Goal: Task Accomplishment & Management: Manage account settings

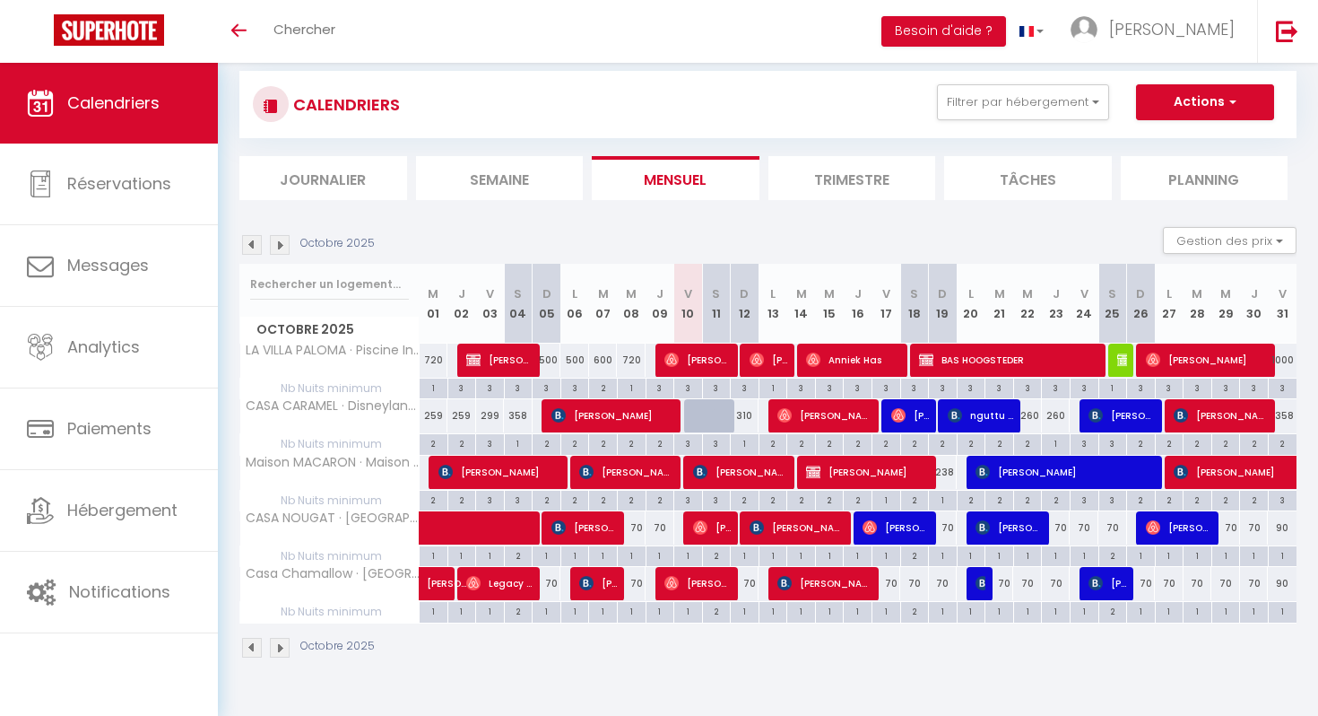
scroll to position [63, 0]
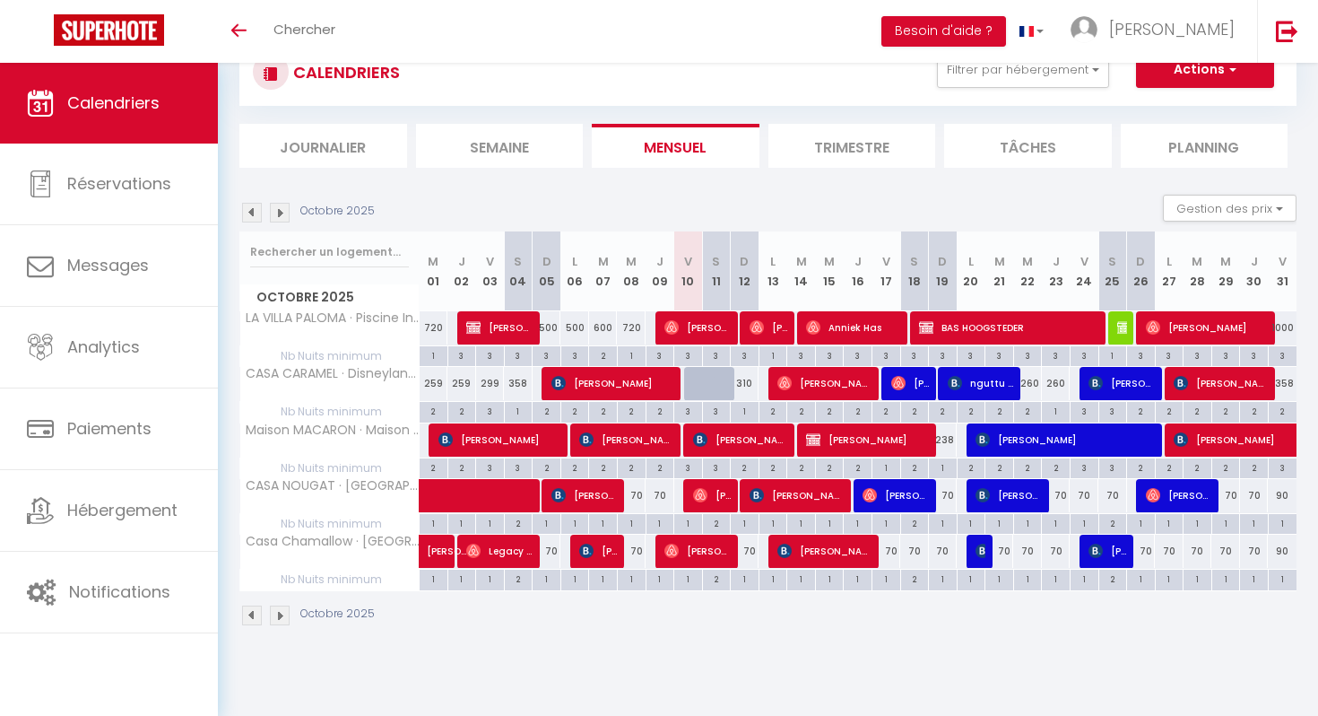
click at [815, 154] on li "Trimestre" at bounding box center [853, 146] width 168 height 44
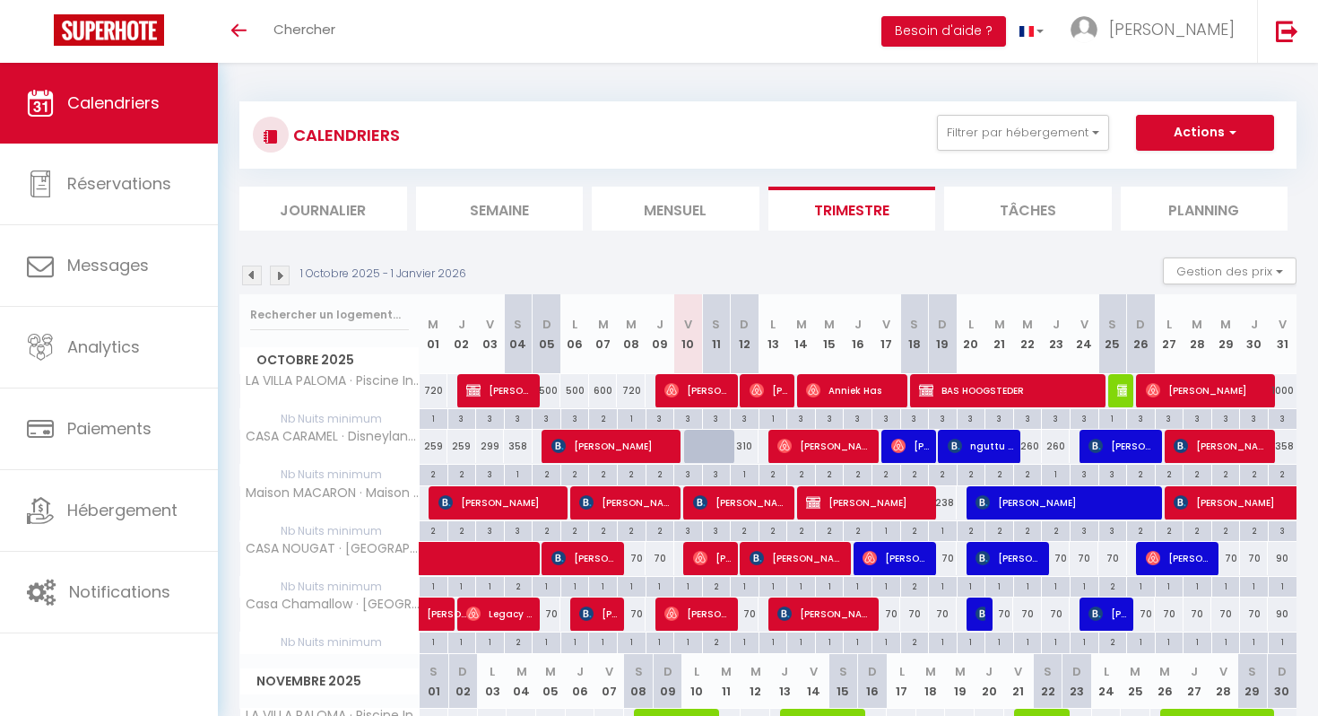
click at [279, 276] on img at bounding box center [280, 275] width 20 height 20
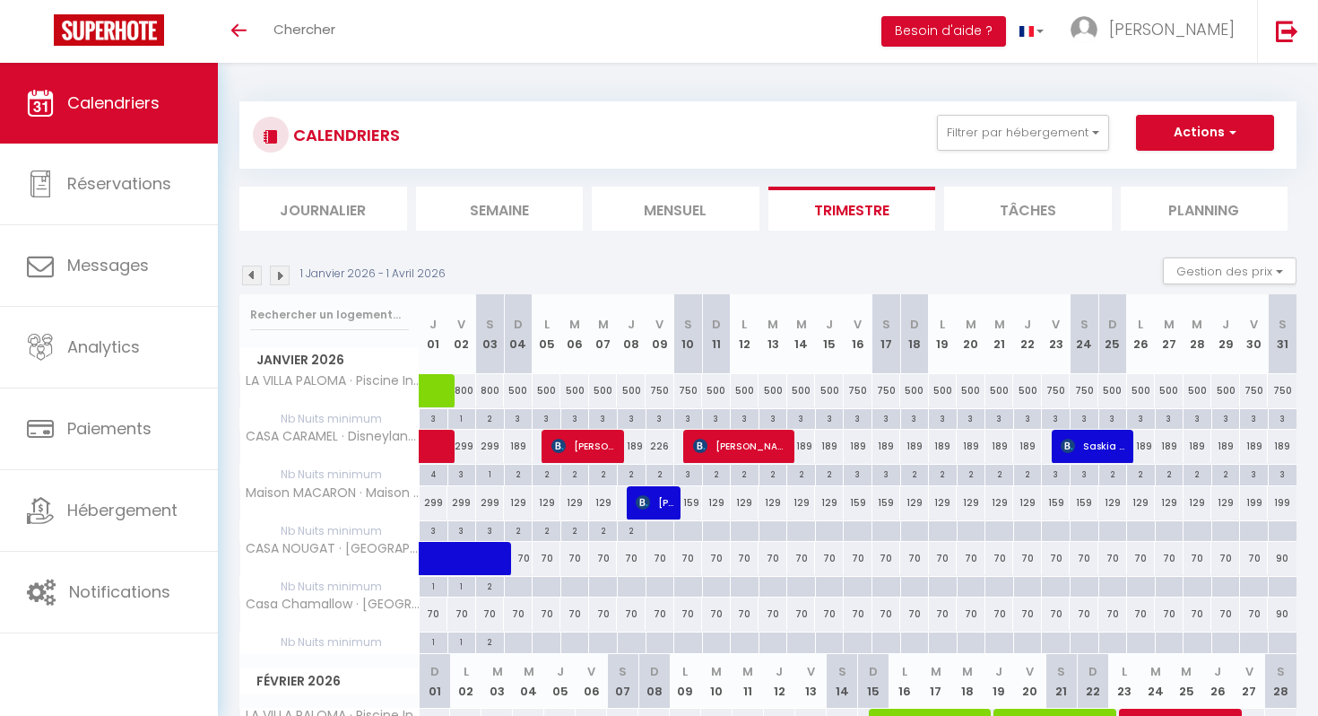
click at [279, 276] on img at bounding box center [280, 275] width 20 height 20
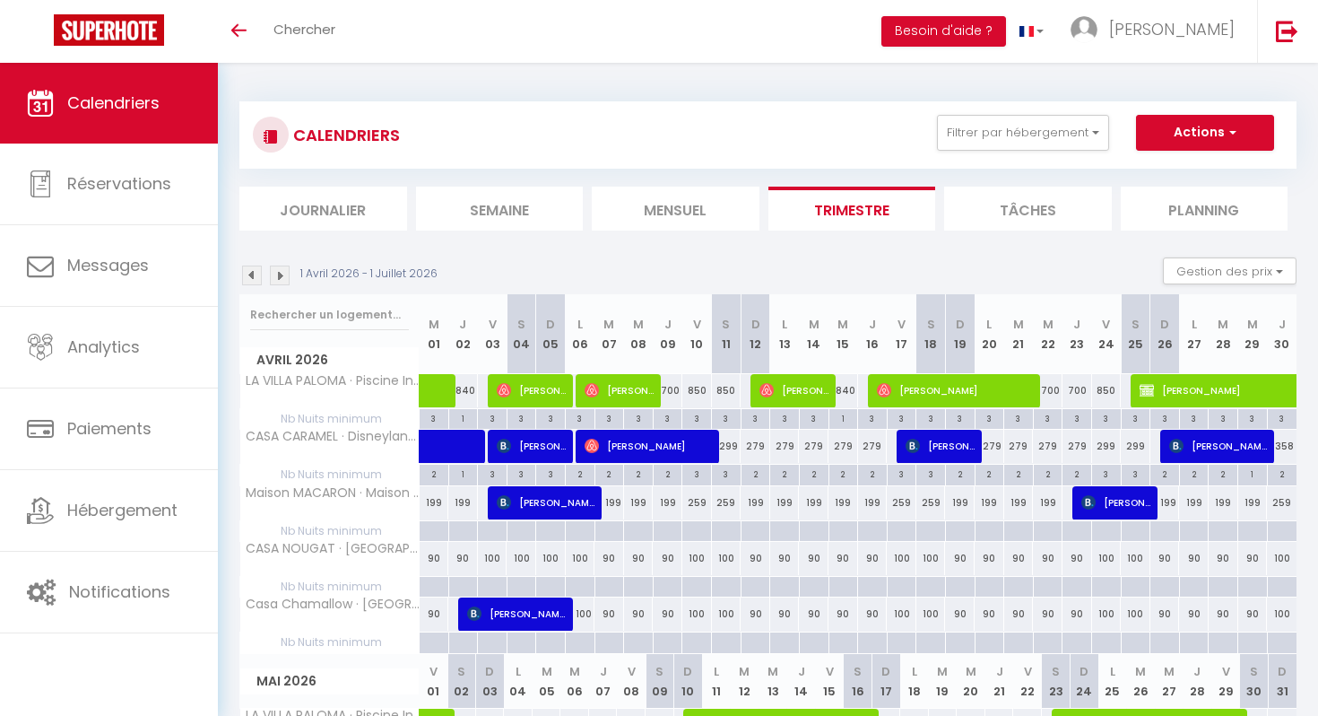
click at [711, 204] on li "Mensuel" at bounding box center [676, 209] width 168 height 44
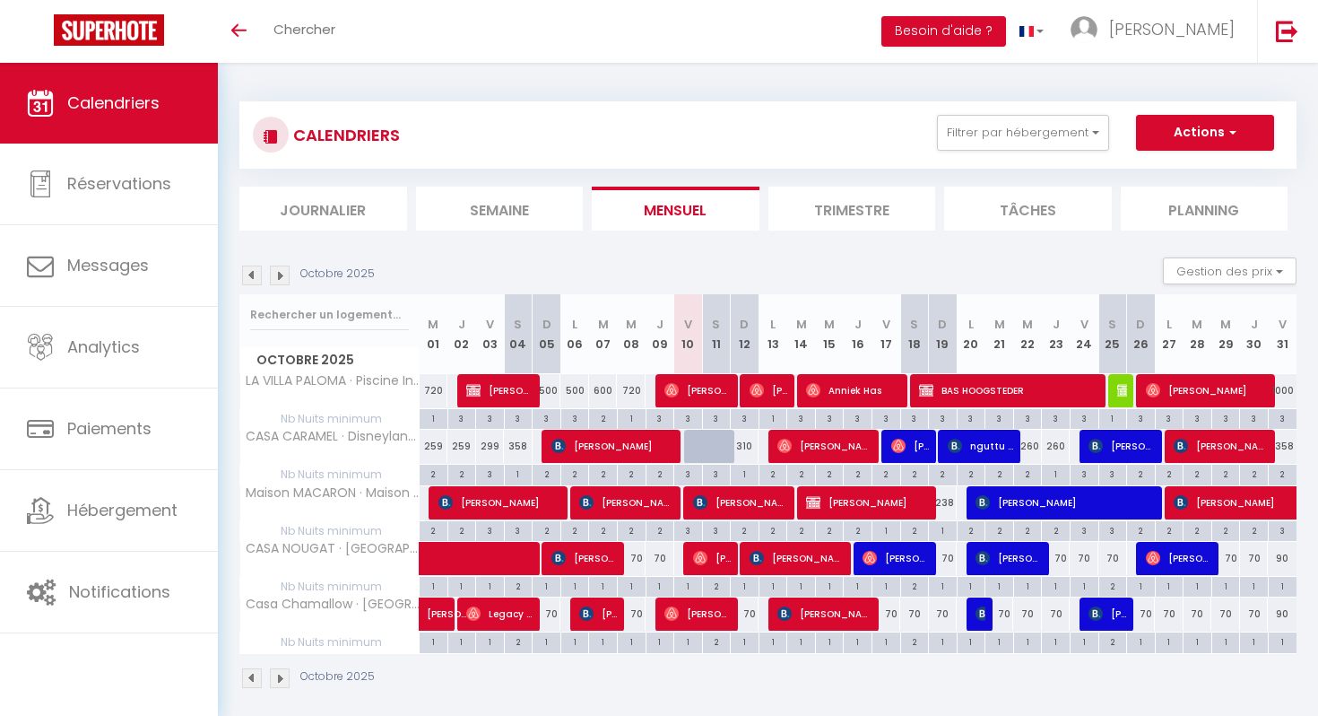
click at [280, 283] on img at bounding box center [280, 275] width 20 height 20
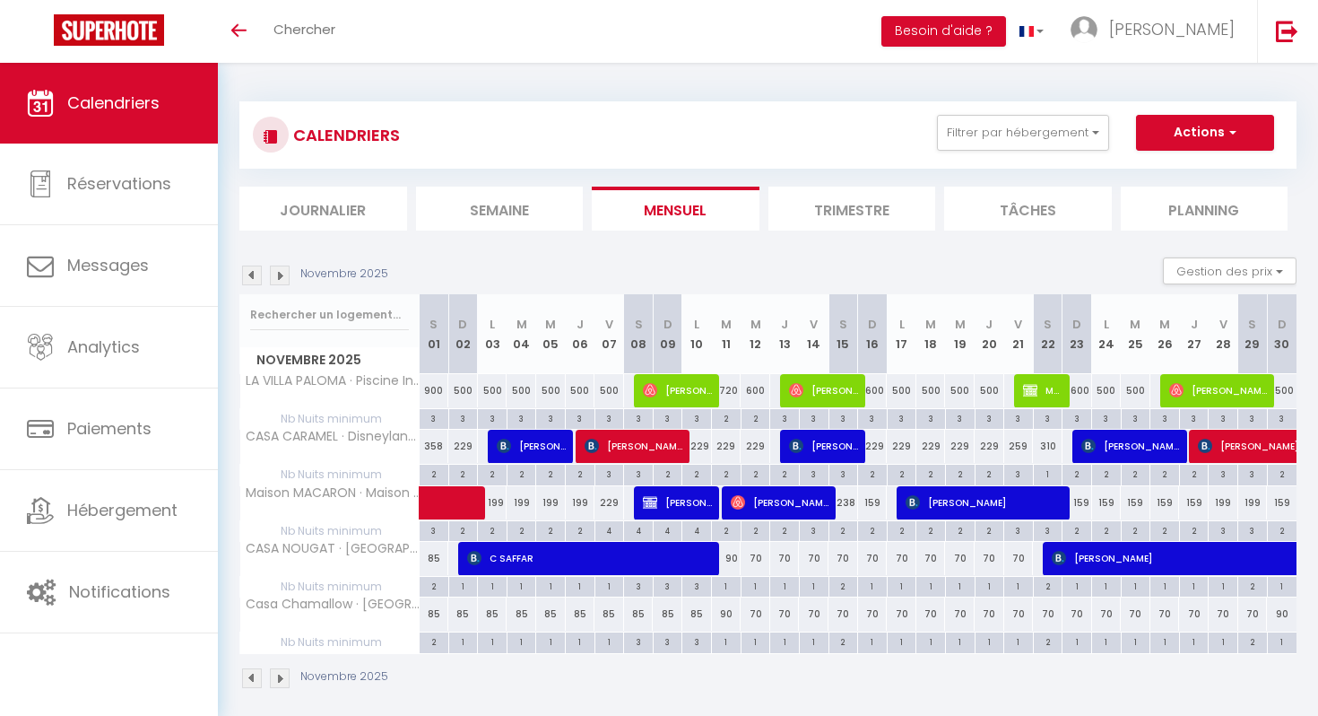
click at [280, 283] on img at bounding box center [280, 275] width 20 height 20
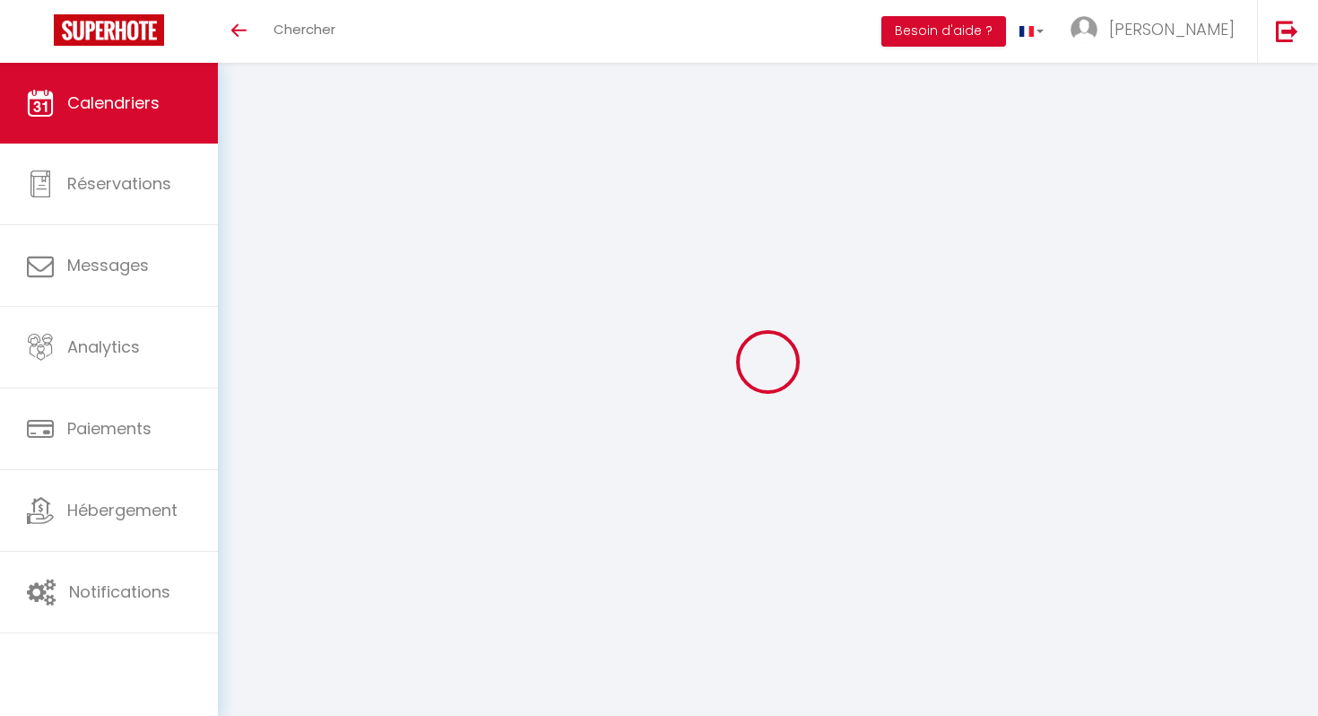
click at [280, 283] on div at bounding box center [767, 361] width 1057 height 554
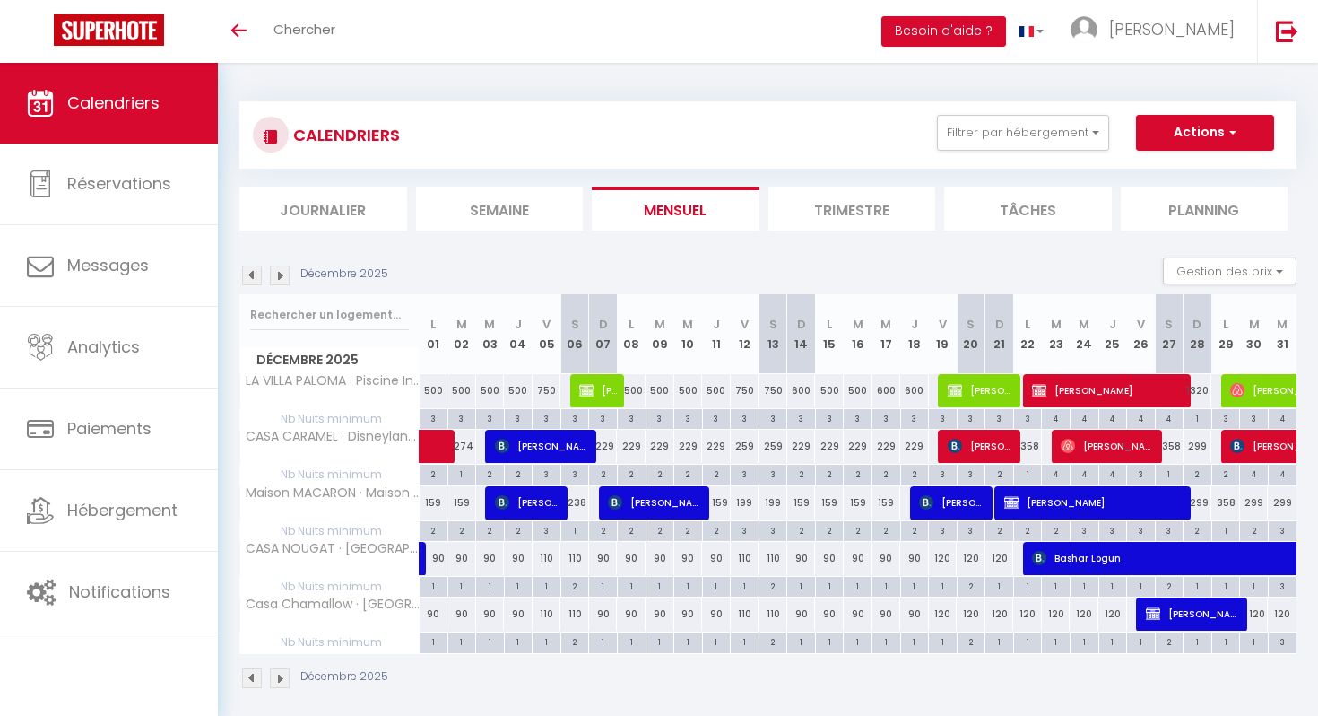
click at [271, 282] on img at bounding box center [280, 275] width 20 height 20
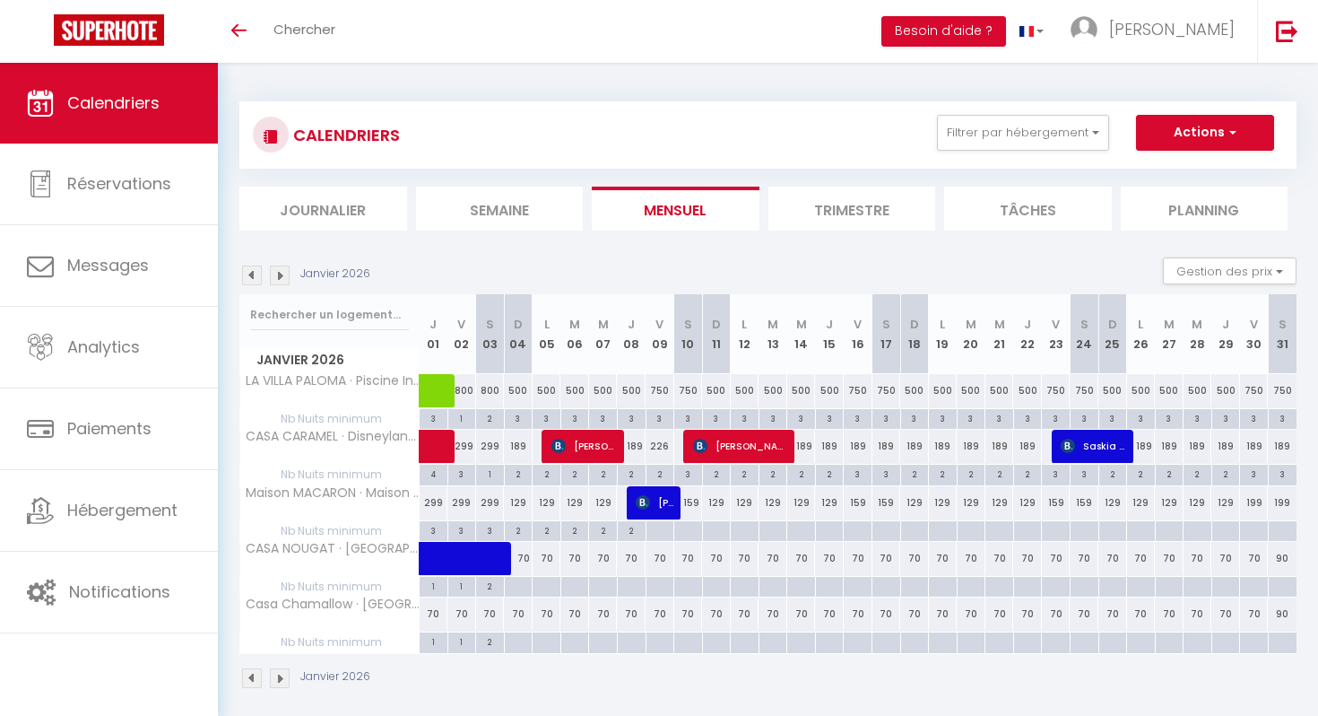
click at [286, 273] on img at bounding box center [280, 275] width 20 height 20
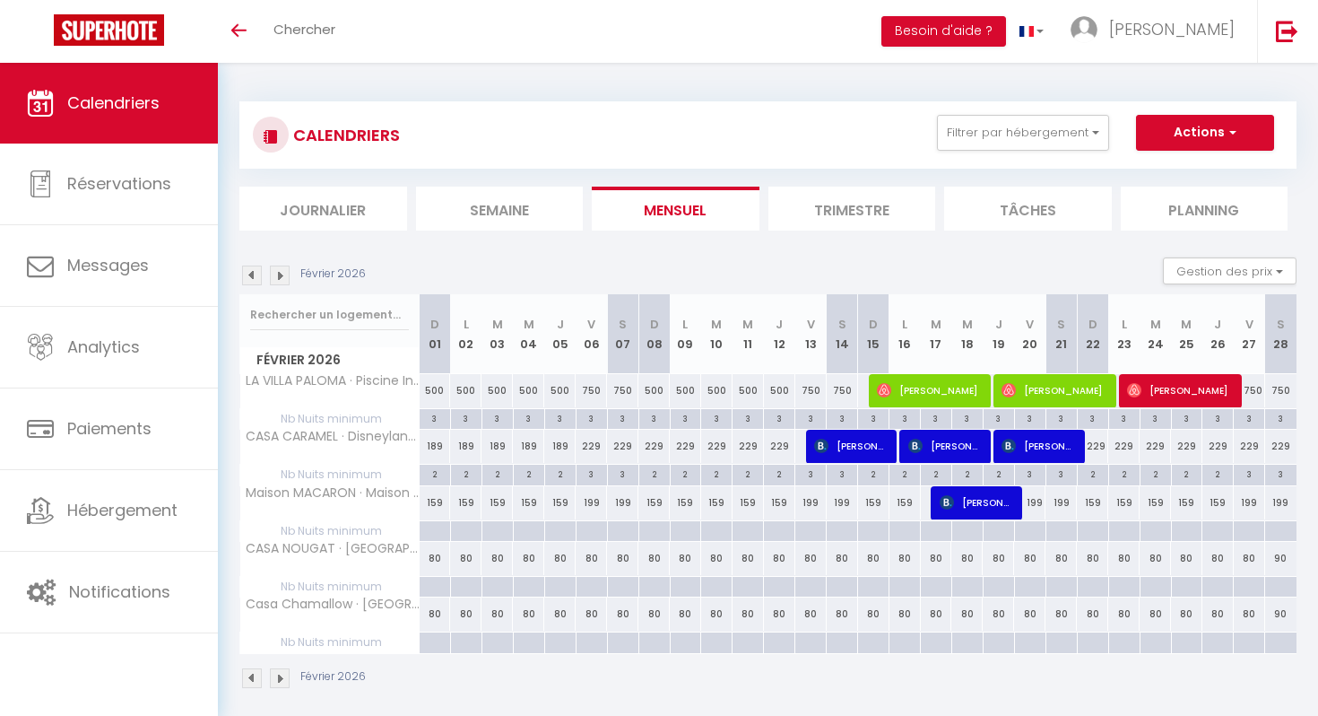
click at [288, 274] on img at bounding box center [280, 275] width 20 height 20
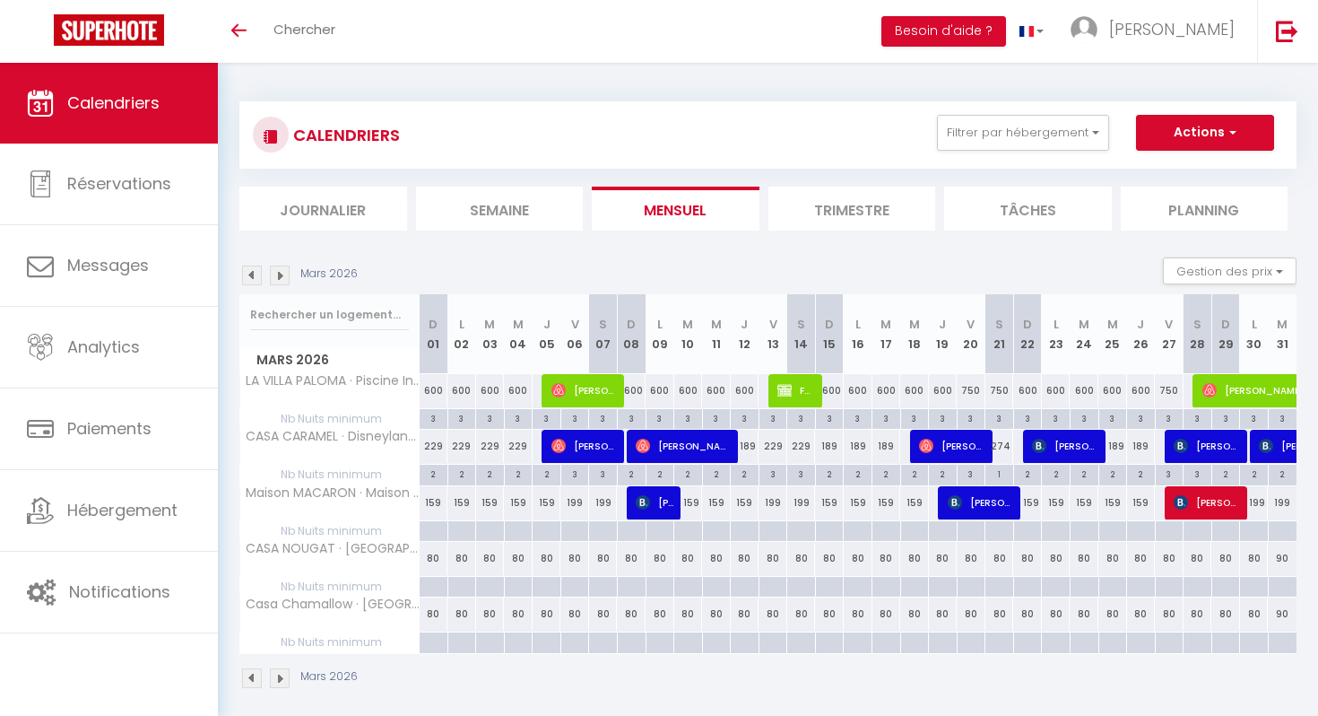
click at [288, 274] on img at bounding box center [280, 275] width 20 height 20
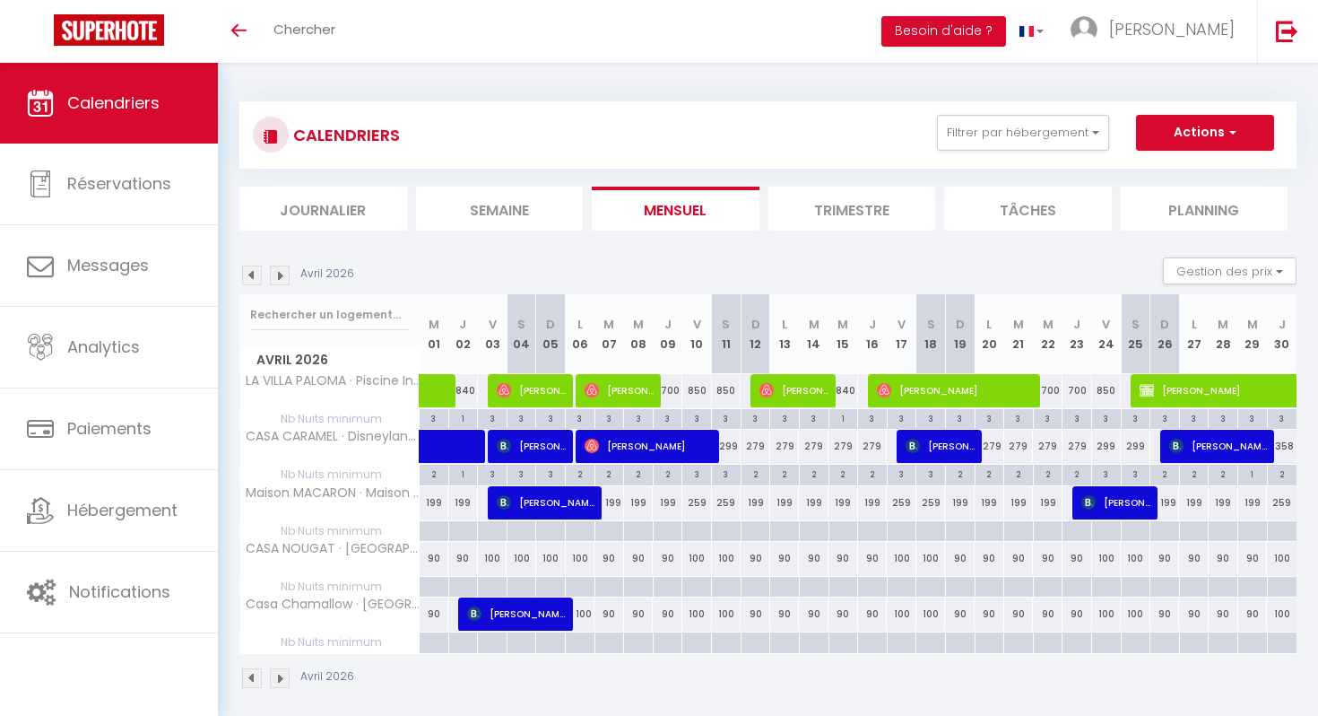
click at [288, 274] on img at bounding box center [280, 275] width 20 height 20
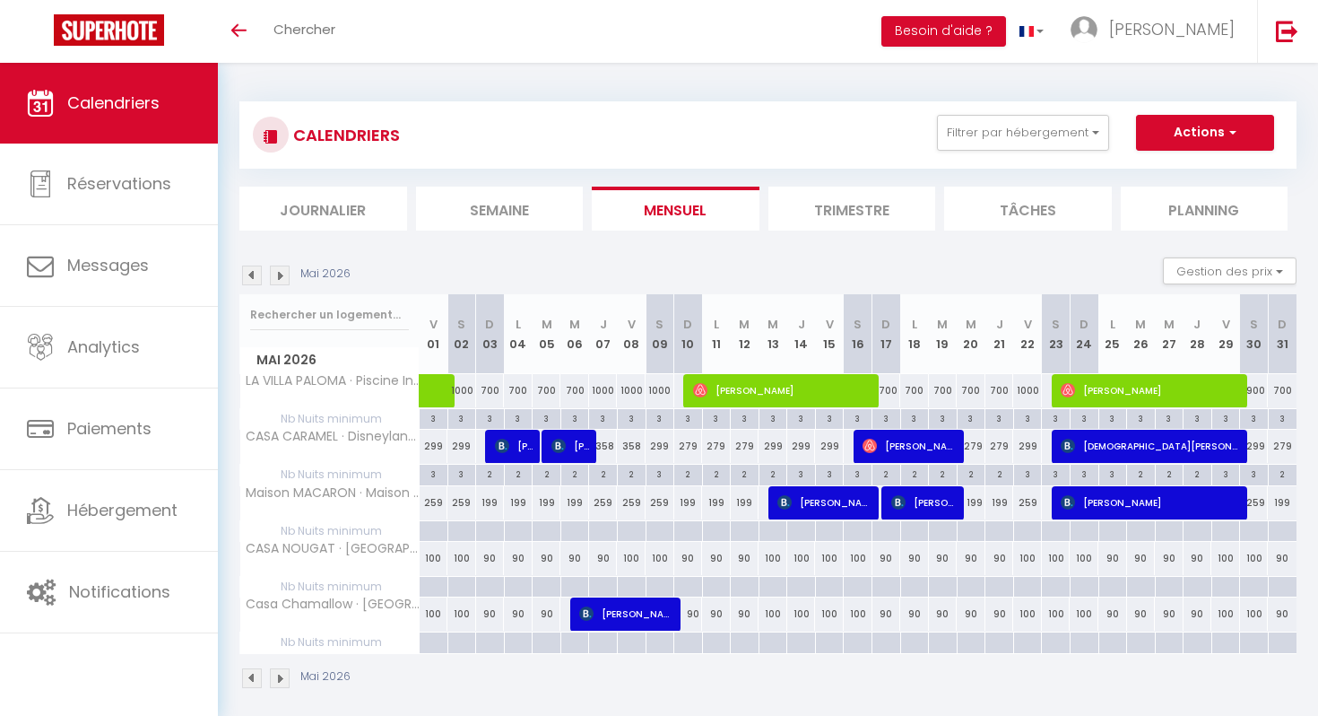
click at [288, 274] on img at bounding box center [280, 275] width 20 height 20
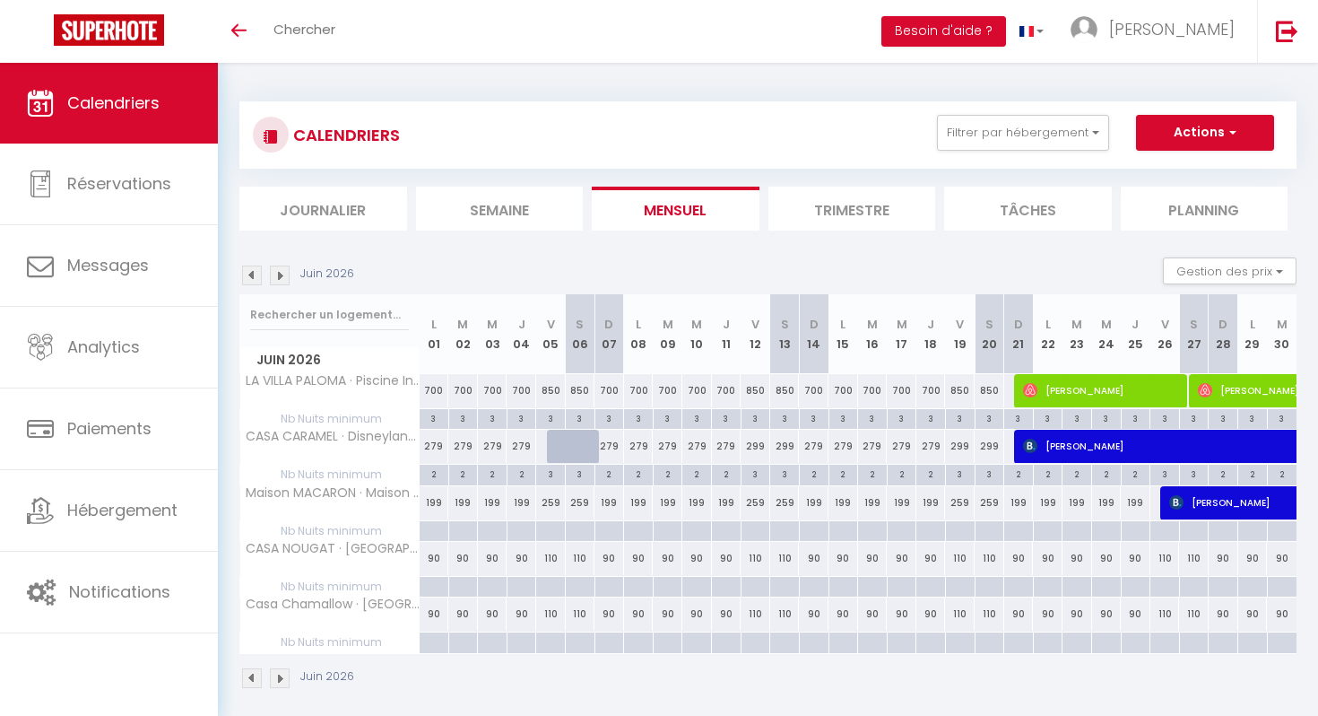
click at [288, 274] on img at bounding box center [280, 275] width 20 height 20
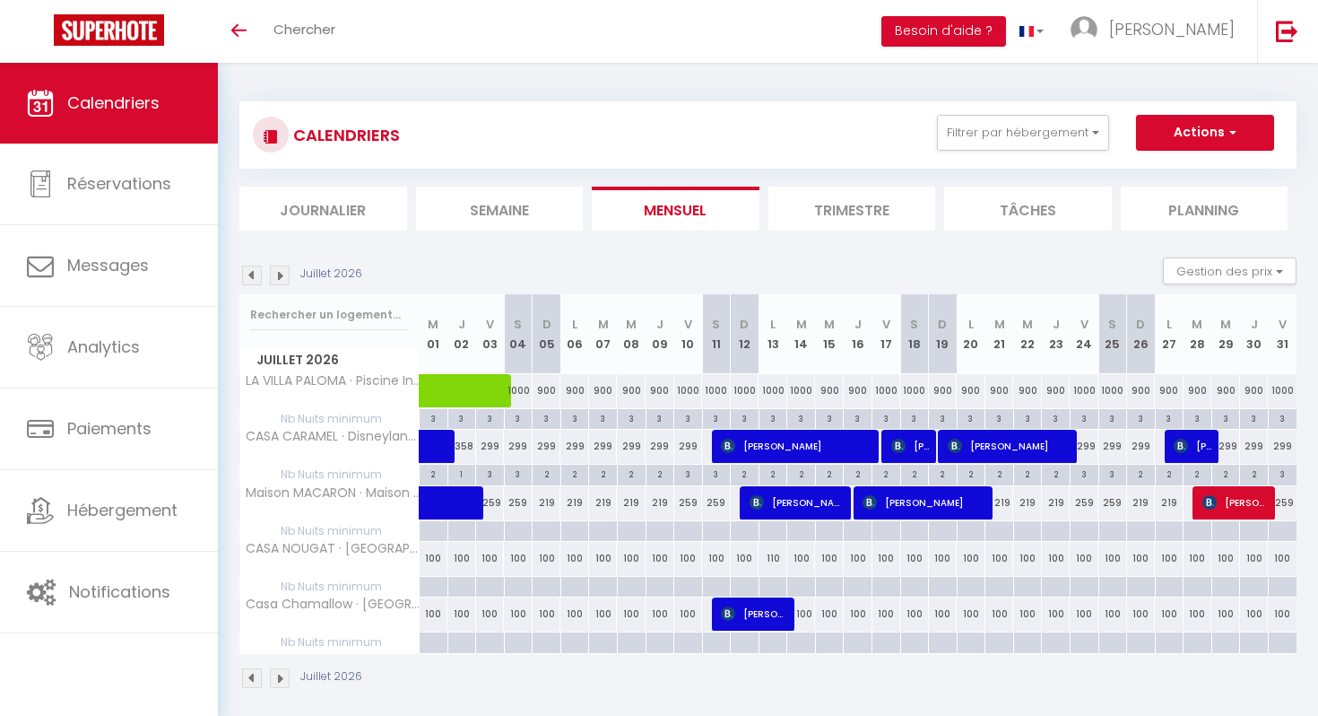
click at [288, 274] on img at bounding box center [280, 275] width 20 height 20
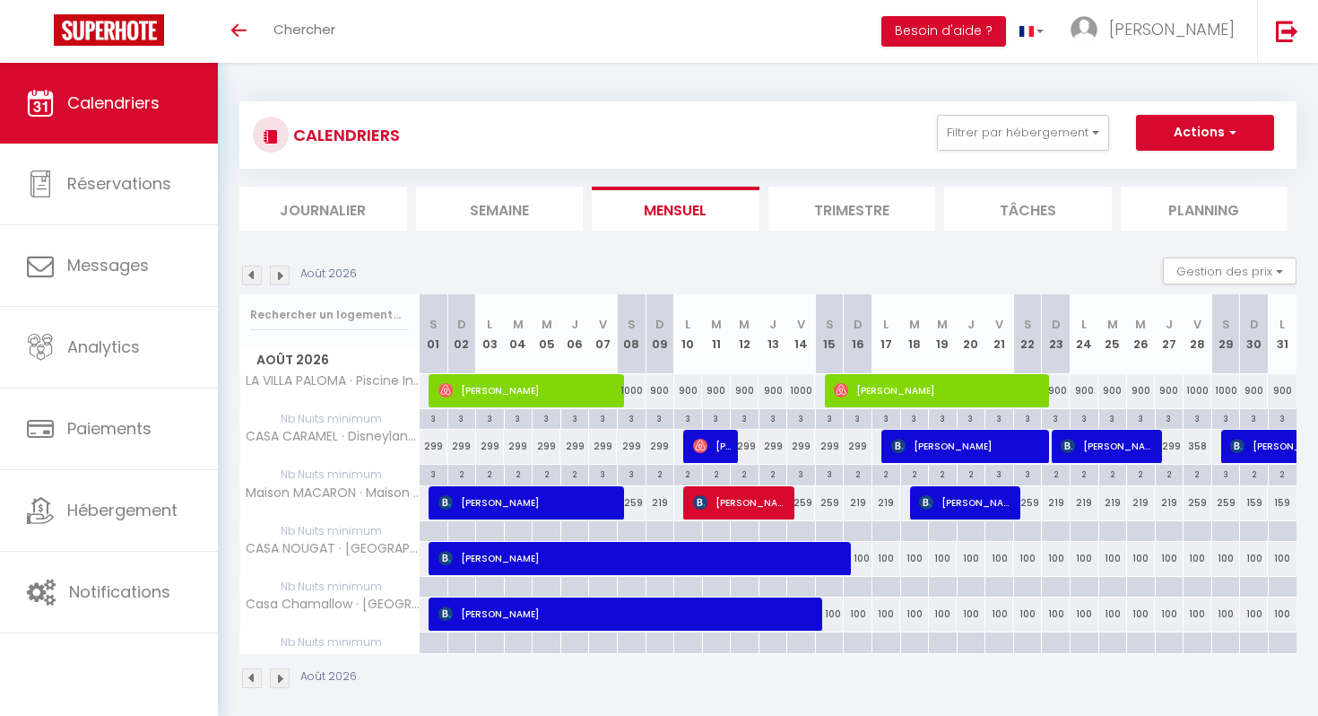
click at [288, 274] on img at bounding box center [280, 275] width 20 height 20
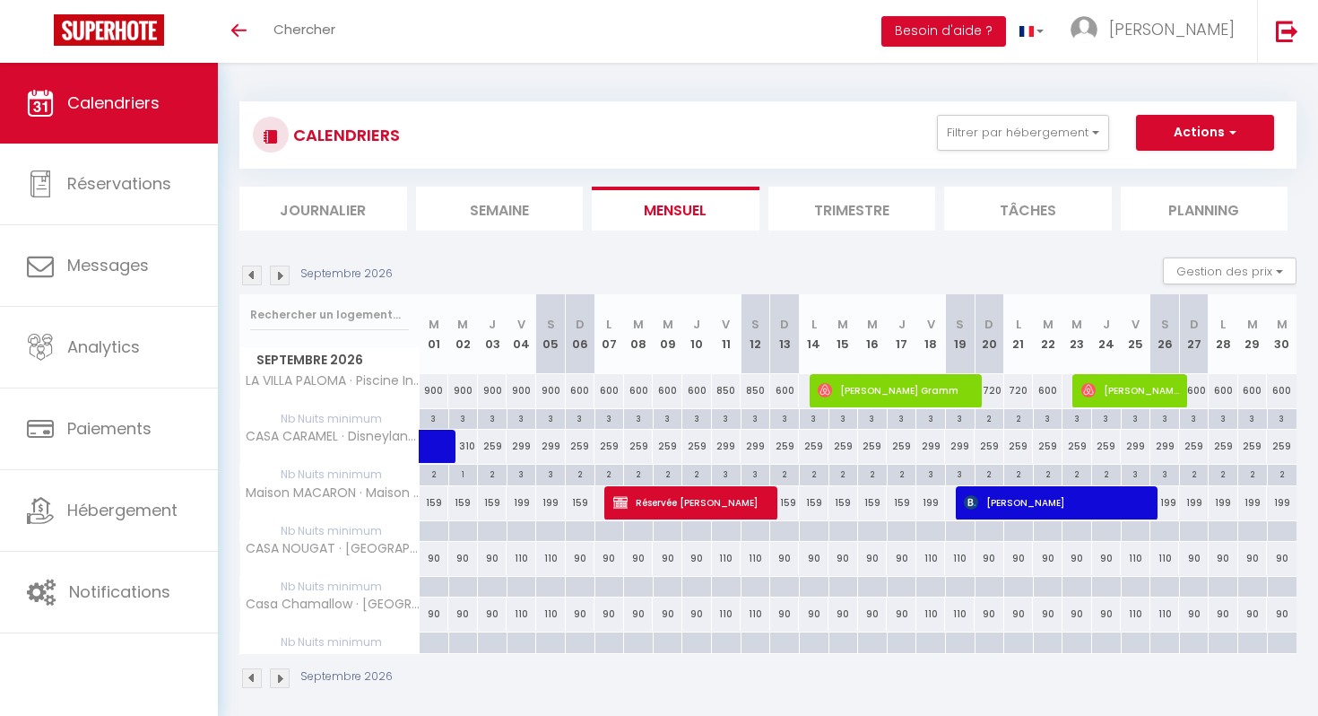
click at [288, 274] on img at bounding box center [280, 275] width 20 height 20
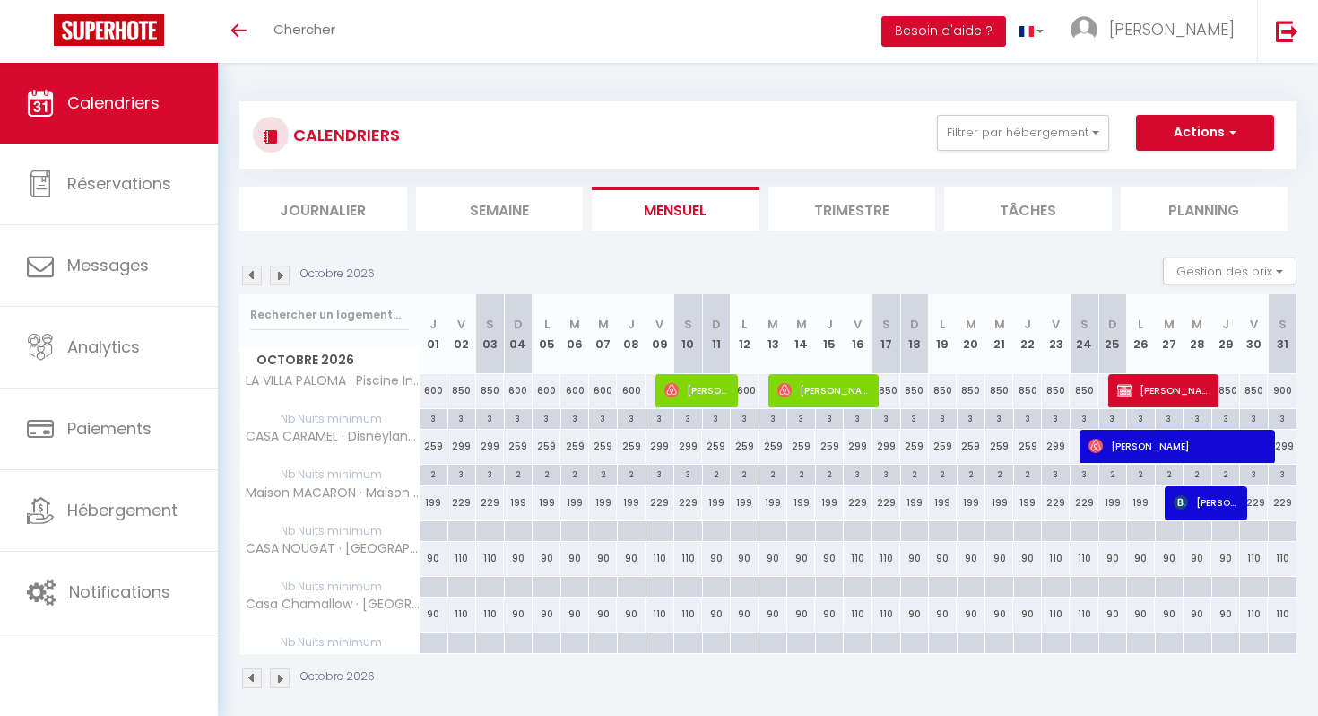
click at [288, 274] on img at bounding box center [280, 275] width 20 height 20
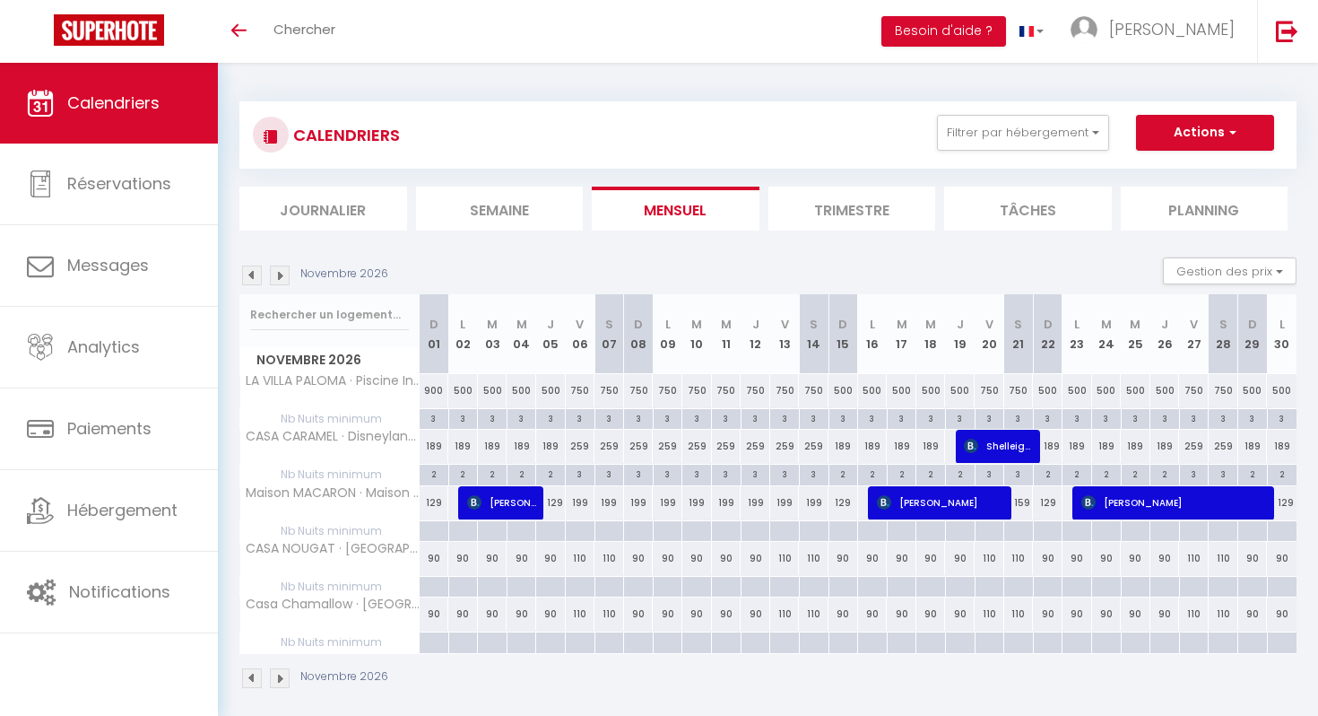
click at [288, 274] on img at bounding box center [280, 275] width 20 height 20
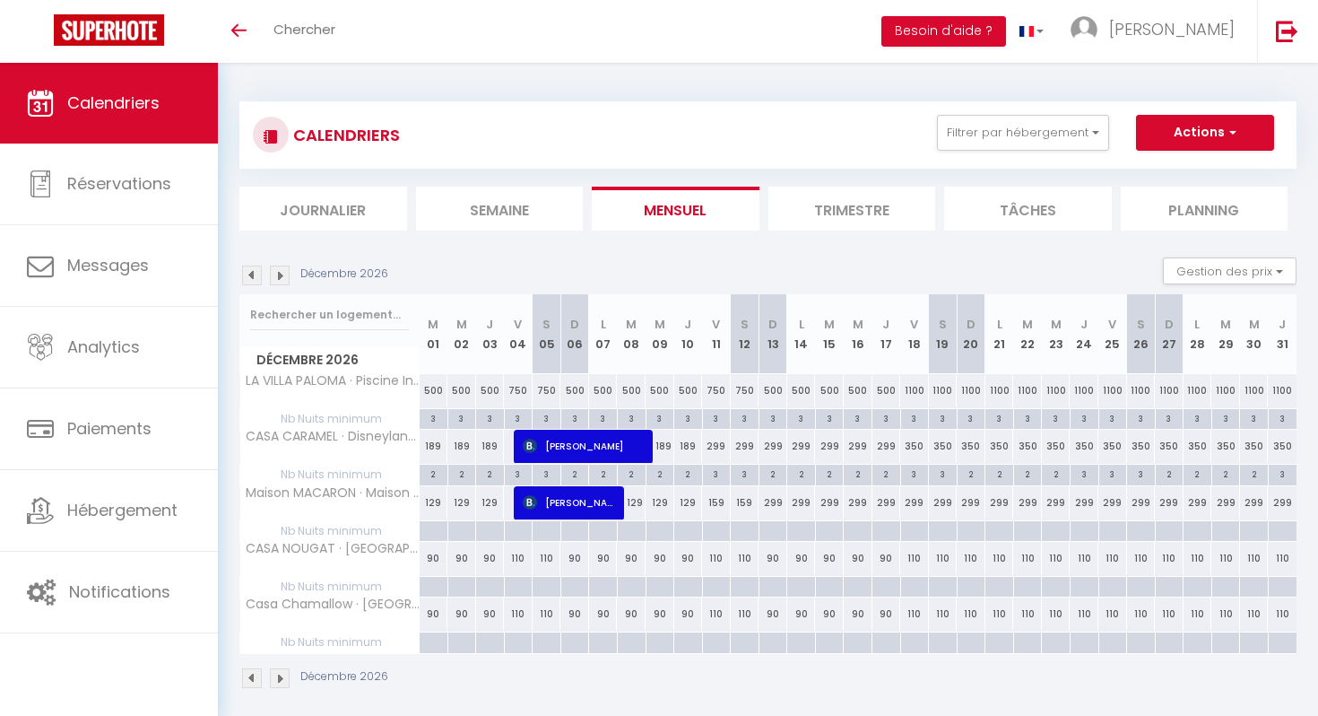
click at [288, 274] on img at bounding box center [280, 275] width 20 height 20
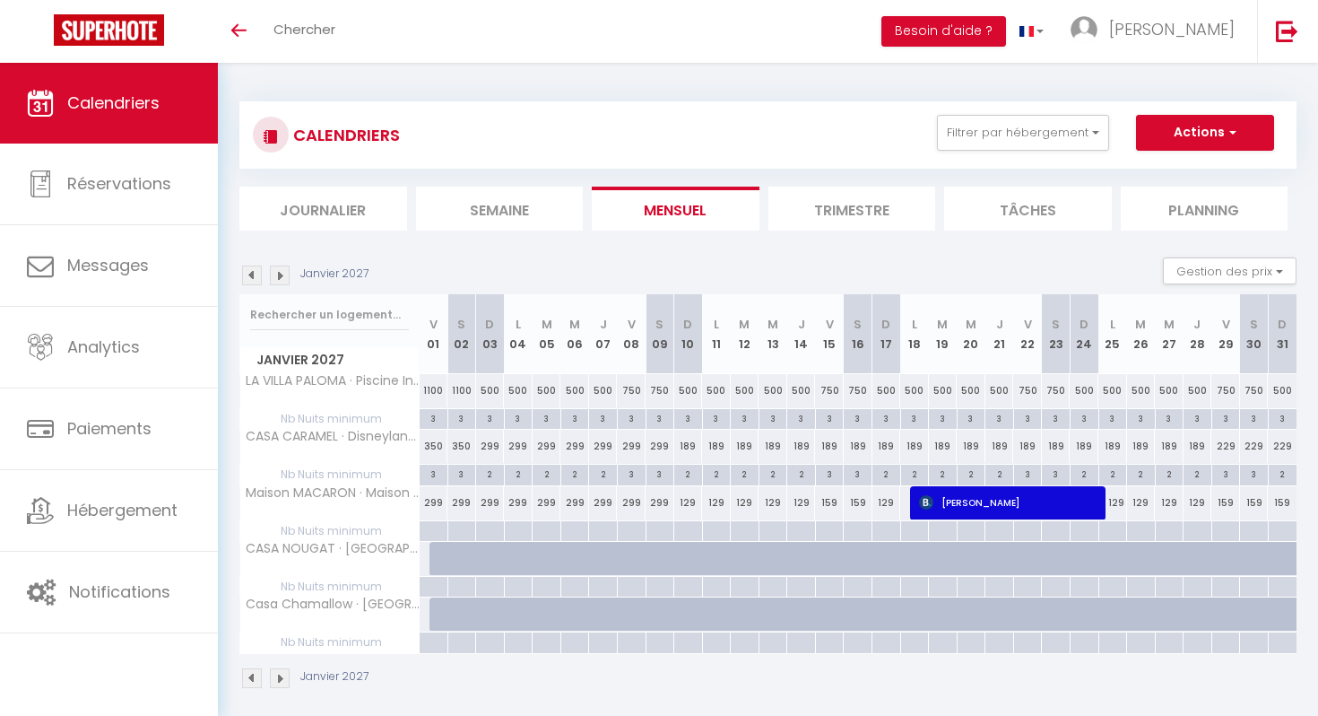
click at [288, 274] on img at bounding box center [280, 275] width 20 height 20
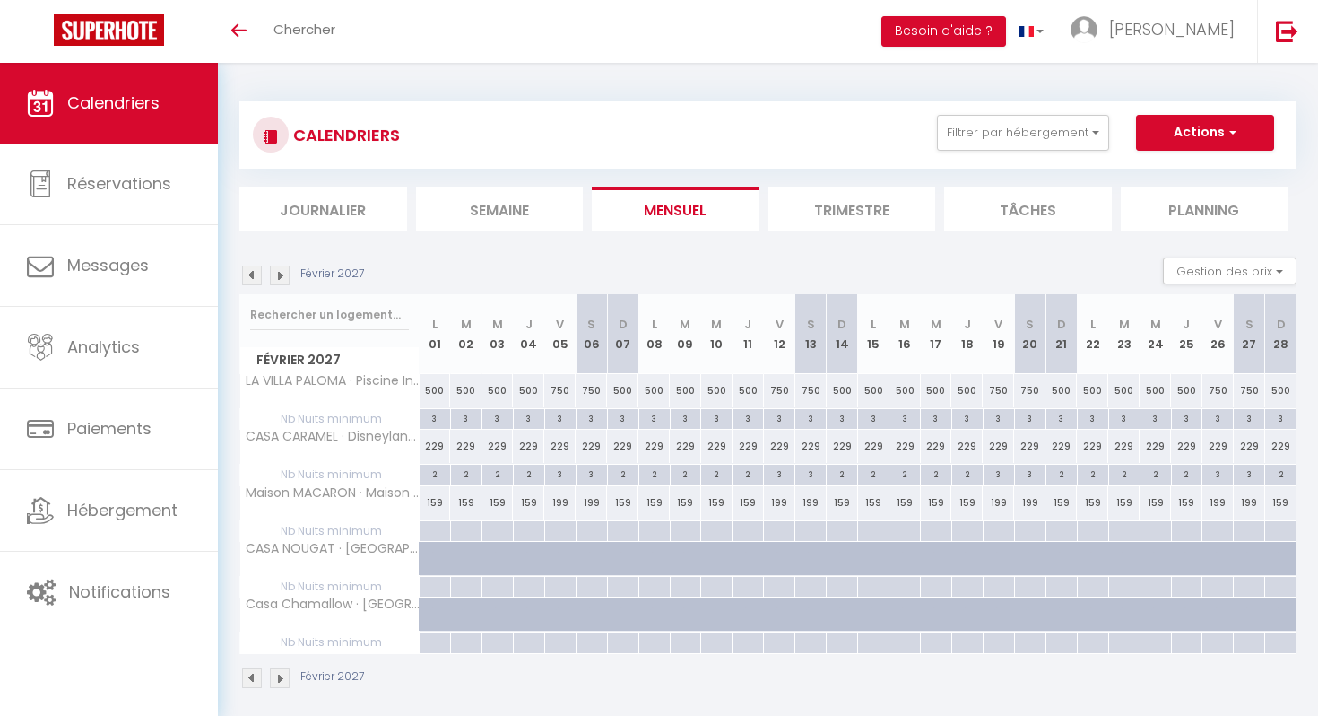
click at [288, 274] on img at bounding box center [280, 275] width 20 height 20
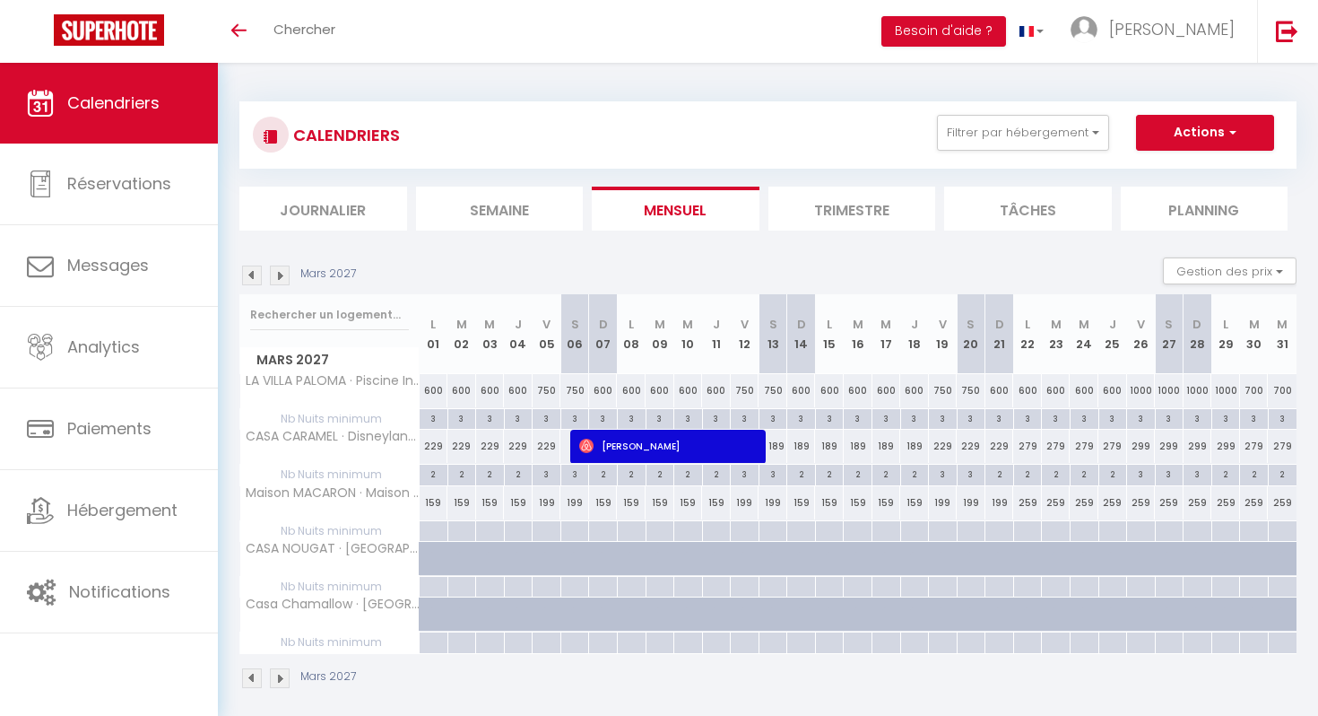
click at [288, 274] on img at bounding box center [280, 275] width 20 height 20
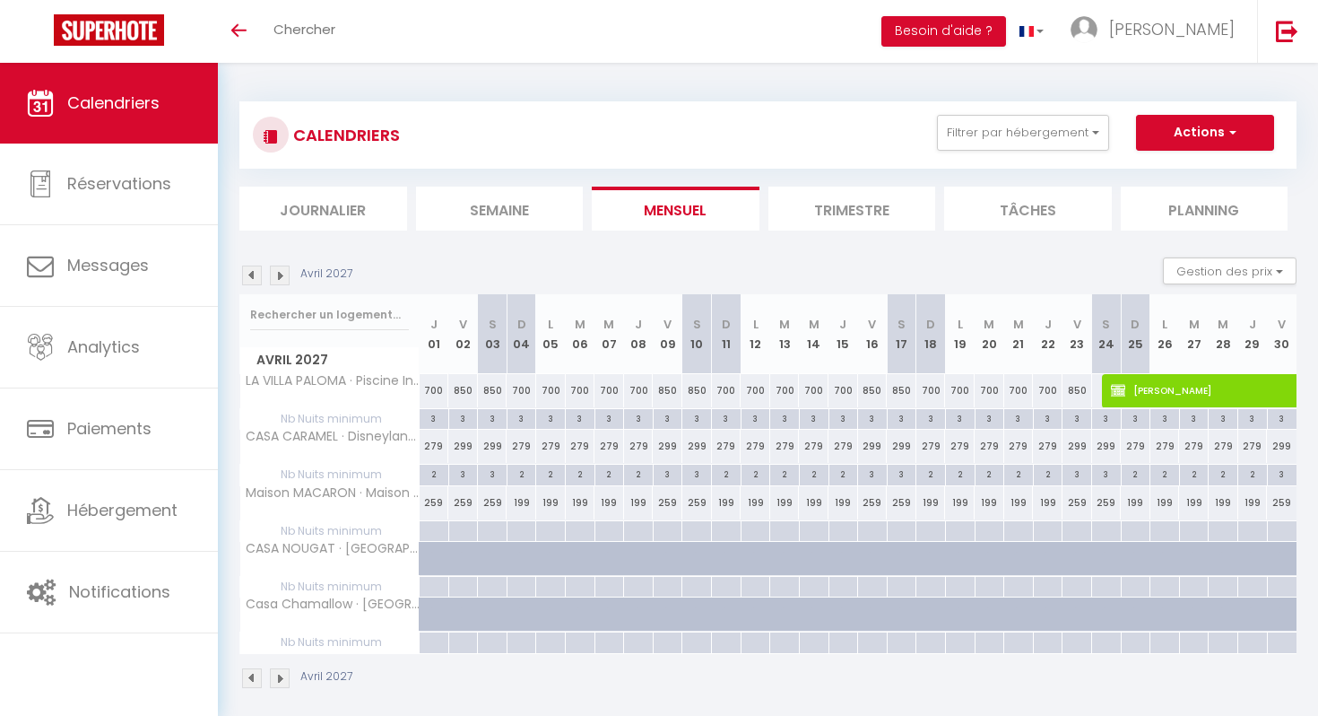
click at [288, 274] on img at bounding box center [280, 275] width 20 height 20
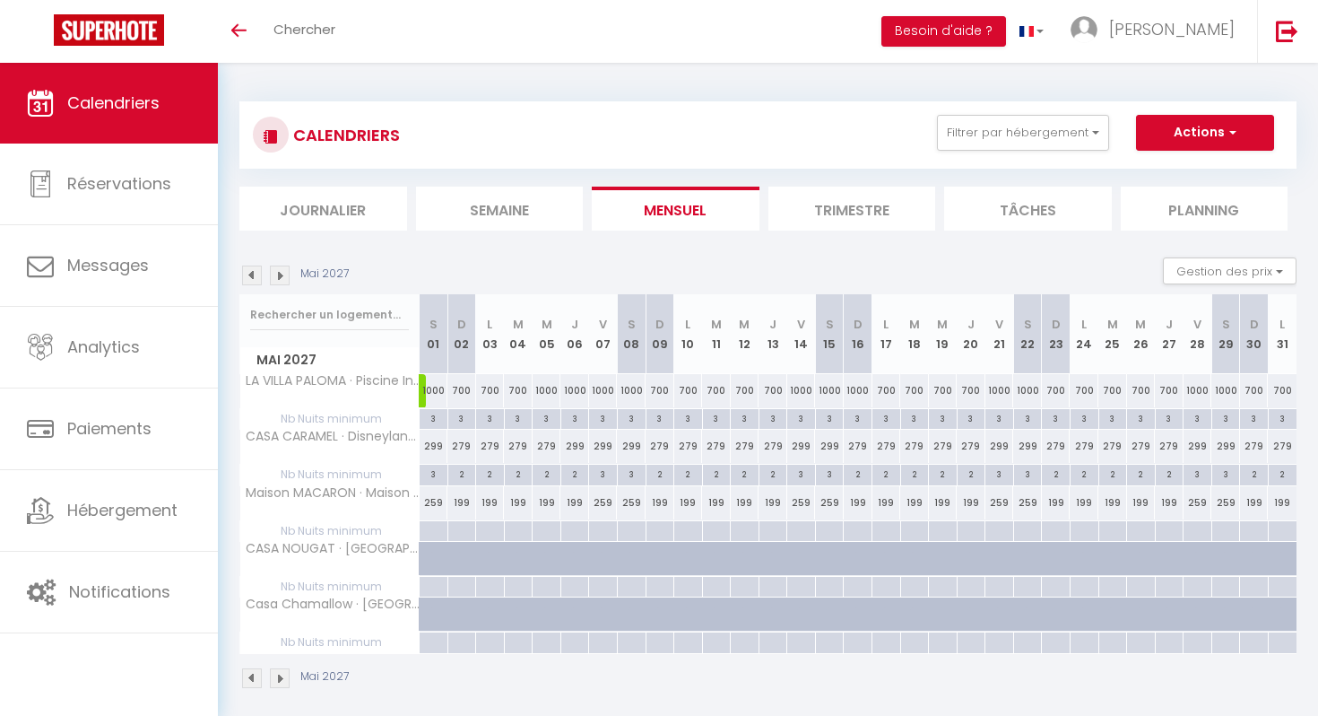
click at [864, 447] on div "279" at bounding box center [858, 446] width 29 height 33
type input "279"
type input "[DATE]"
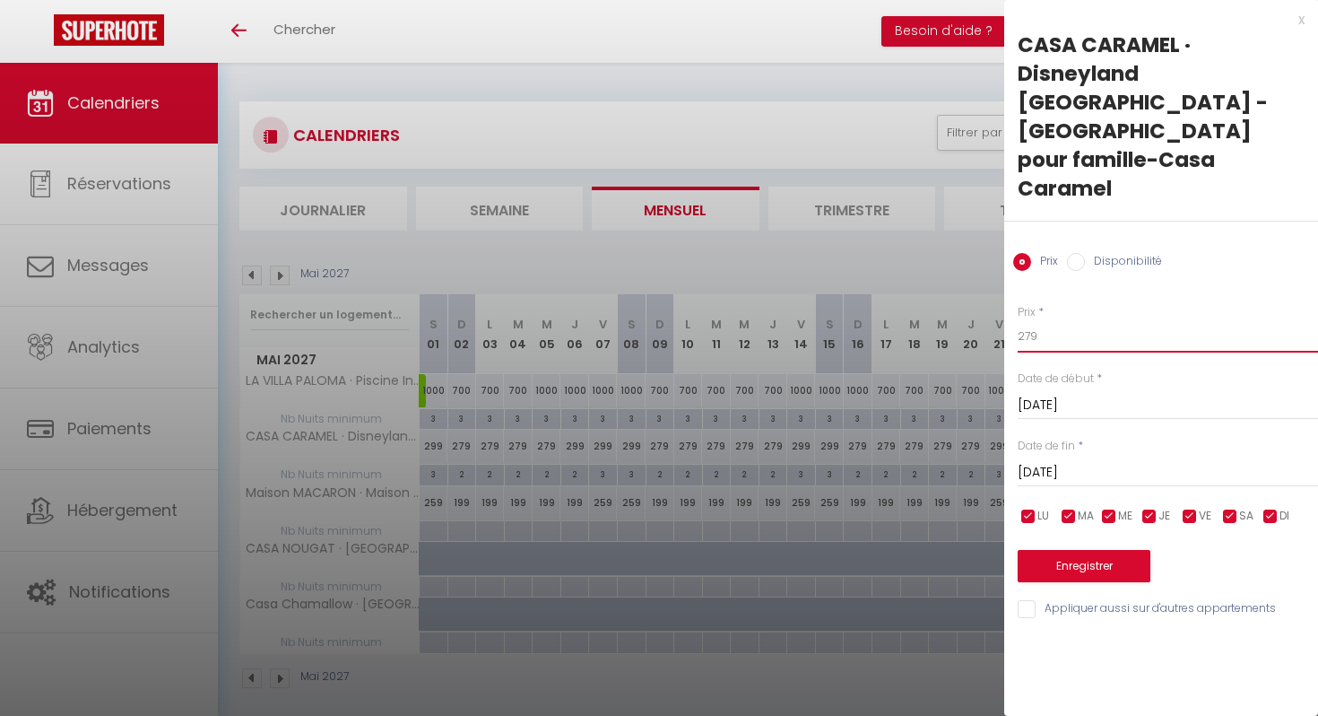
click at [1069, 320] on input "279" at bounding box center [1168, 336] width 300 height 32
type input "299"
click at [1098, 461] on input "[DATE]" at bounding box center [1168, 472] width 300 height 23
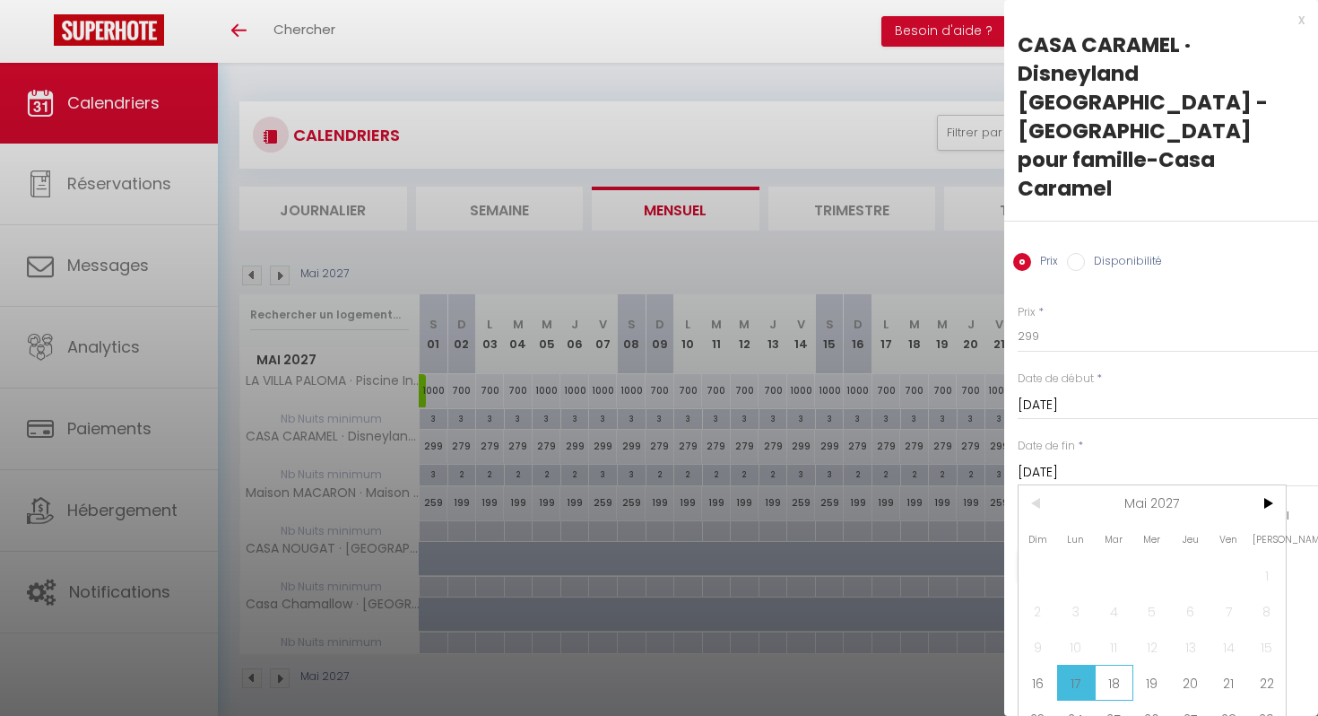
click at [1119, 665] on span "18" at bounding box center [1114, 683] width 39 height 36
type input "[DATE]"
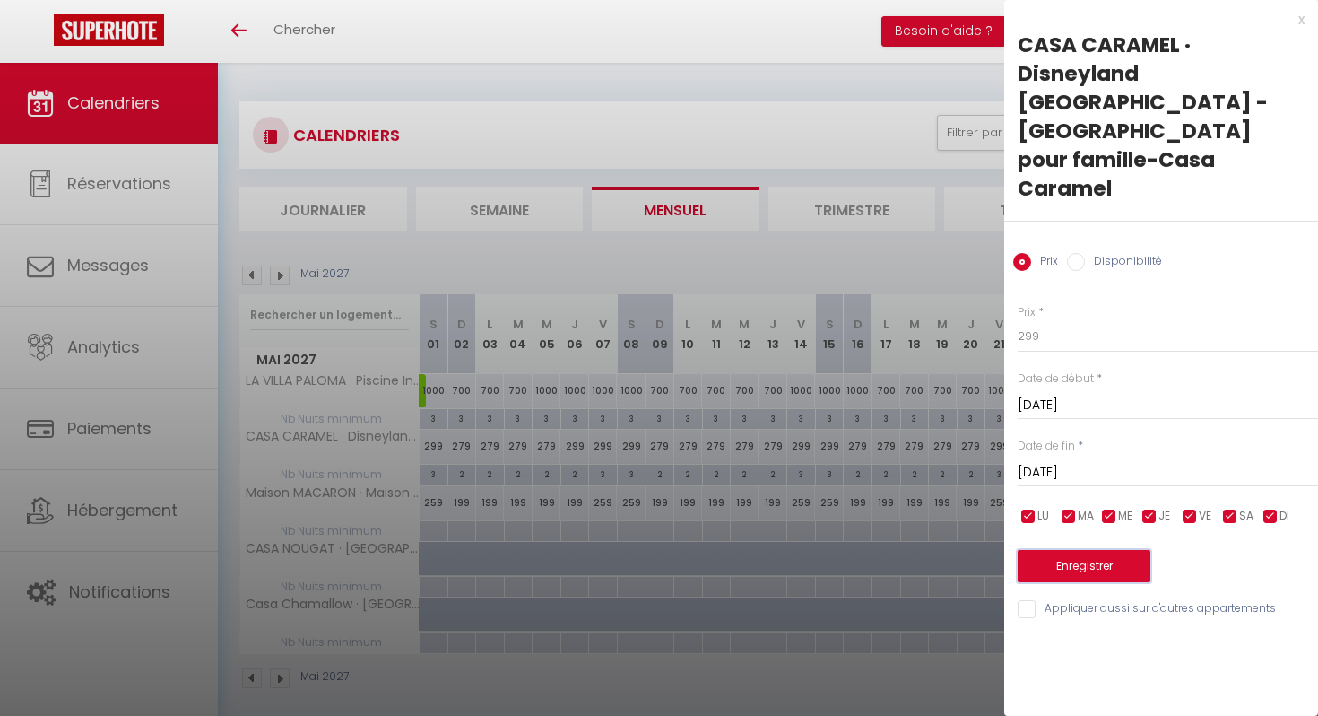
click at [1119, 550] on button "Enregistrer" at bounding box center [1084, 566] width 133 height 32
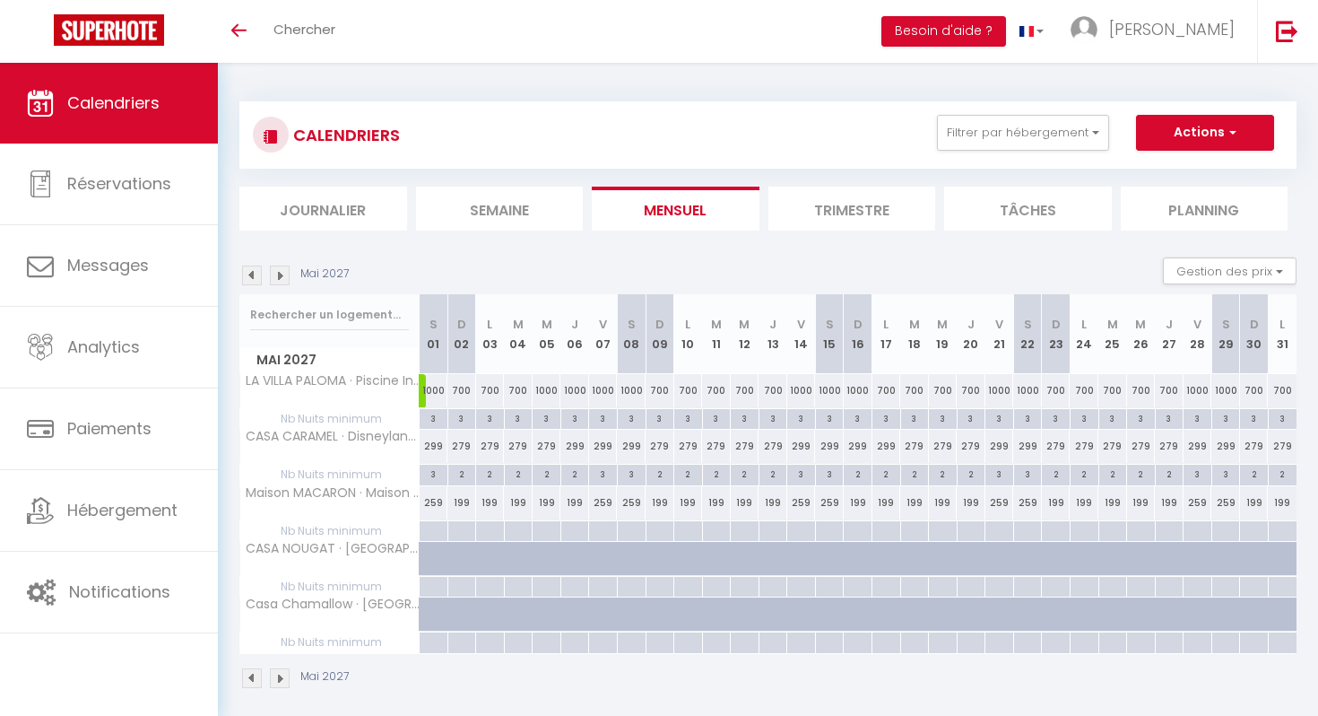
click at [891, 446] on div "299" at bounding box center [887, 446] width 29 height 33
type input "299"
type input "[DATE]"
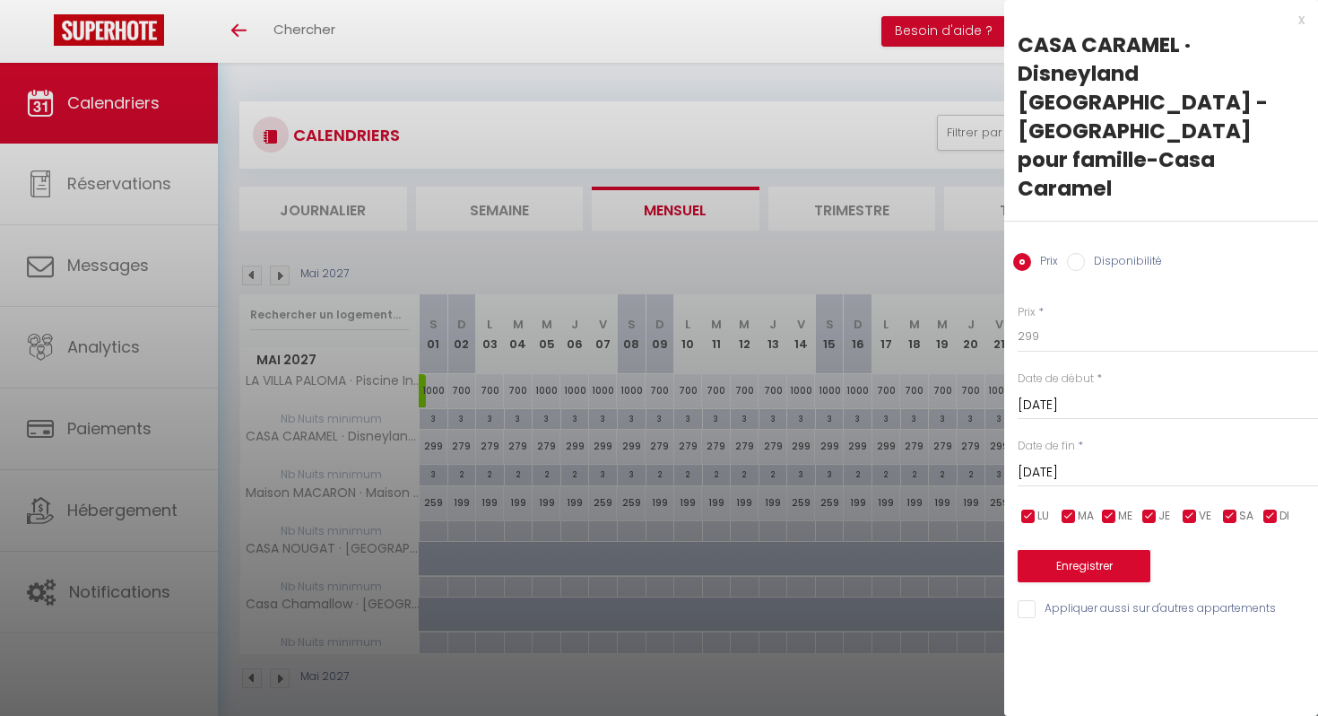
click at [1309, 21] on div "x CASA CARAMEL · Disneyland [GEOGRAPHIC_DATA] - Idéal pour famille-Casa Caramel…" at bounding box center [1161, 319] width 314 height 638
click at [1303, 21] on div "x" at bounding box center [1154, 20] width 300 height 22
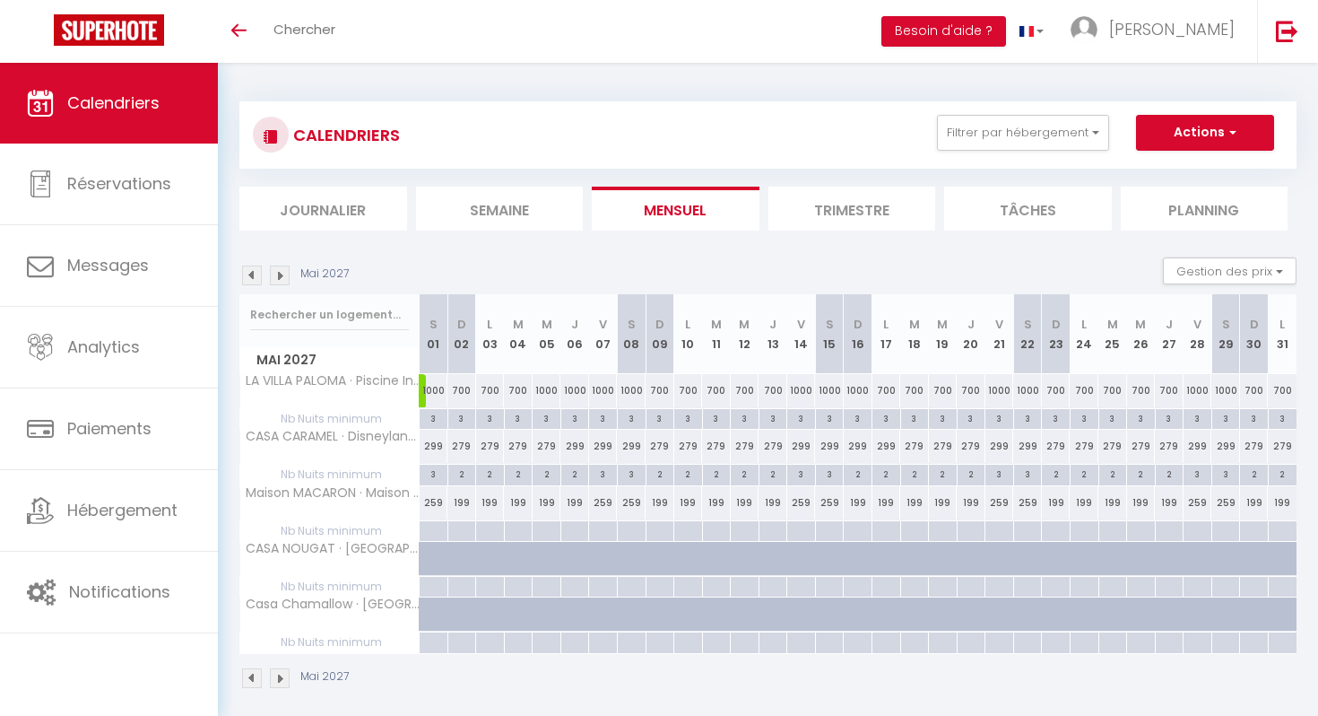
click at [285, 274] on img at bounding box center [280, 275] width 20 height 20
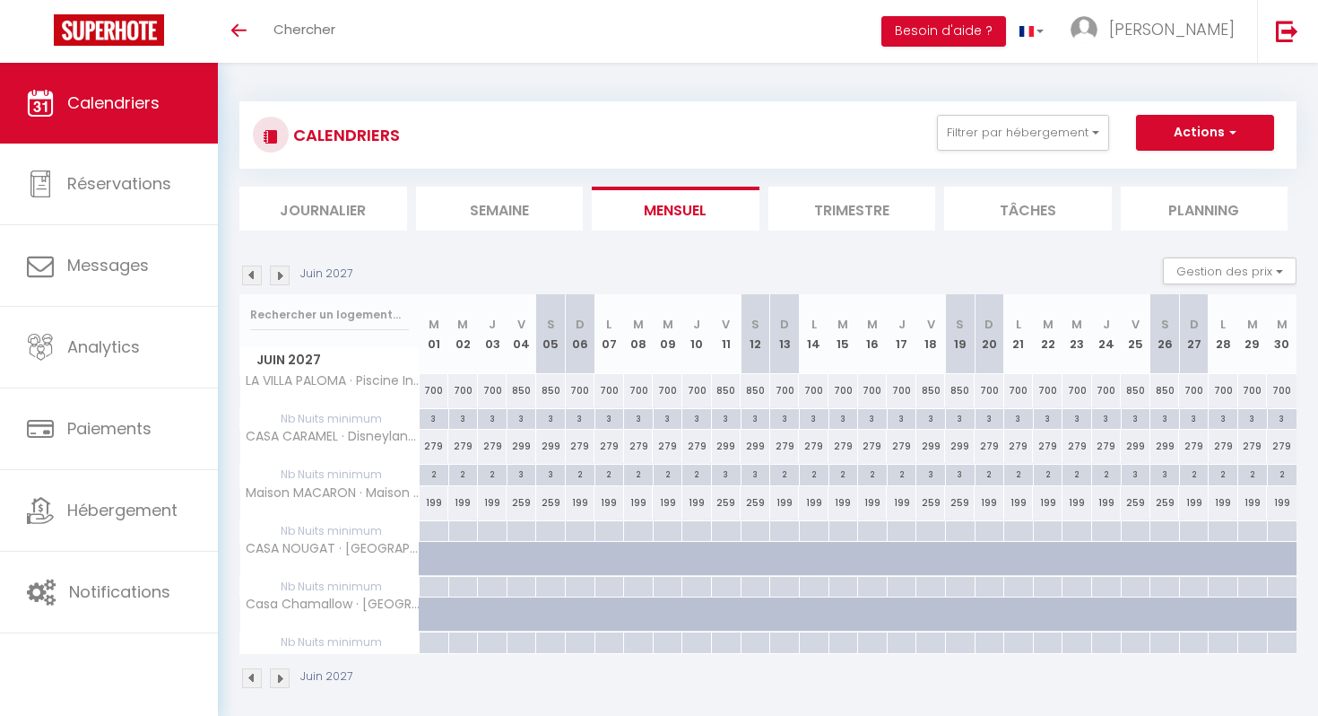
click at [283, 271] on img at bounding box center [280, 275] width 20 height 20
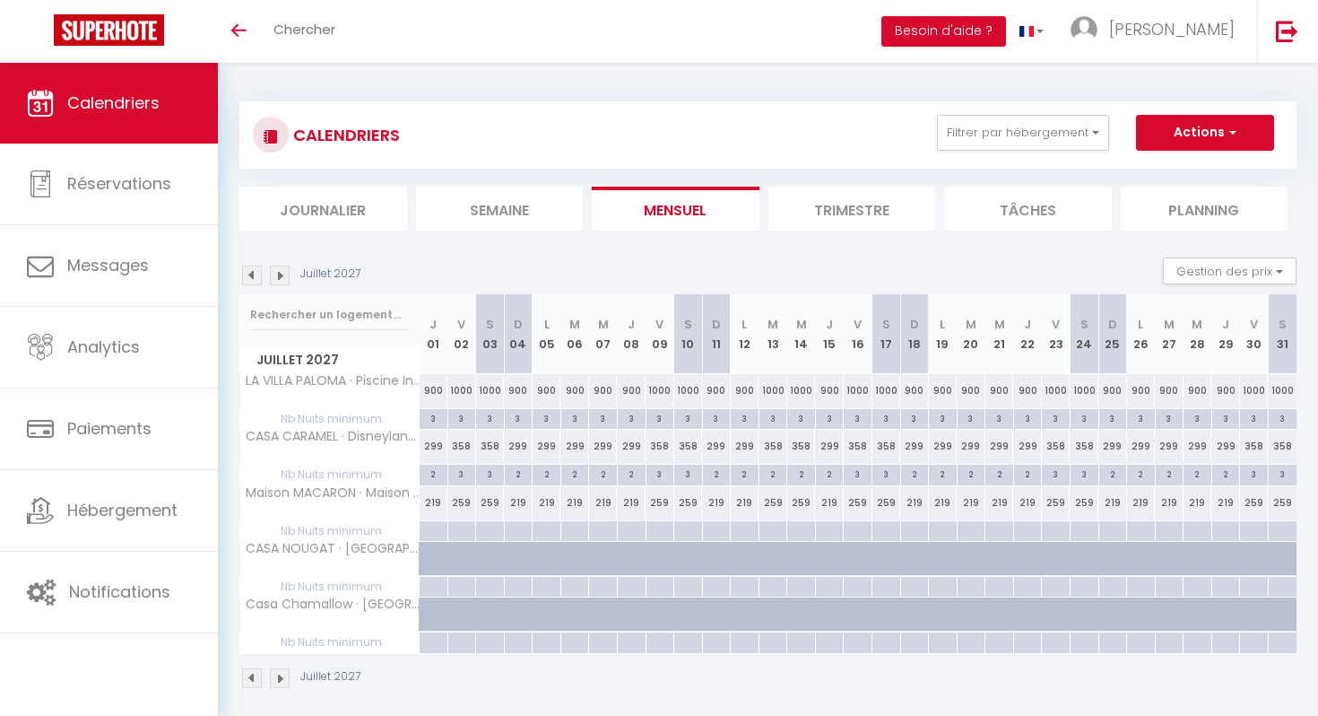
click at [270, 270] on img at bounding box center [280, 275] width 20 height 20
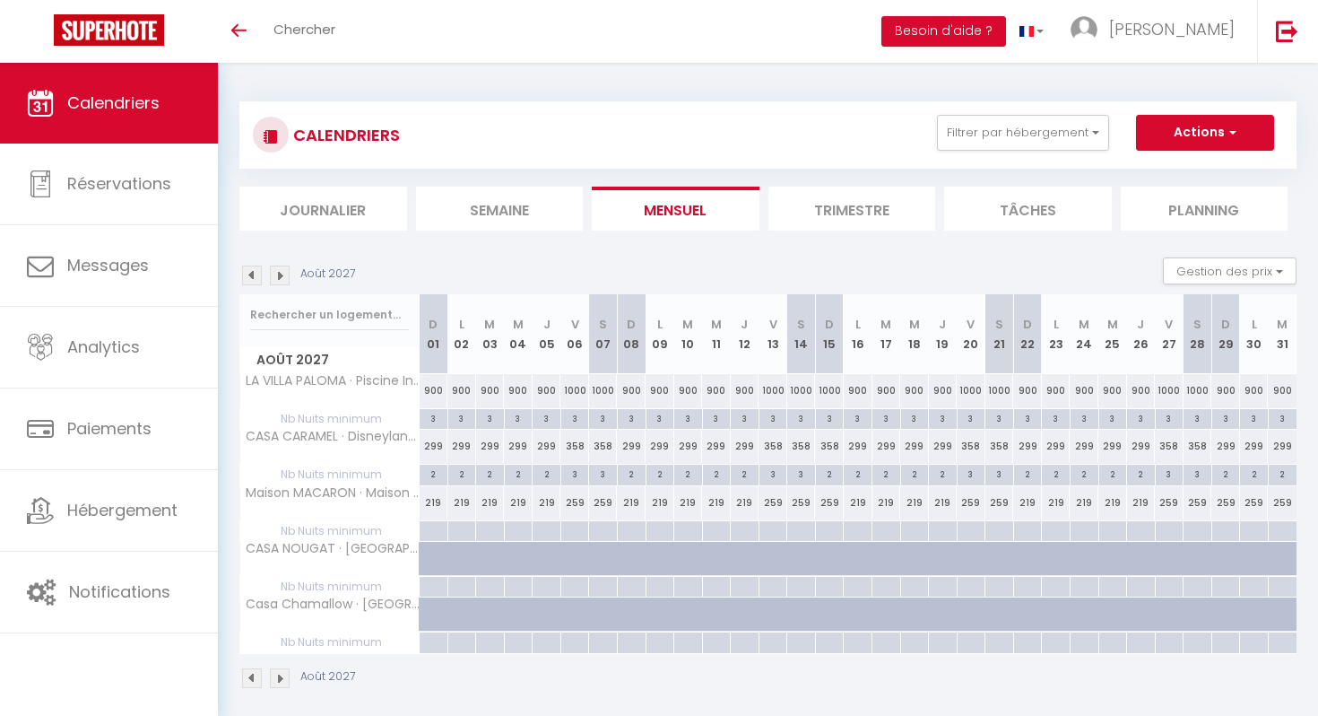
click at [278, 276] on img at bounding box center [280, 275] width 20 height 20
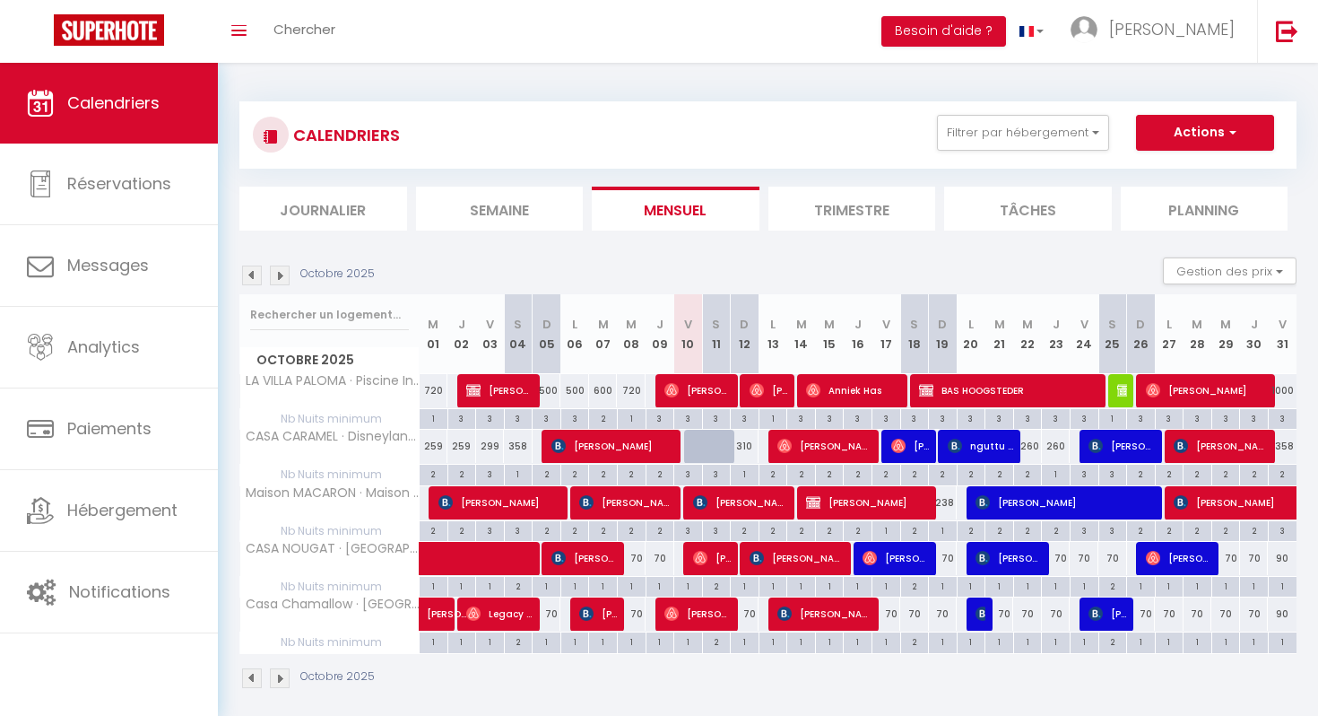
click at [278, 274] on img at bounding box center [280, 275] width 20 height 20
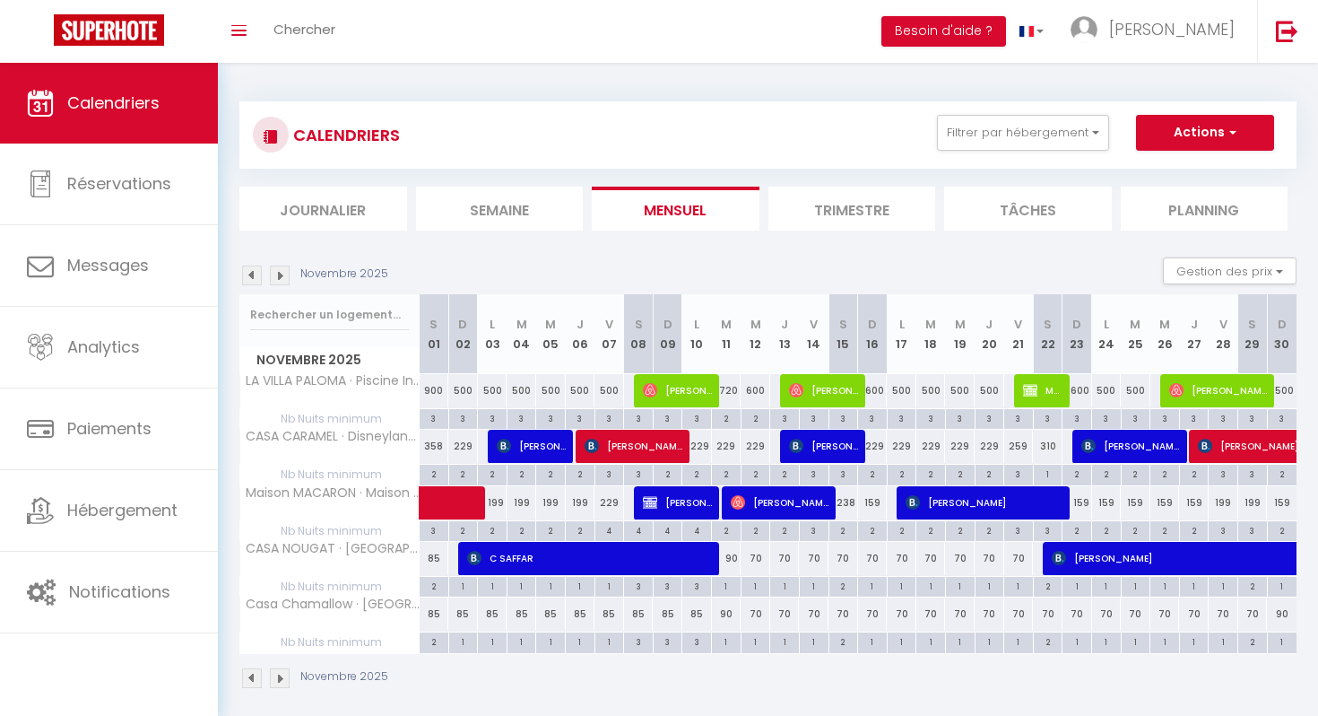
click at [254, 274] on img at bounding box center [252, 275] width 20 height 20
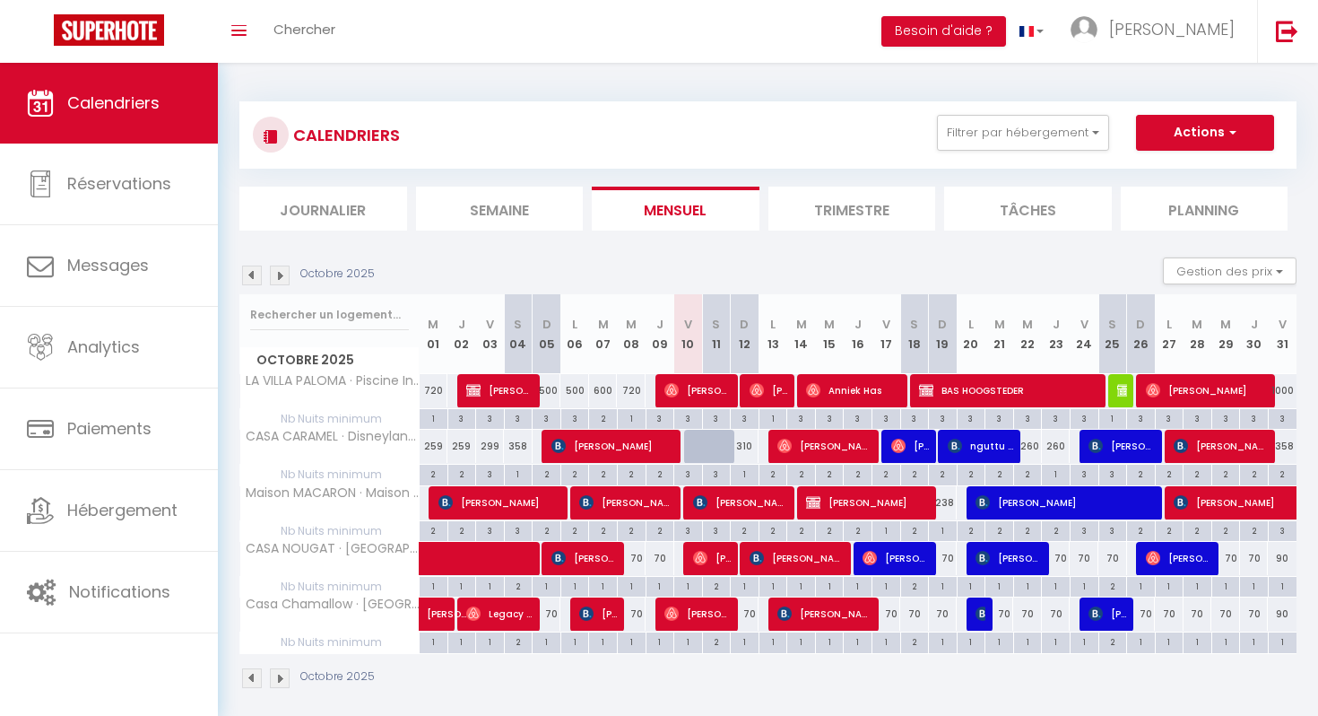
click at [254, 274] on img at bounding box center [252, 275] width 20 height 20
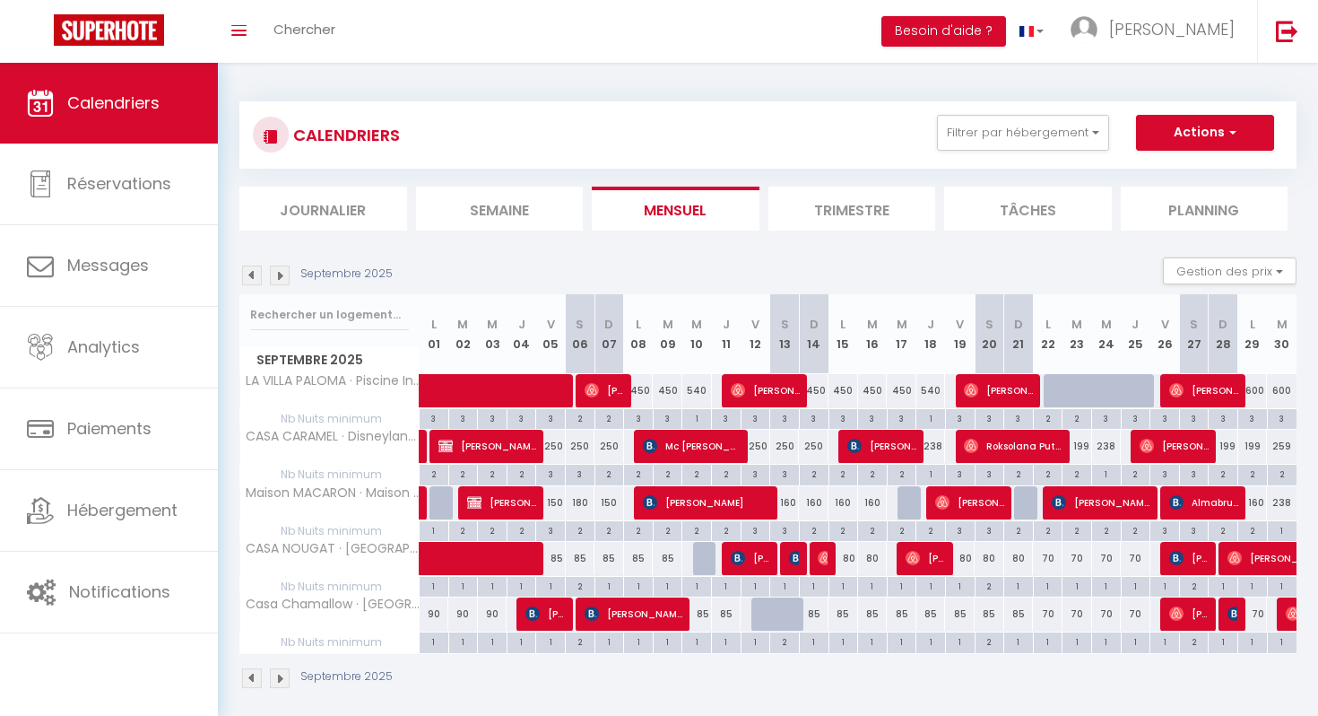
click at [283, 276] on img at bounding box center [280, 275] width 20 height 20
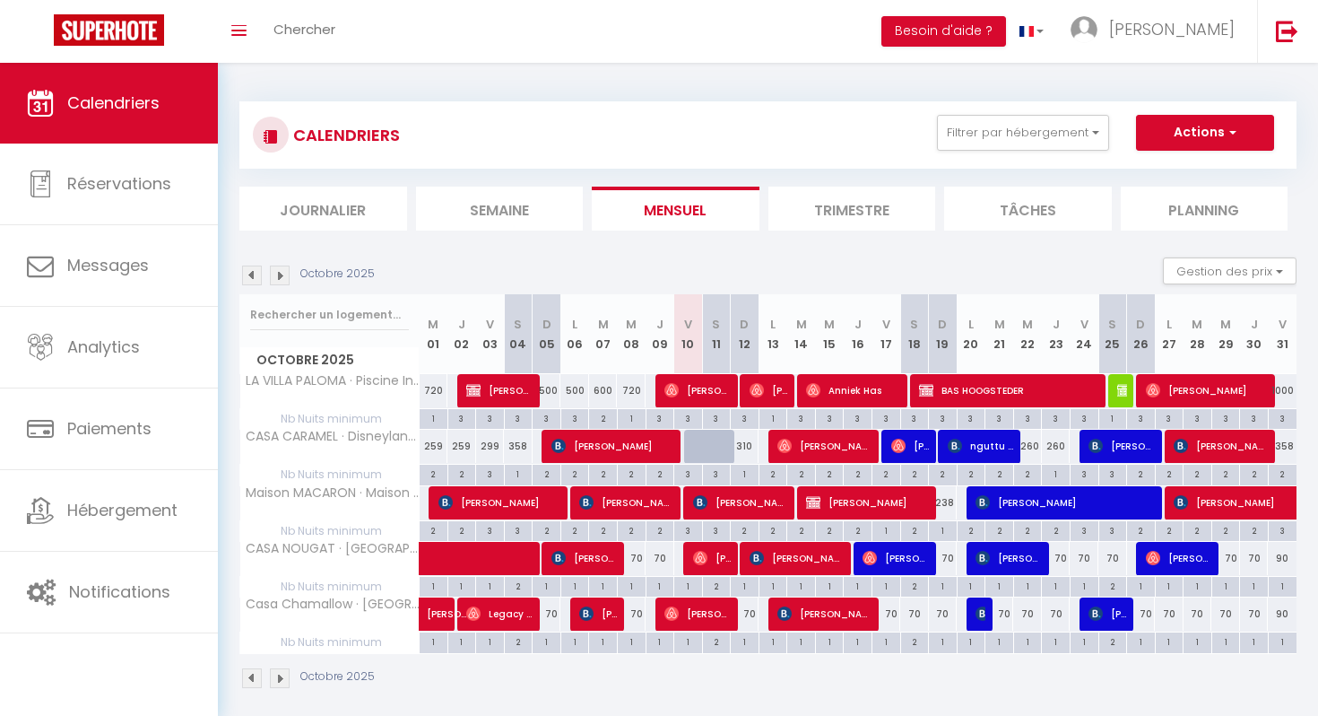
click at [283, 274] on img at bounding box center [280, 275] width 20 height 20
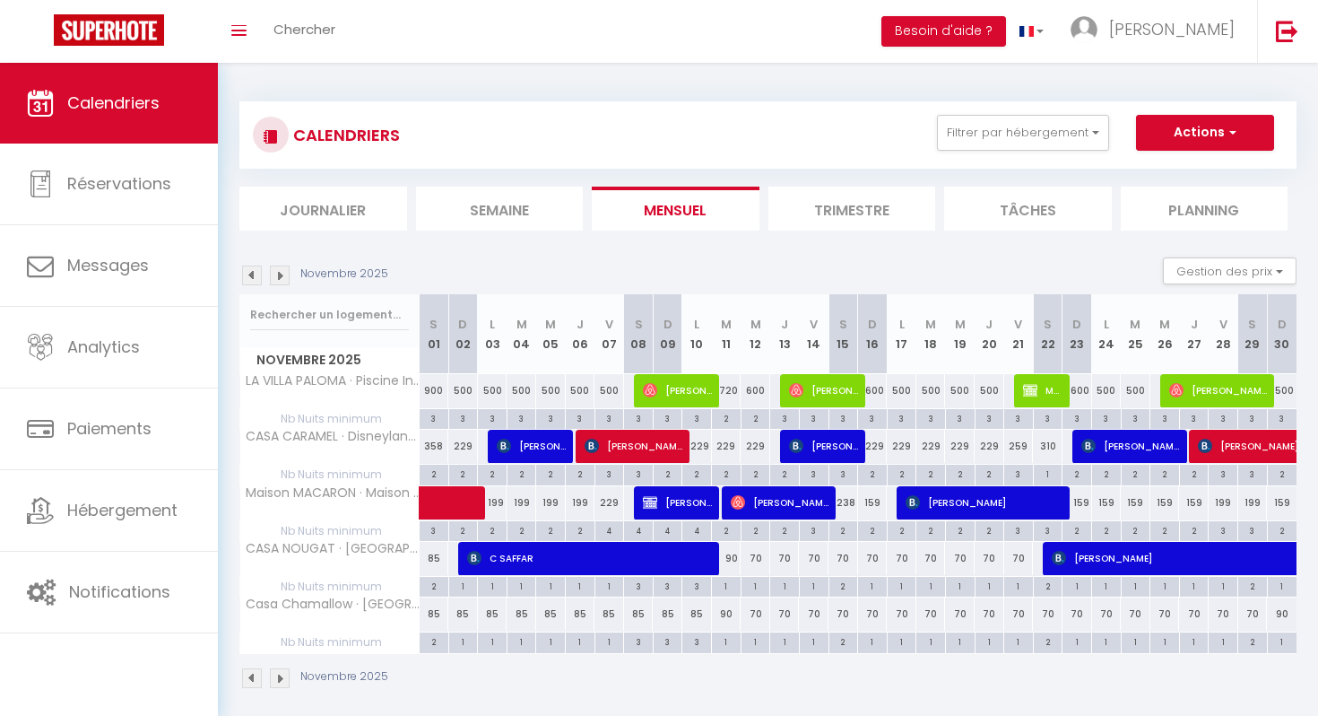
click at [283, 274] on img at bounding box center [280, 275] width 20 height 20
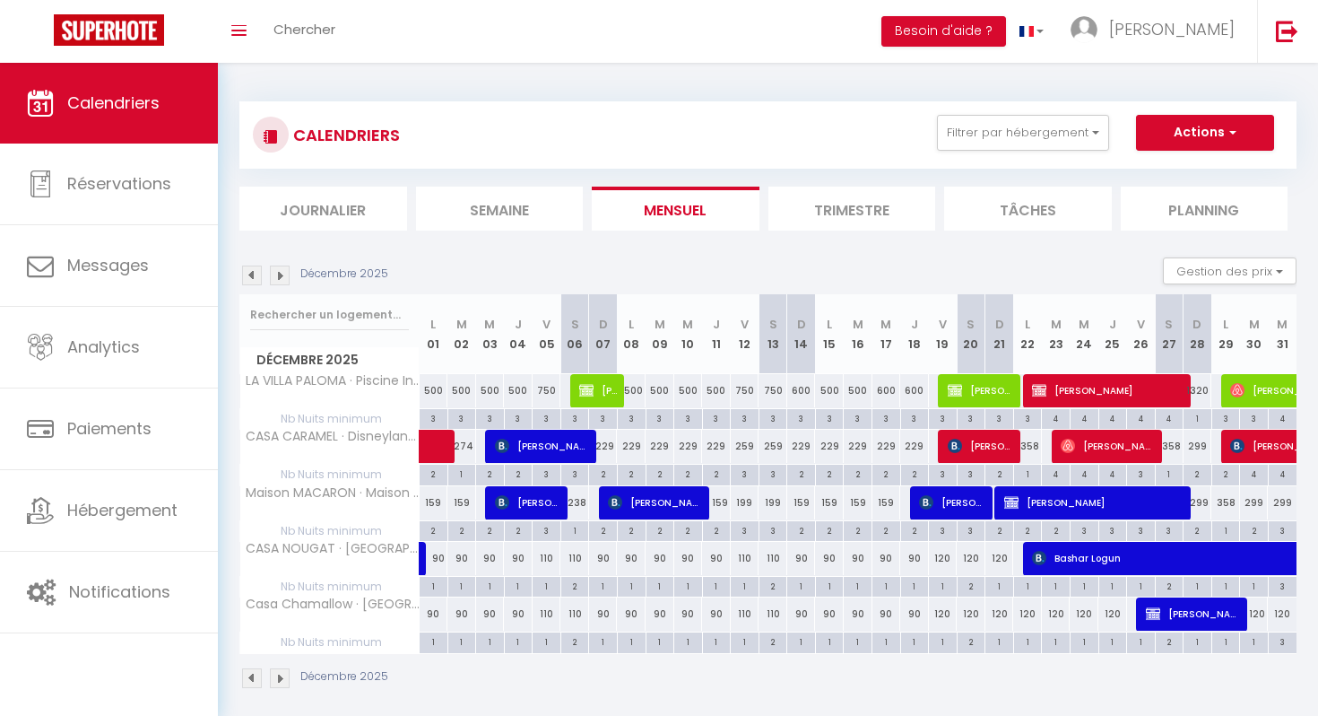
click at [283, 274] on img at bounding box center [280, 275] width 20 height 20
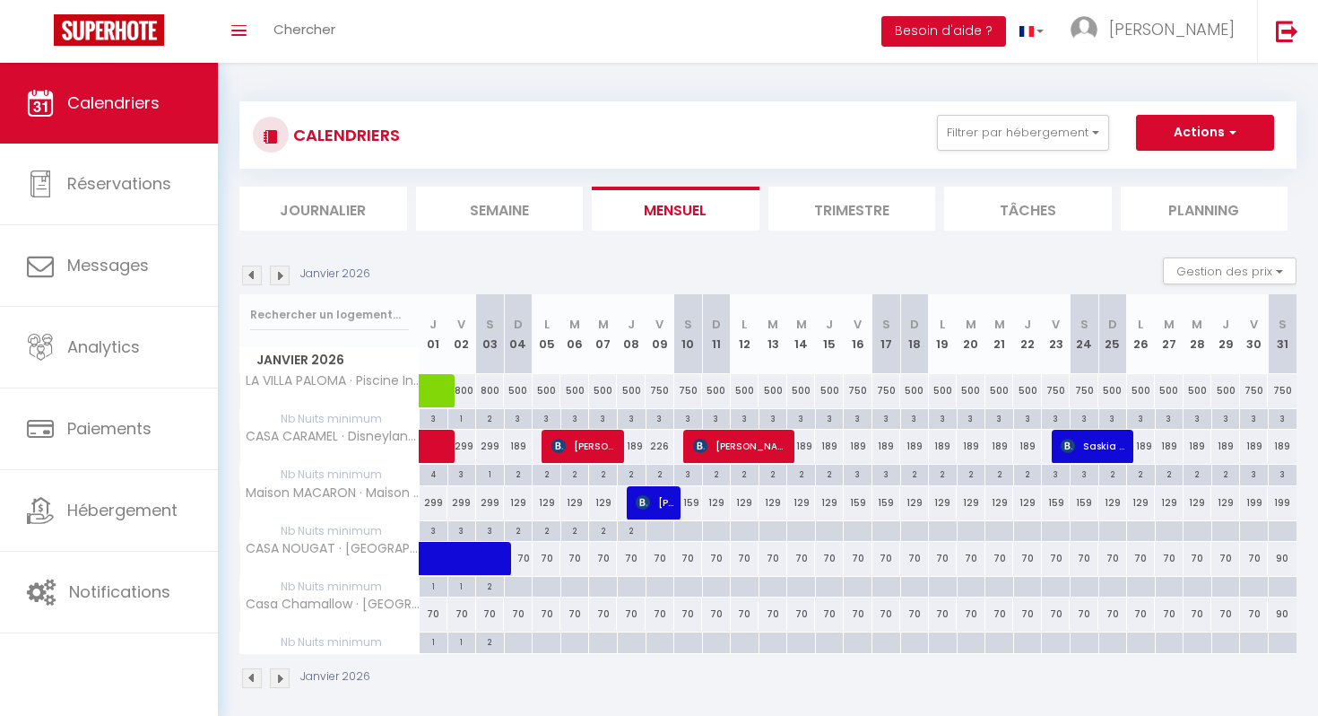
click at [283, 274] on img at bounding box center [280, 275] width 20 height 20
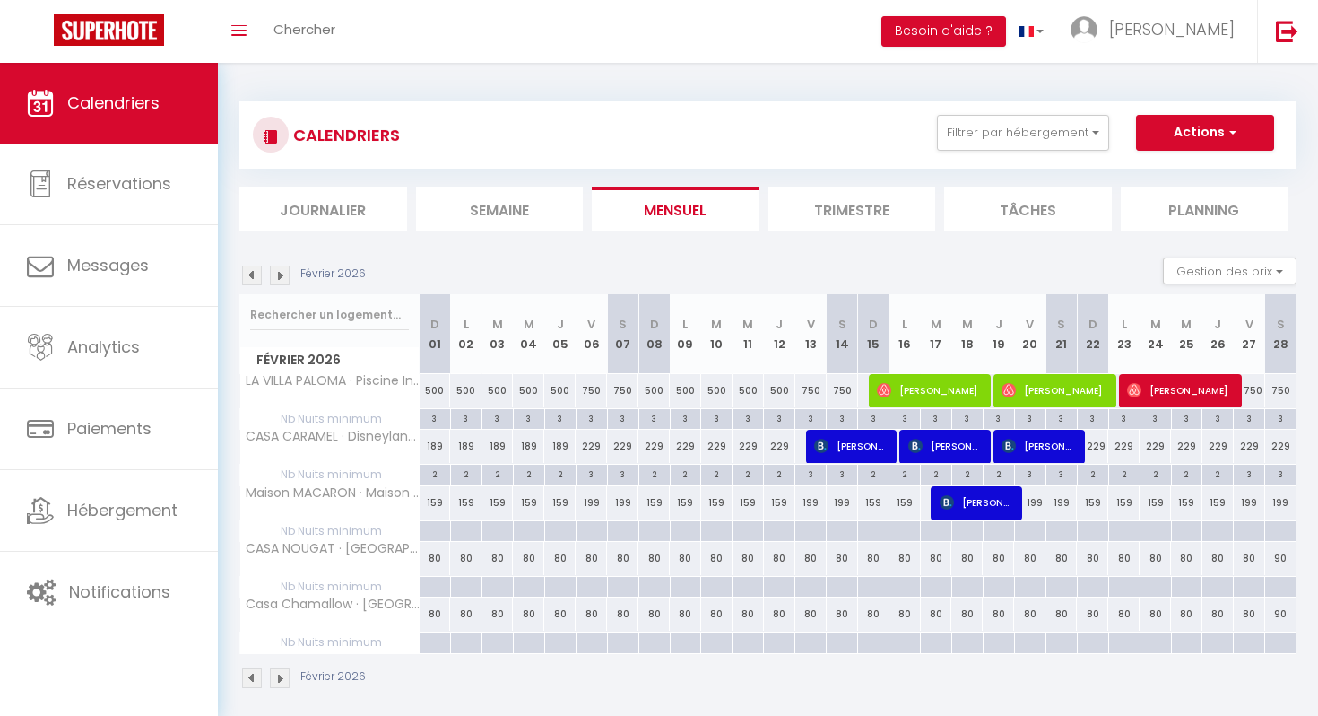
click at [283, 274] on img at bounding box center [280, 275] width 20 height 20
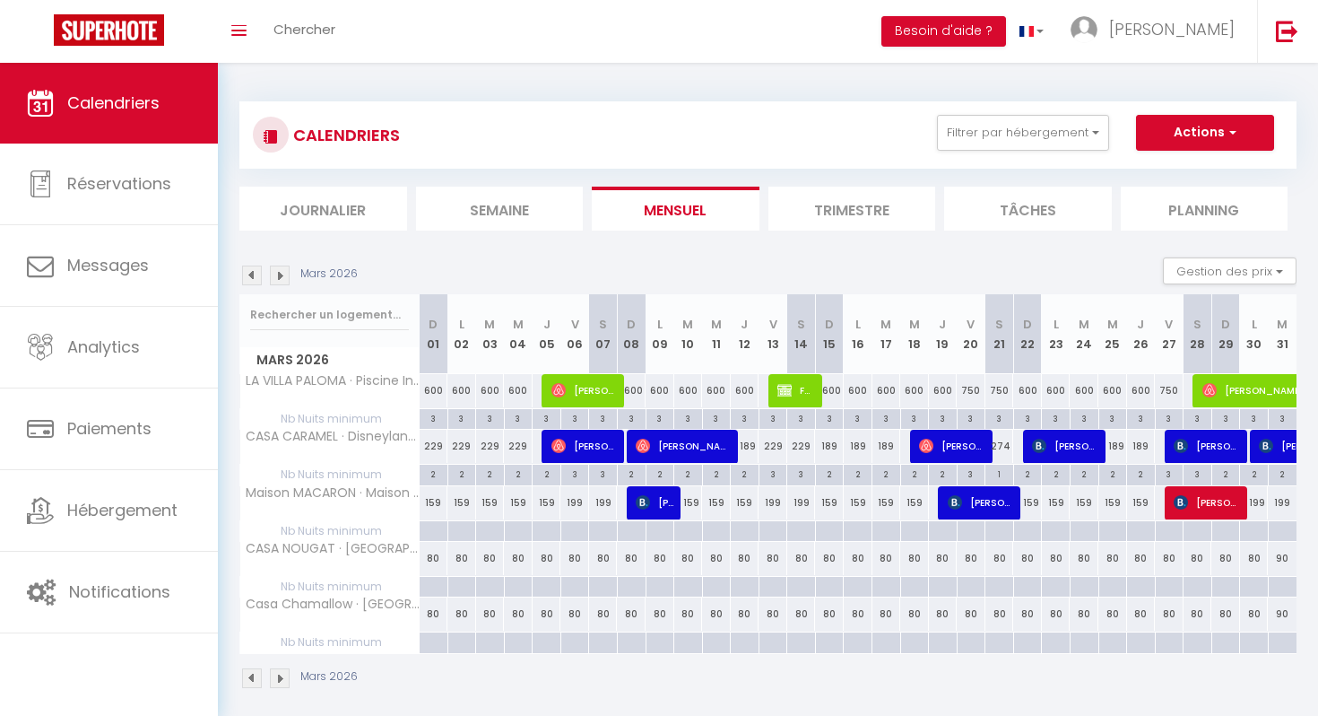
click at [283, 274] on img at bounding box center [280, 275] width 20 height 20
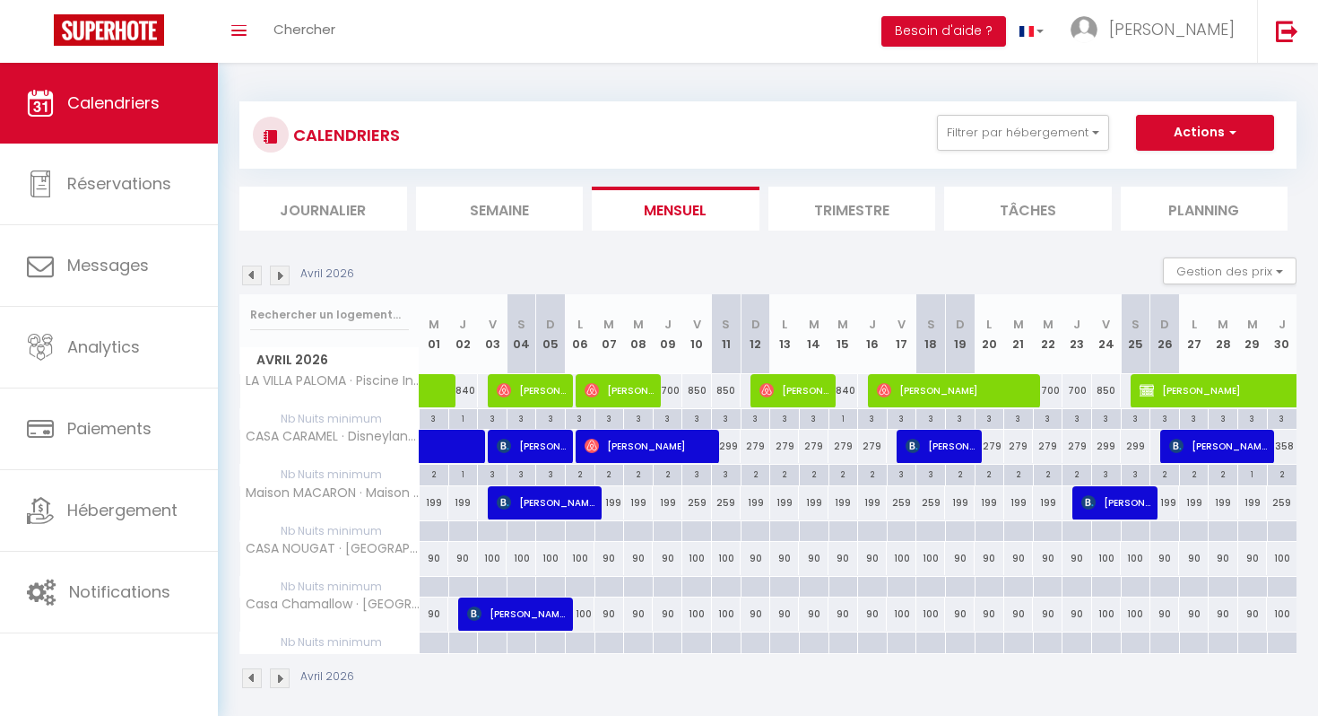
click at [283, 274] on img at bounding box center [280, 275] width 20 height 20
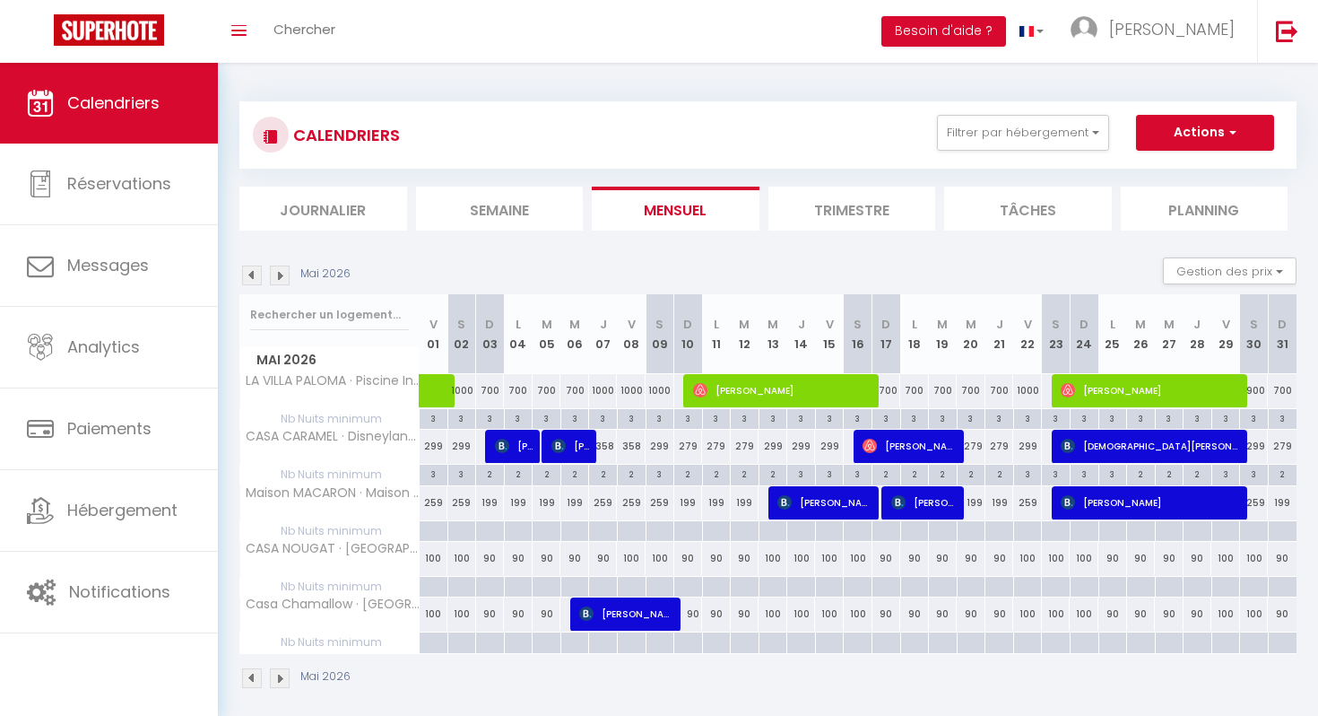
click at [283, 274] on img at bounding box center [280, 275] width 20 height 20
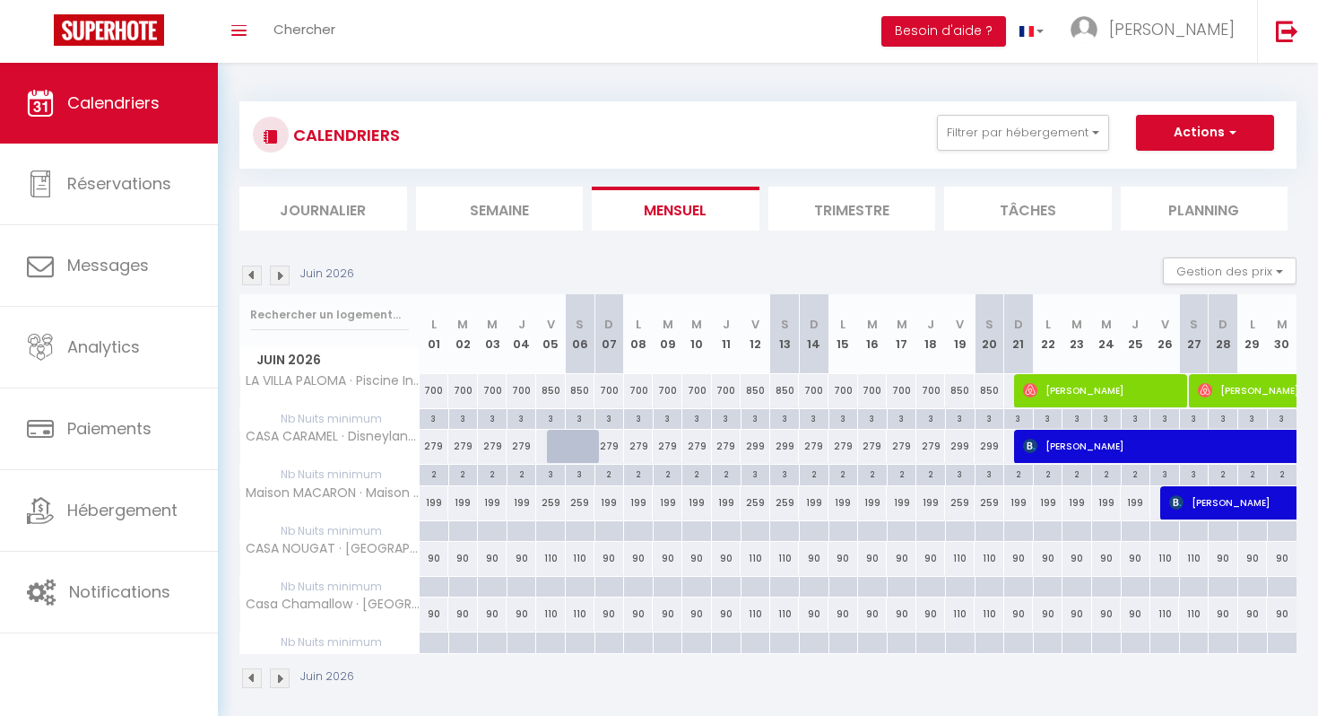
click at [283, 274] on img at bounding box center [280, 275] width 20 height 20
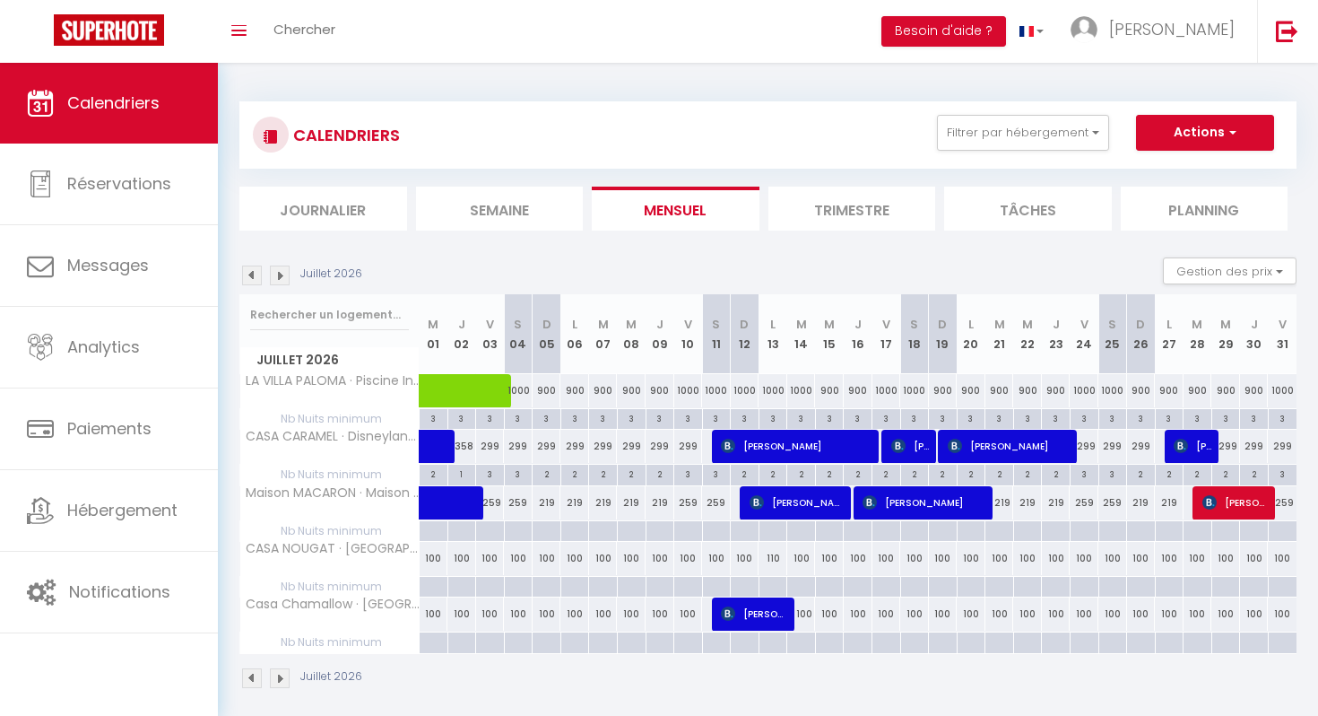
click at [283, 274] on img at bounding box center [280, 275] width 20 height 20
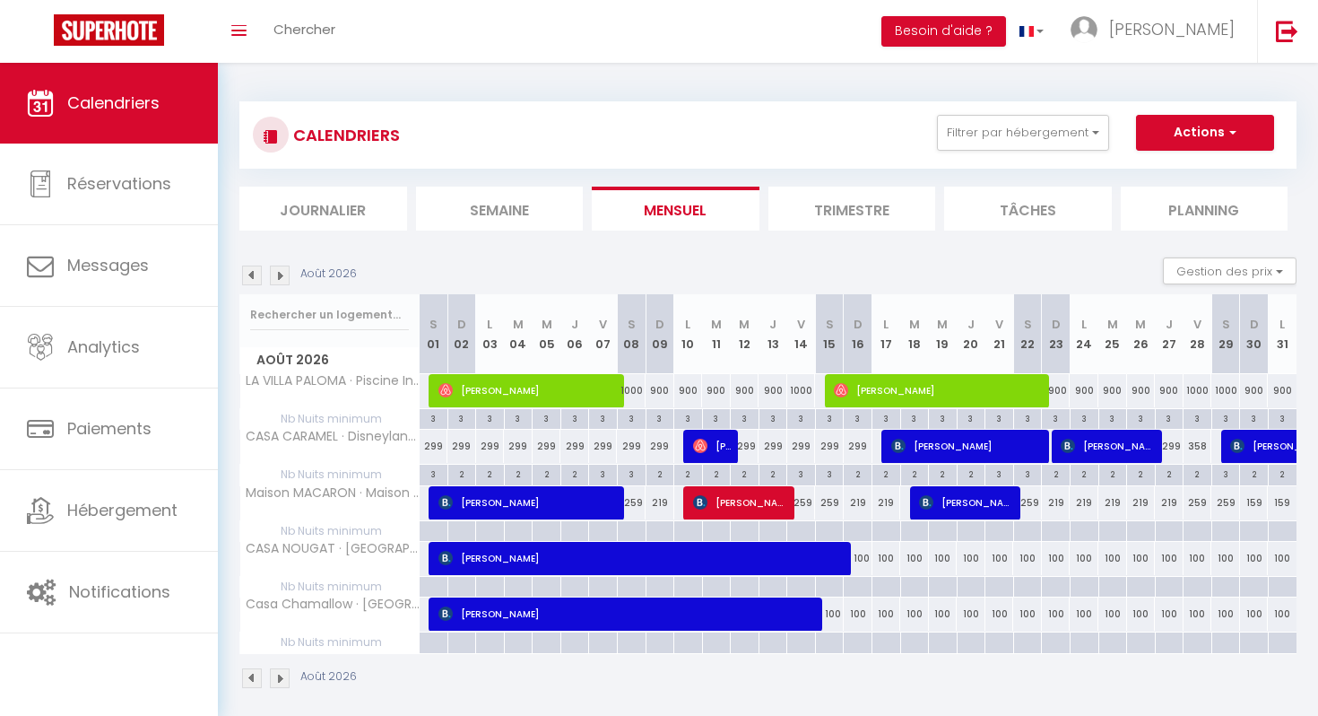
click at [283, 274] on img at bounding box center [280, 275] width 20 height 20
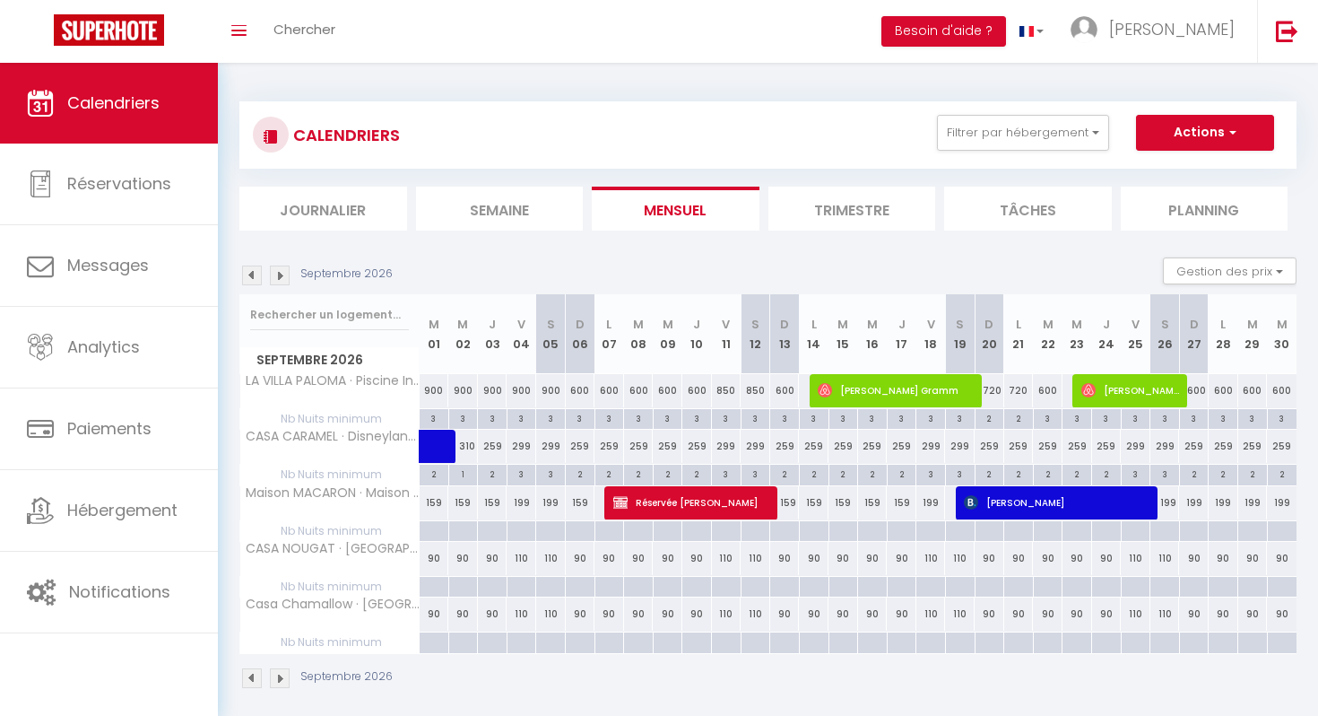
click at [434, 392] on div "900" at bounding box center [435, 390] width 30 height 33
type input "900"
type input "Mar 01 Septembre 2026"
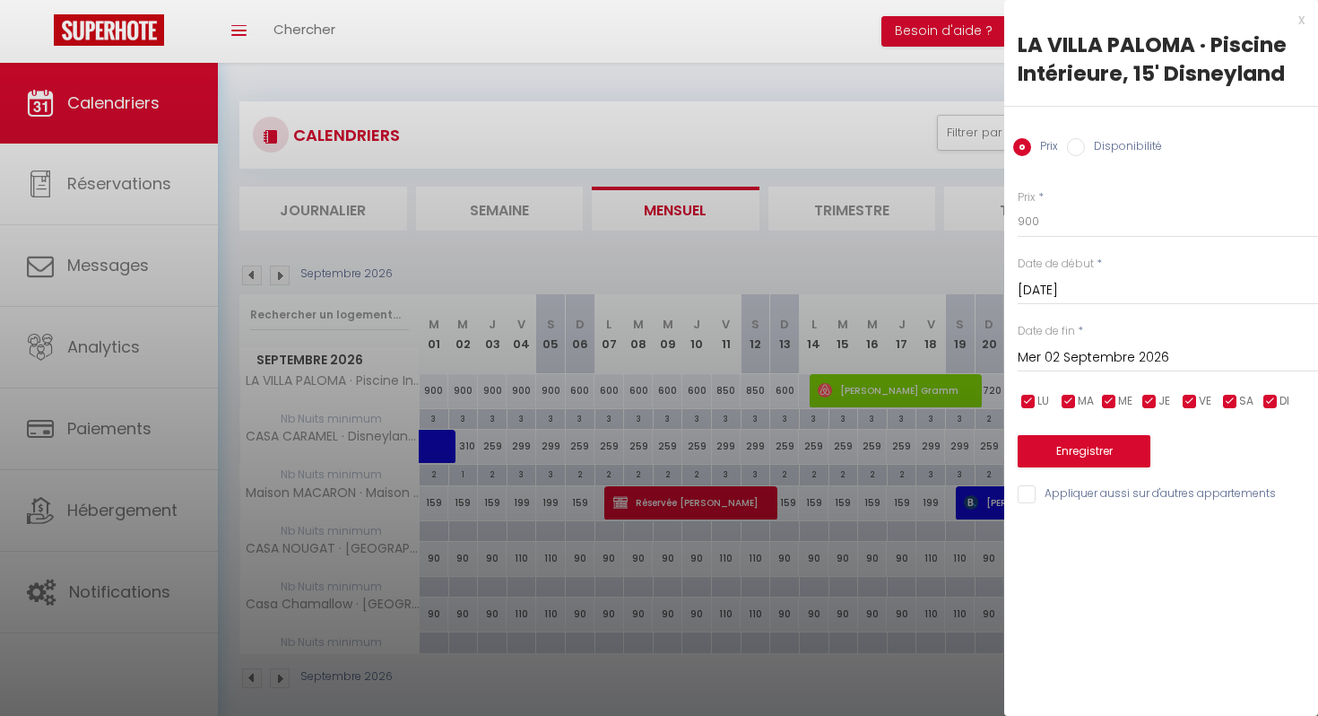
click at [1101, 353] on input "Mer 02 Septembre 2026" at bounding box center [1168, 357] width 300 height 23
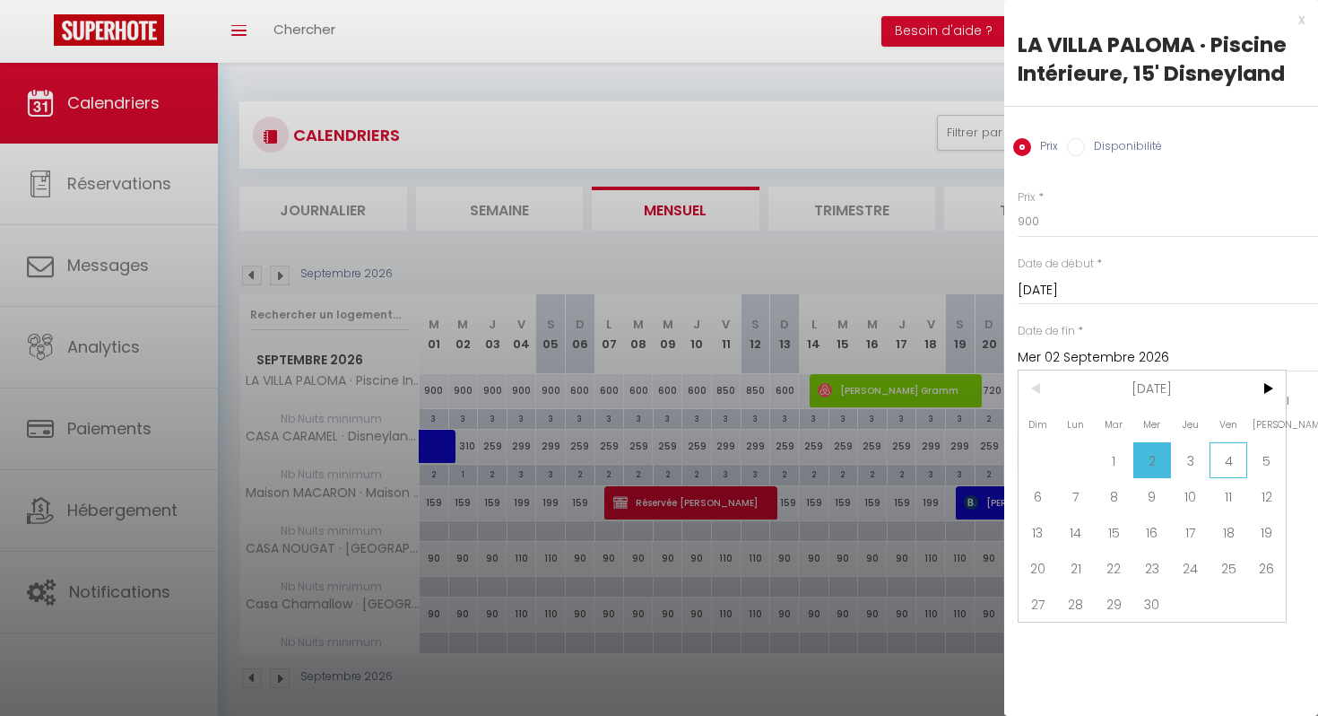
click at [1230, 459] on span "4" at bounding box center [1229, 460] width 39 height 36
type input "Ven 04 Septembre 2026"
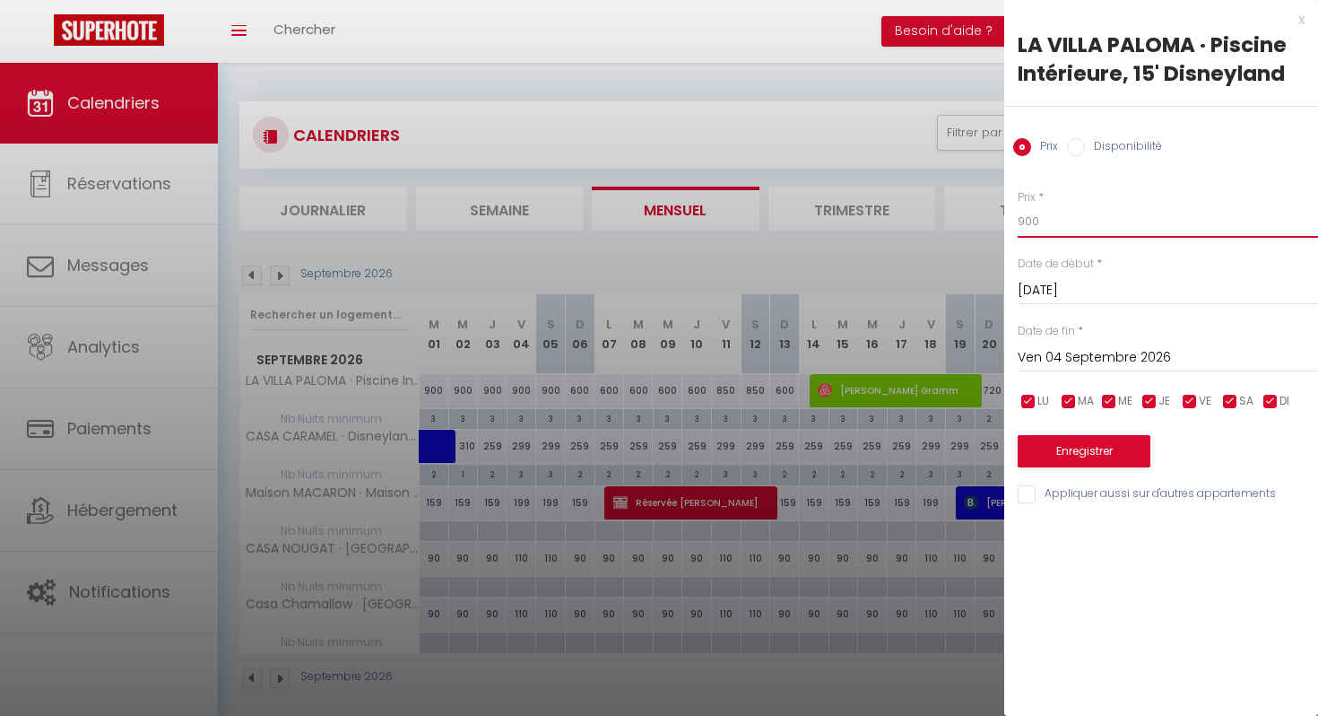
drag, startPoint x: 1081, startPoint y: 223, endPoint x: 997, endPoint y: 215, distance: 83.8
click at [997, 215] on body "🟢 Des questions ou besoin d'assistance pour la migration AirBnB? Prenez rdv >>>…" at bounding box center [659, 421] width 1318 height 716
type input "600"
click at [1085, 451] on button "Enregistrer" at bounding box center [1084, 451] width 133 height 32
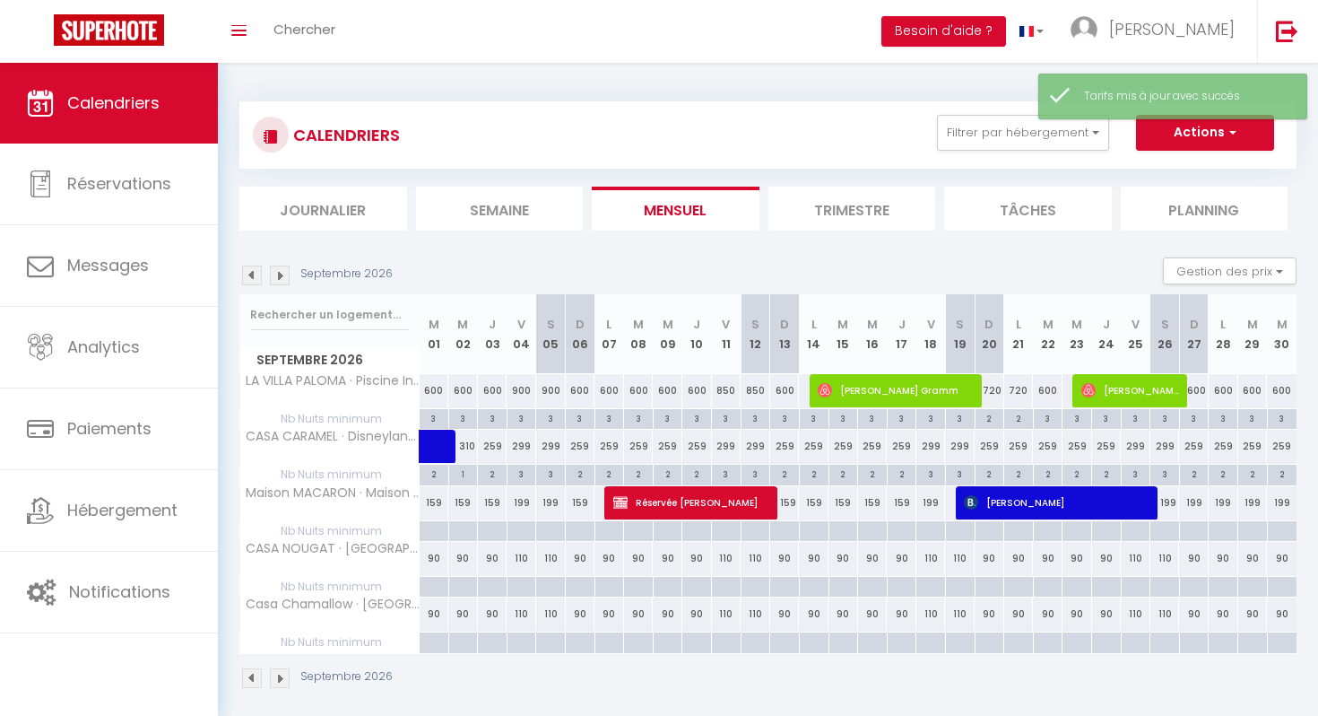
click at [282, 274] on img at bounding box center [280, 275] width 20 height 20
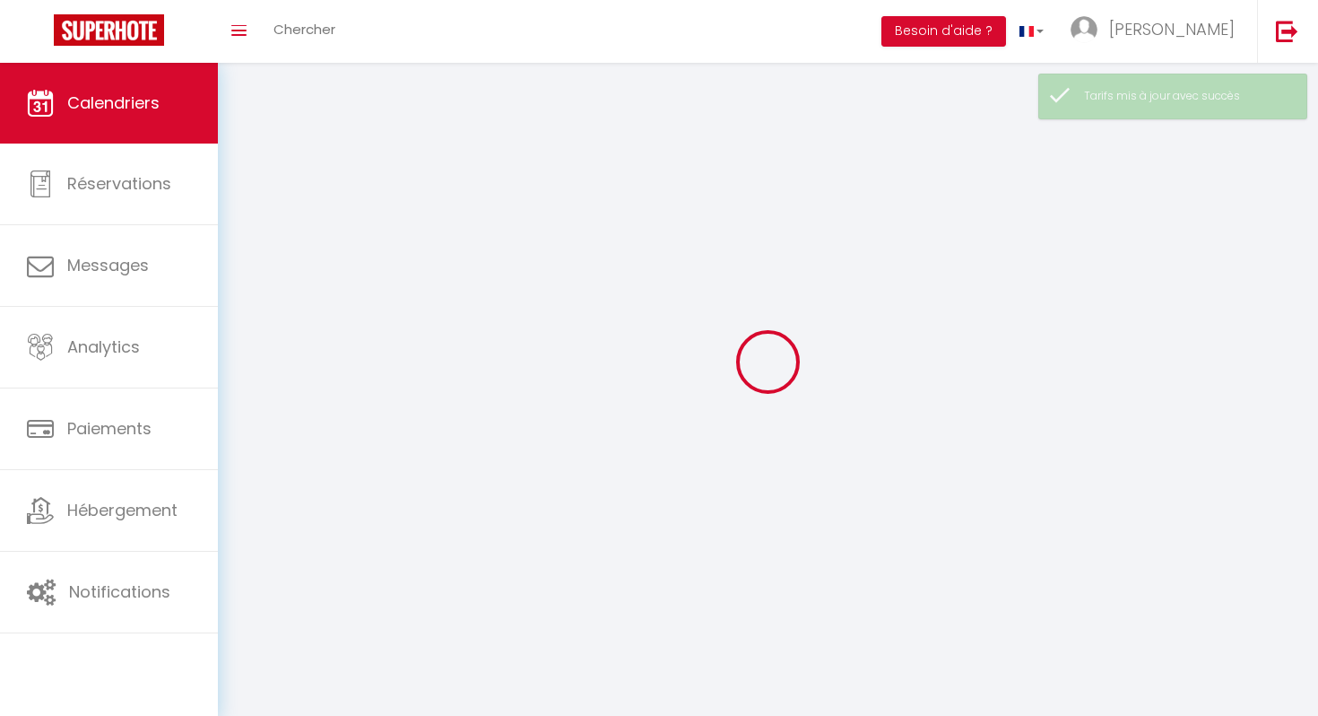
click at [282, 274] on div at bounding box center [767, 361] width 1057 height 554
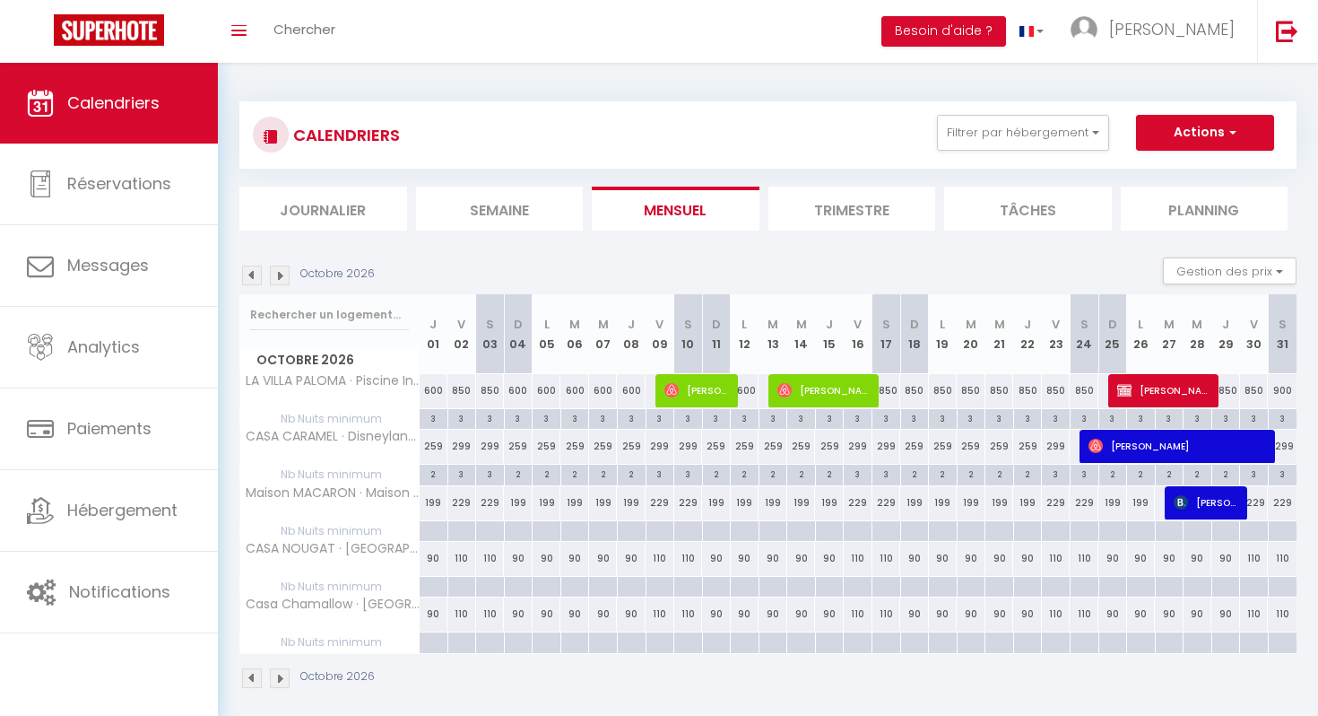
click at [282, 274] on img at bounding box center [280, 275] width 20 height 20
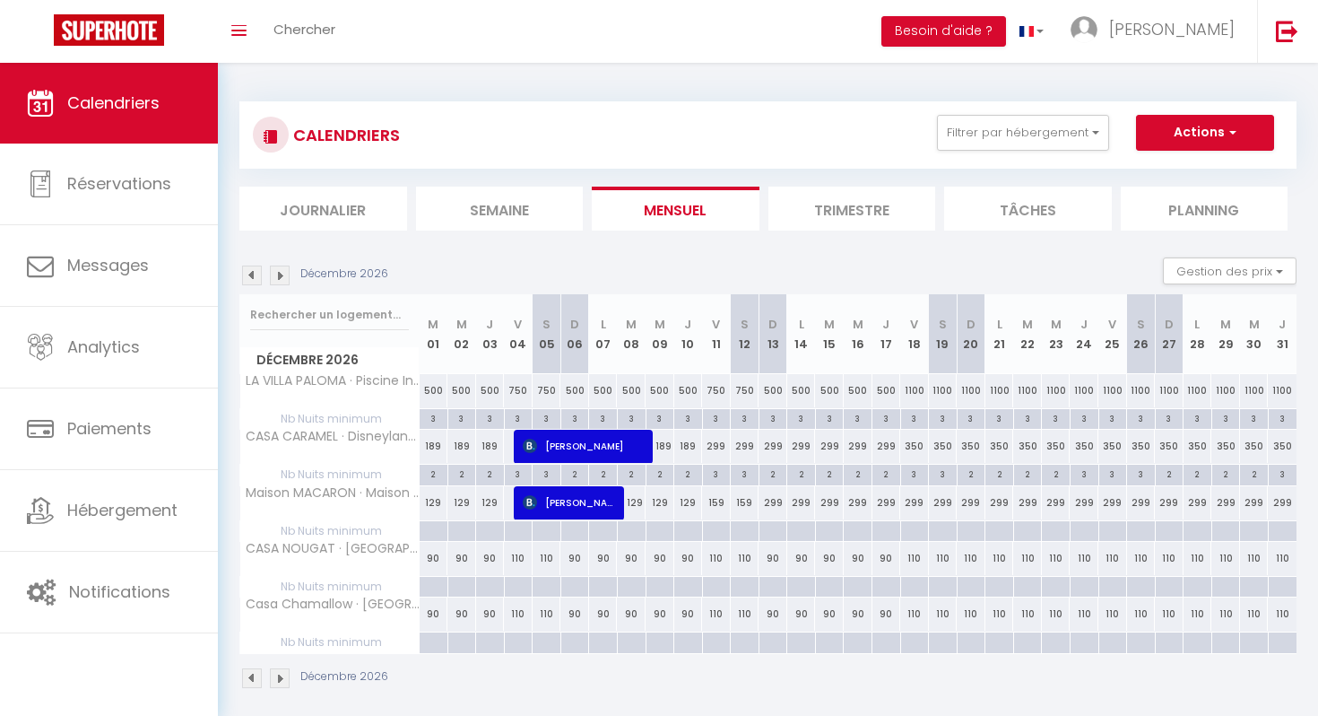
click at [282, 274] on img at bounding box center [280, 275] width 20 height 20
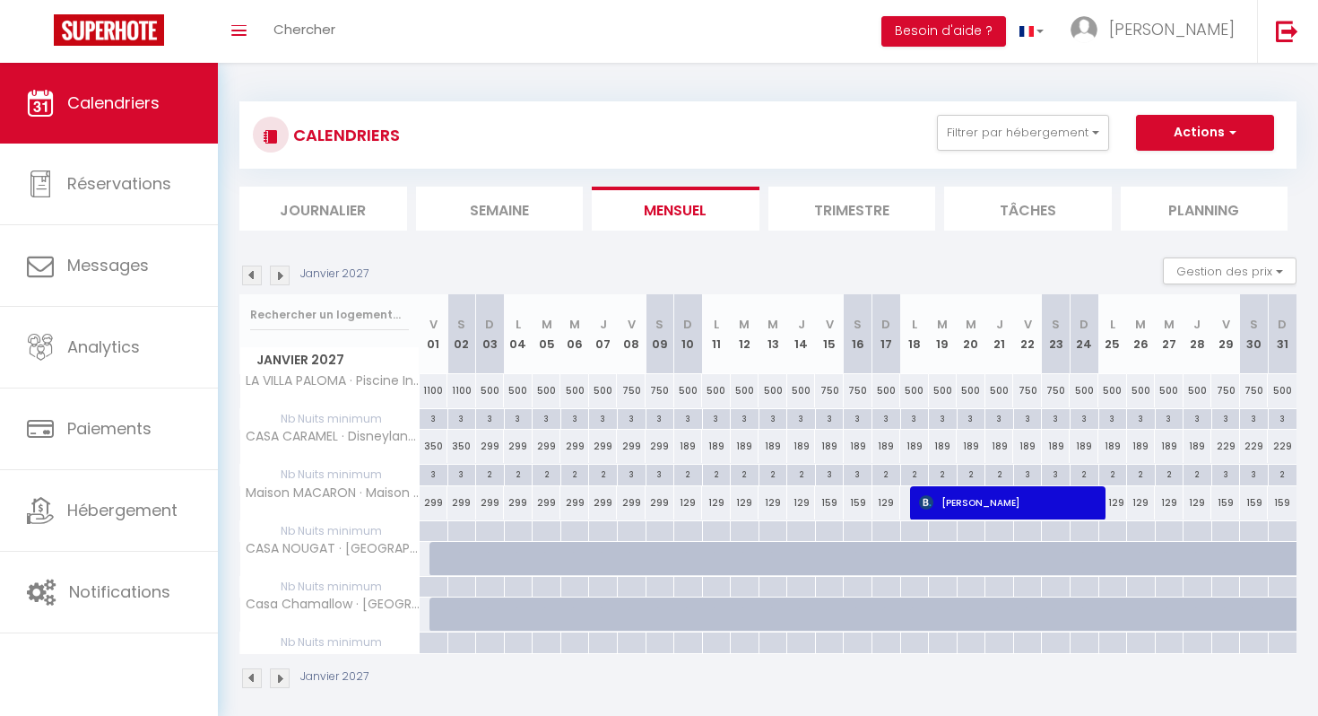
click at [282, 274] on img at bounding box center [280, 275] width 20 height 20
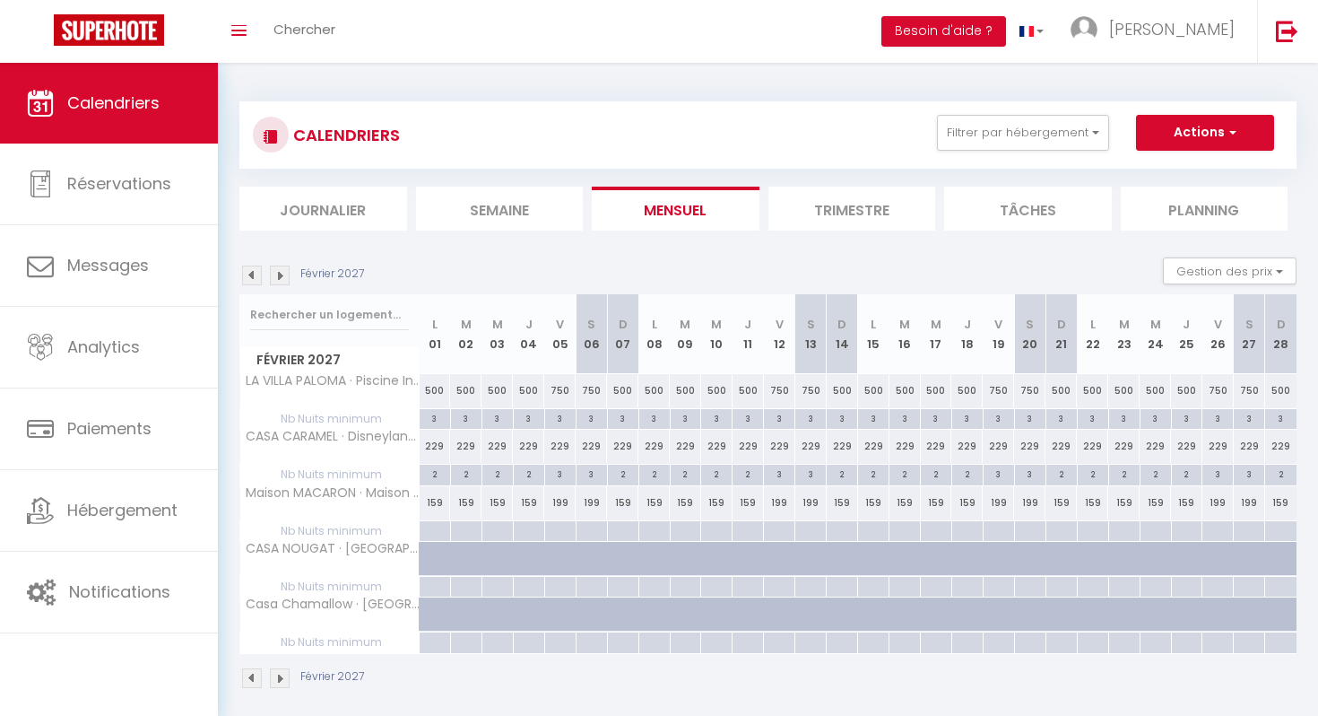
click at [282, 274] on img at bounding box center [280, 275] width 20 height 20
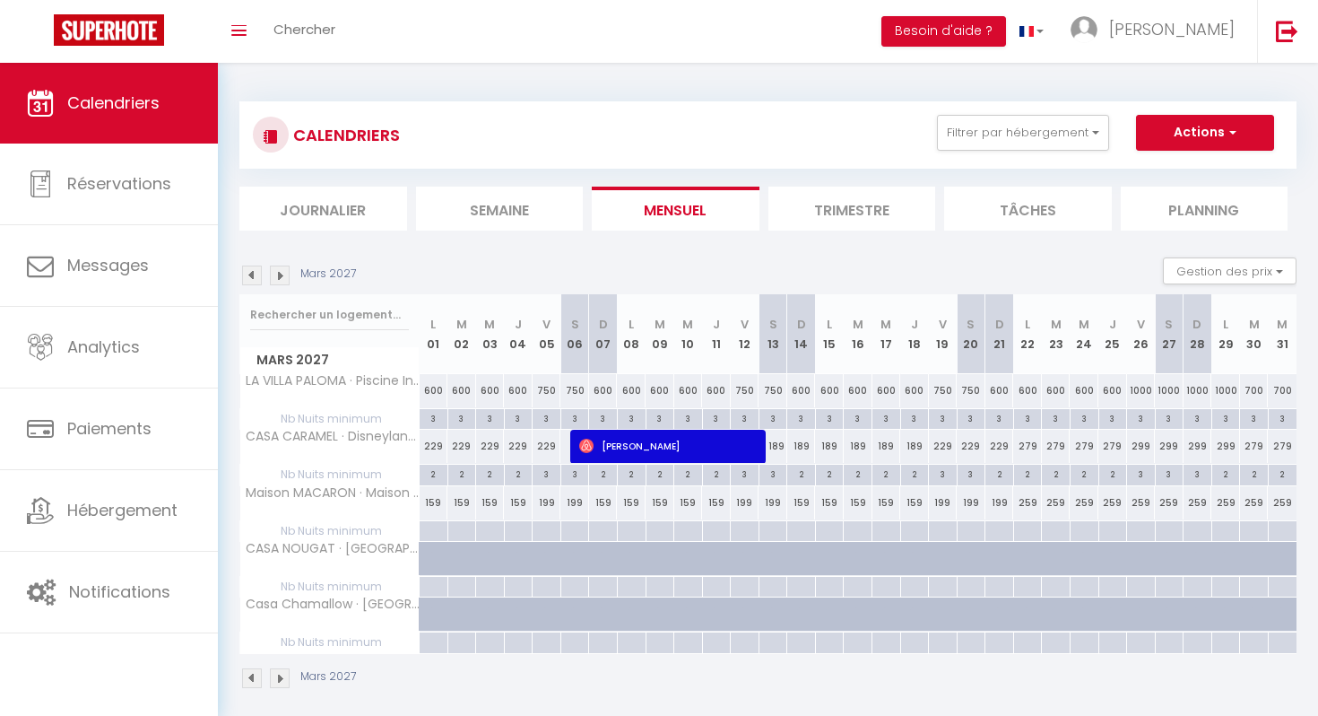
click at [282, 274] on img at bounding box center [280, 275] width 20 height 20
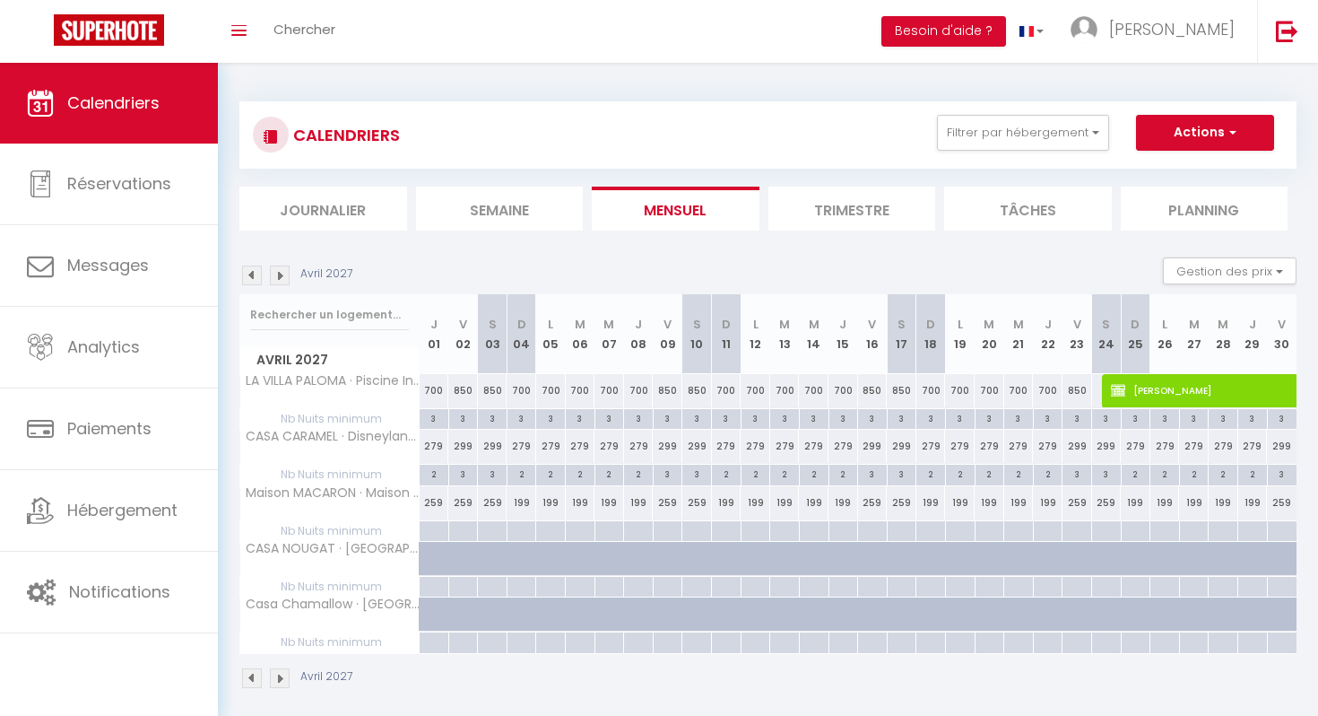
click at [282, 274] on img at bounding box center [280, 275] width 20 height 20
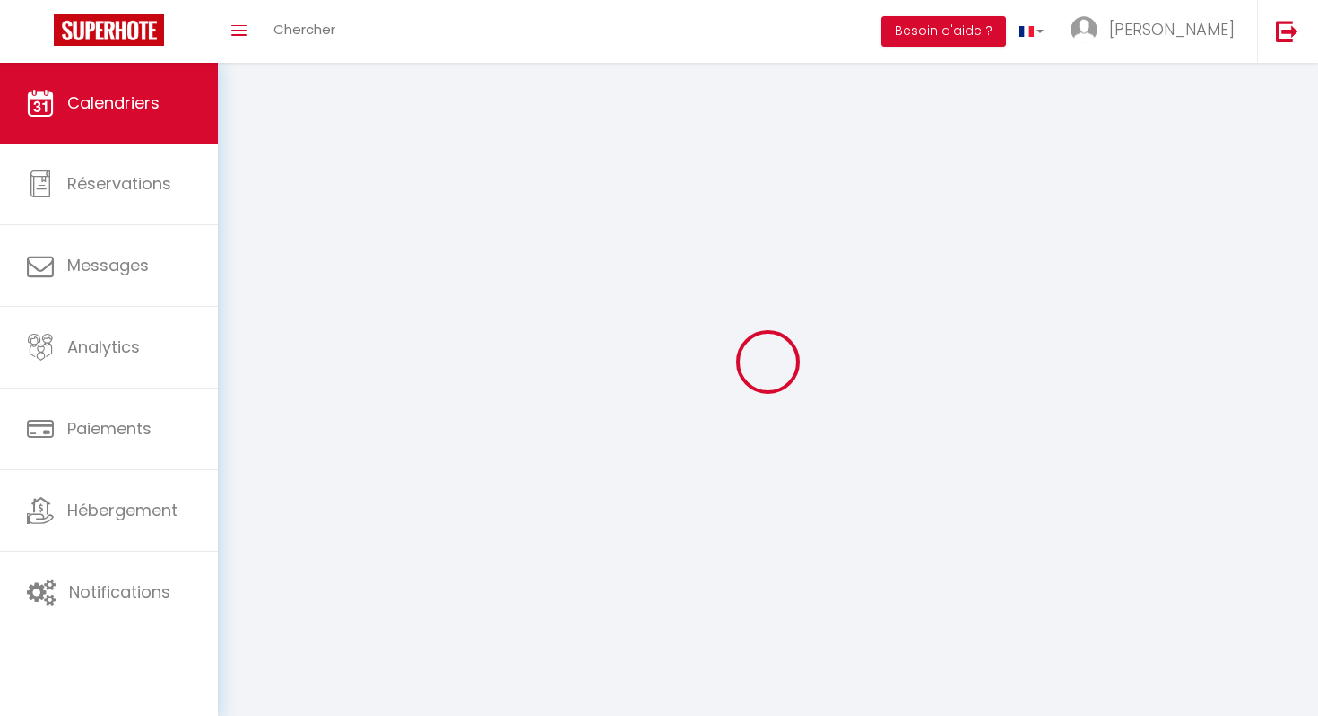
click at [282, 274] on div at bounding box center [767, 361] width 1057 height 554
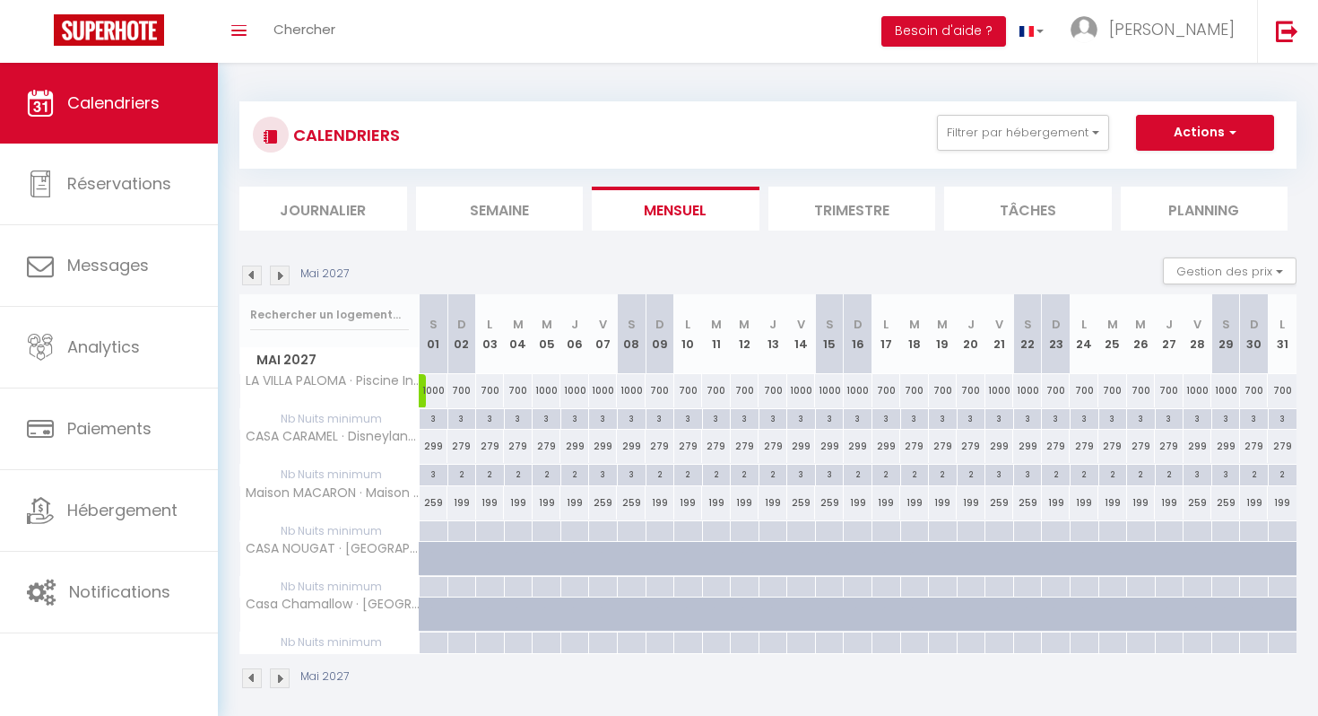
click at [281, 274] on img at bounding box center [280, 275] width 20 height 20
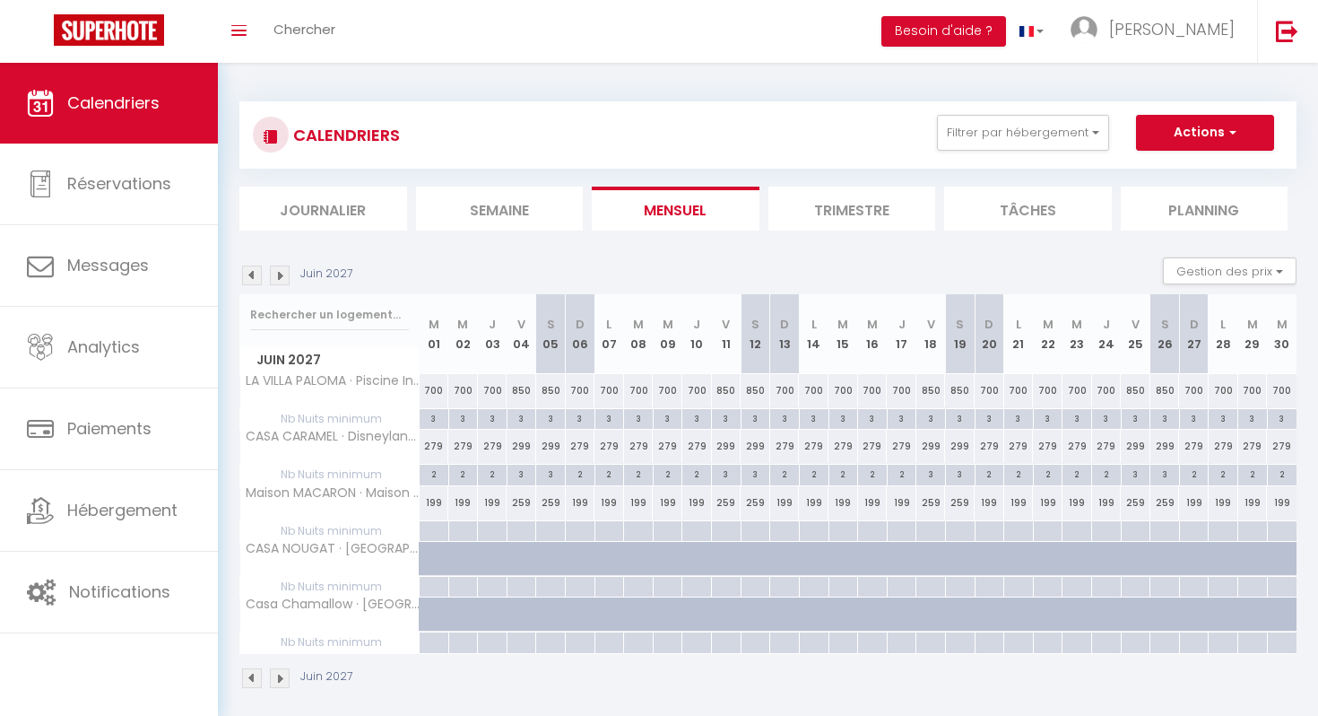
click at [281, 274] on img at bounding box center [280, 275] width 20 height 20
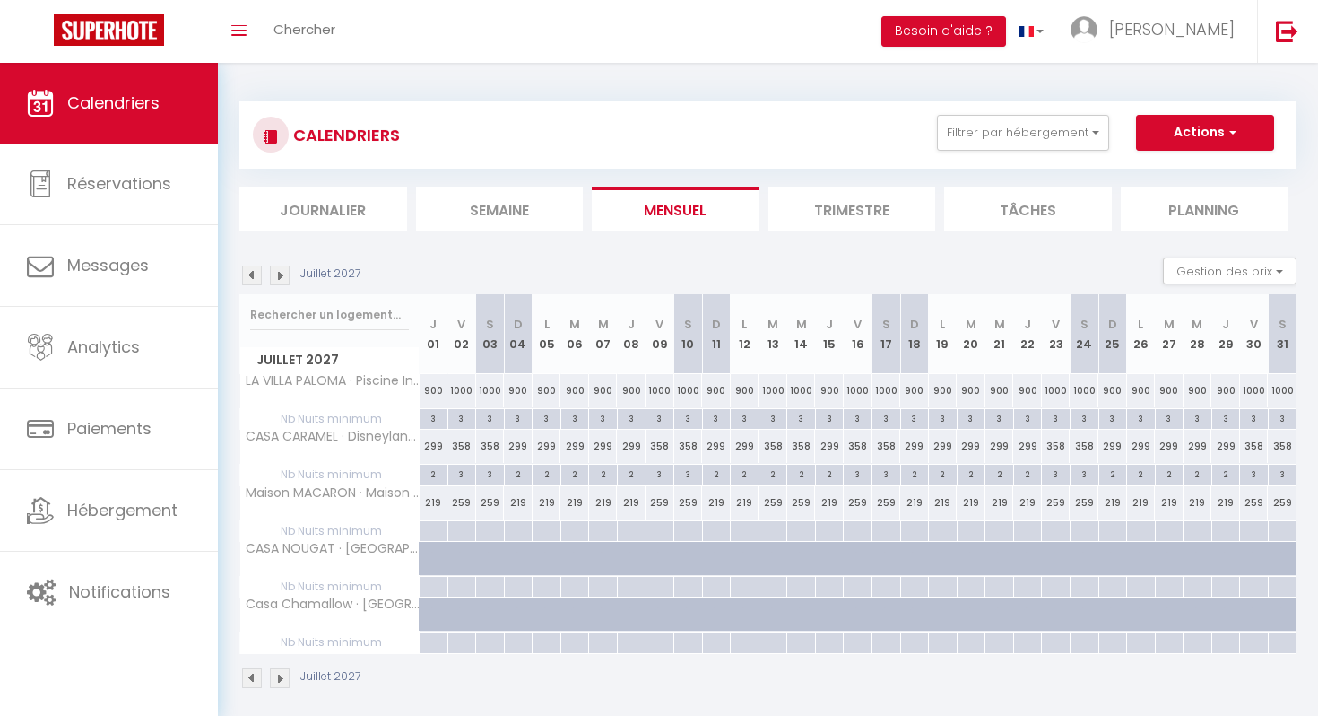
click at [281, 274] on img at bounding box center [280, 275] width 20 height 20
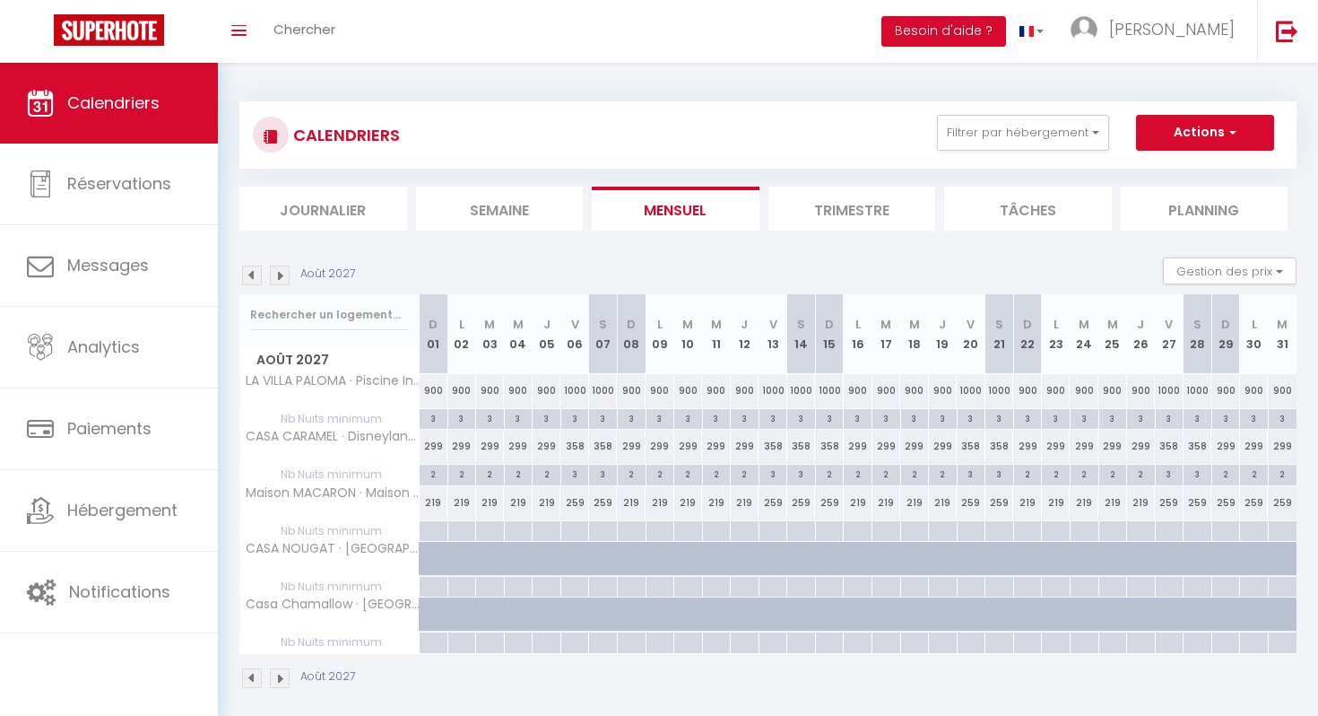
click at [281, 274] on img at bounding box center [280, 275] width 20 height 20
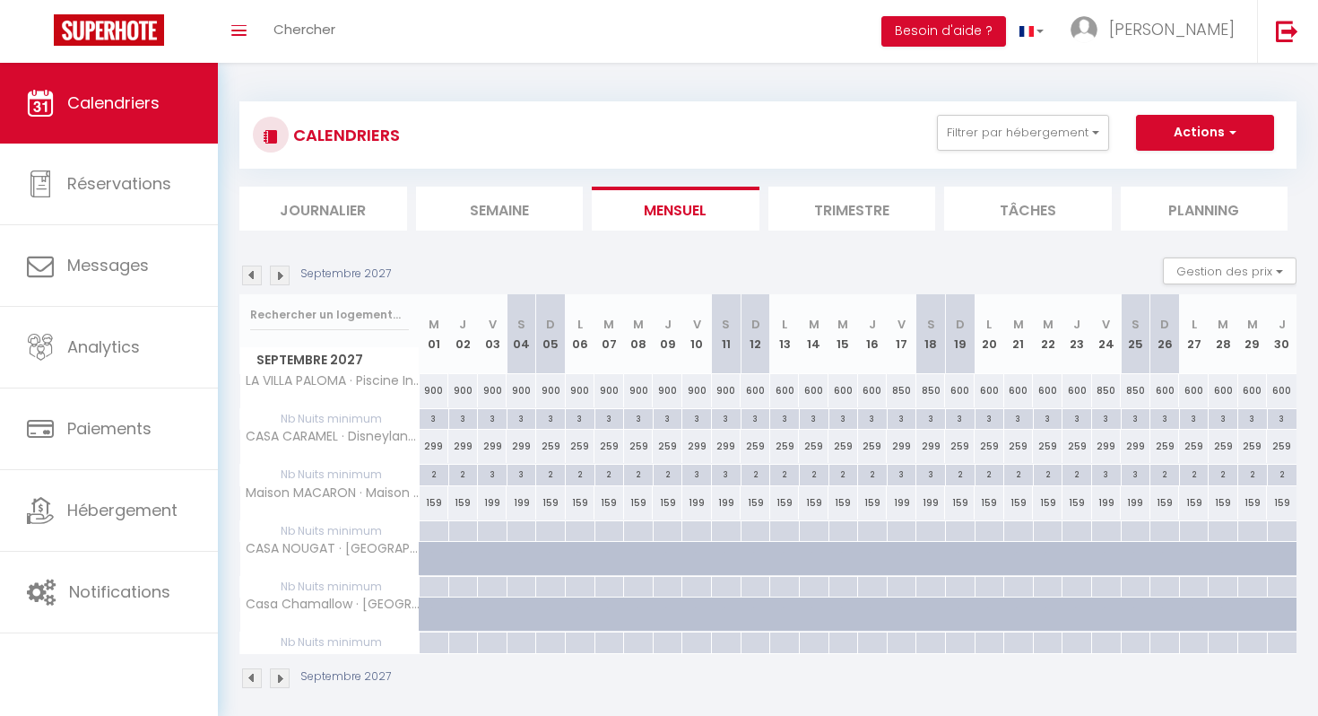
click at [433, 395] on div "900" at bounding box center [435, 390] width 30 height 33
type input "900"
type input "Mer 01 Septembre 2027"
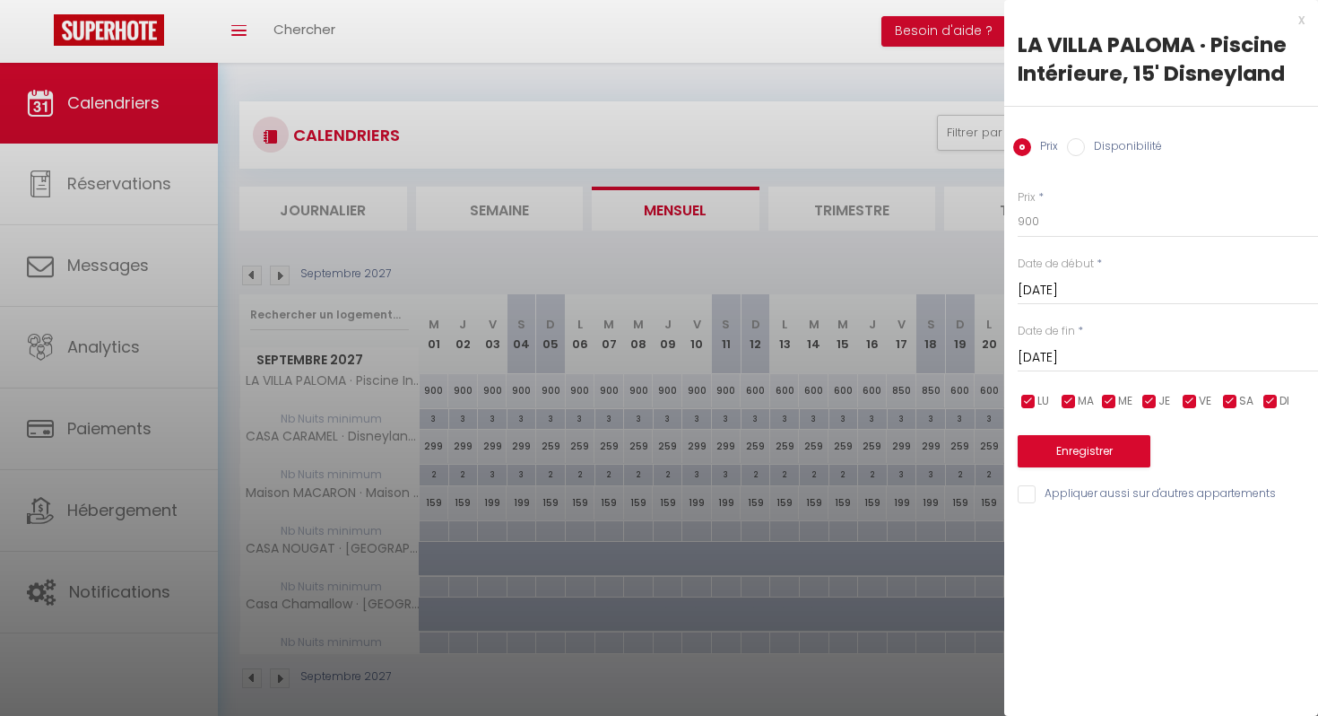
click at [1057, 351] on input "Jeu 02 Septembre 2027" at bounding box center [1168, 357] width 300 height 23
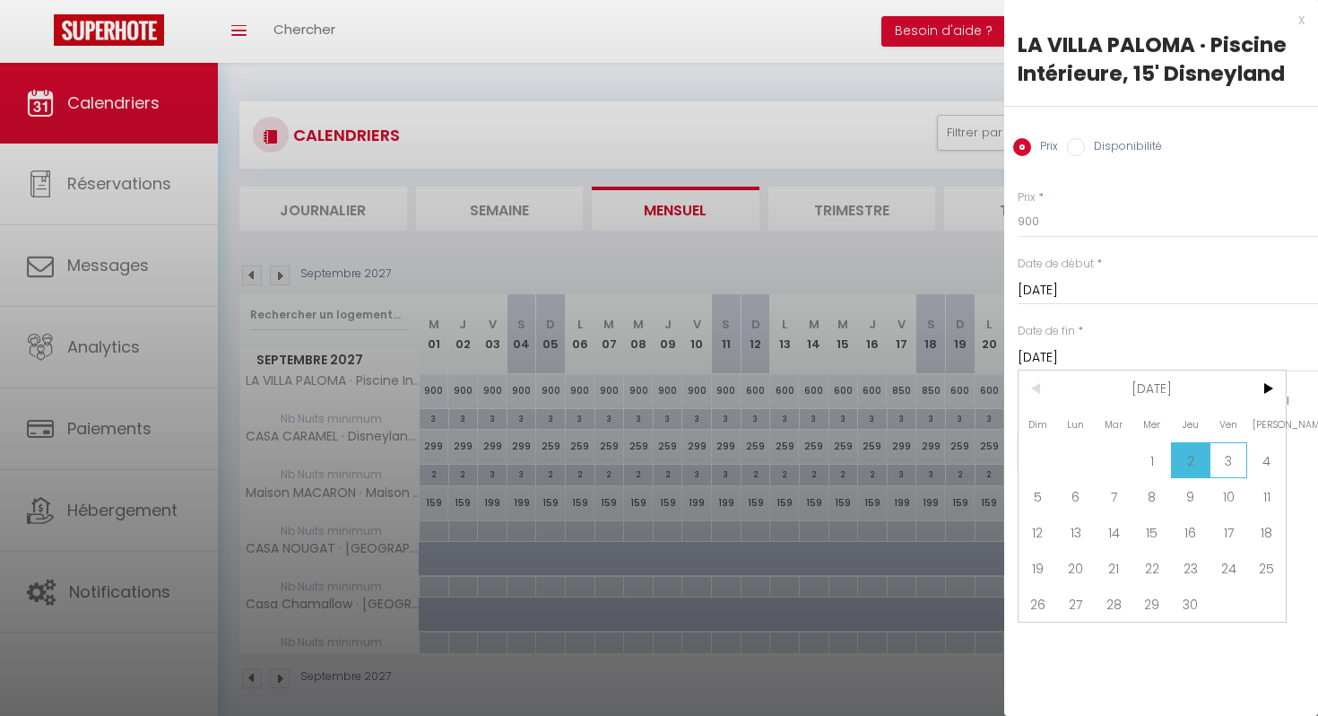
click at [1227, 458] on span "3" at bounding box center [1229, 460] width 39 height 36
type input "Ven 03 Septembre 2027"
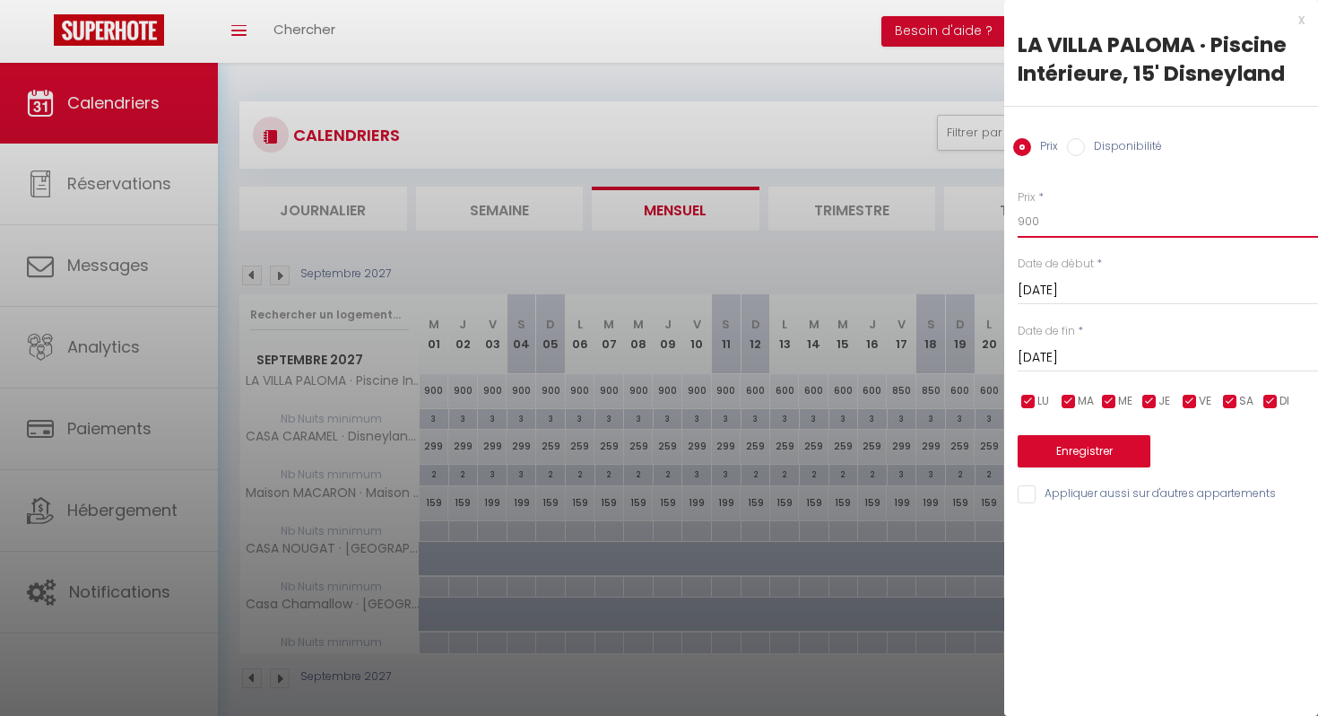
drag, startPoint x: 1045, startPoint y: 220, endPoint x: 1011, endPoint y: 218, distance: 34.1
click at [1011, 218] on div "Prix * 900 Statut * Disponible Indisponible Date de début * Mer 01 Septembre 20…" at bounding box center [1161, 336] width 314 height 339
type input "600"
click at [1076, 442] on button "Enregistrer" at bounding box center [1084, 451] width 133 height 32
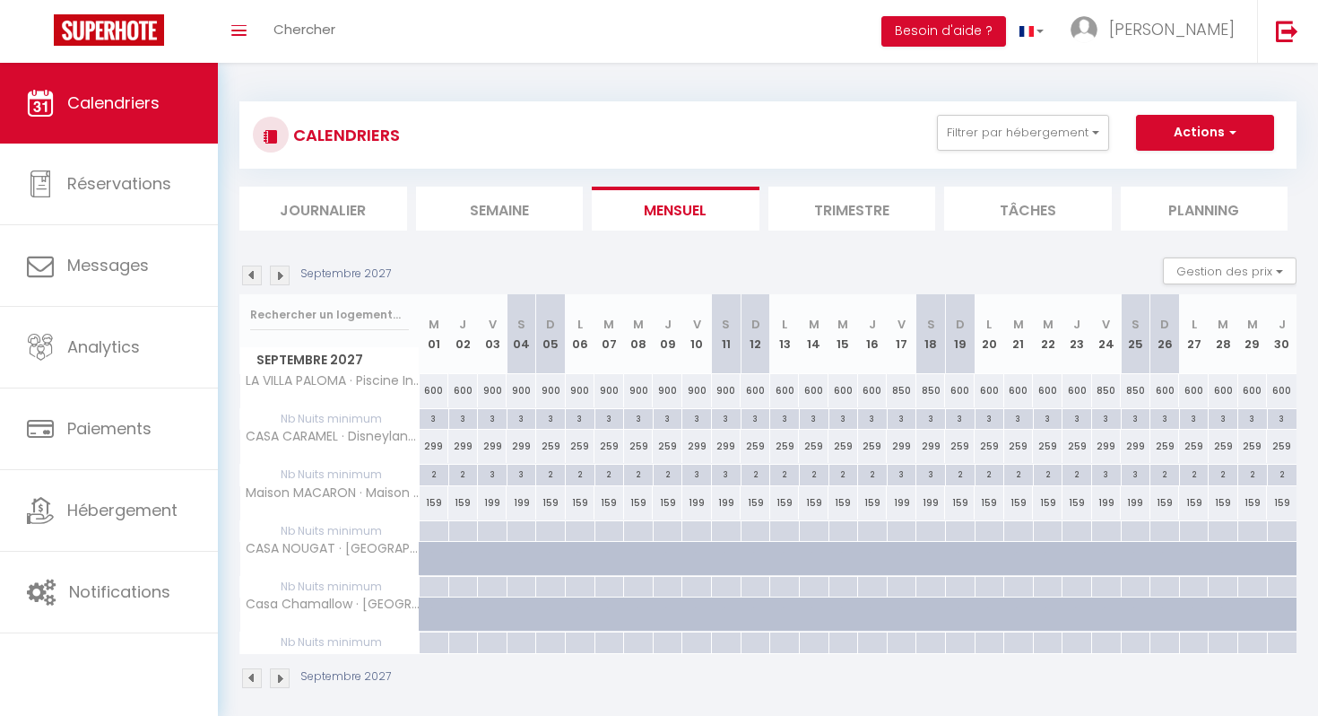
click at [433, 447] on div "299" at bounding box center [435, 446] width 30 height 33
type input "299"
type input "Mer 01 Septembre 2027"
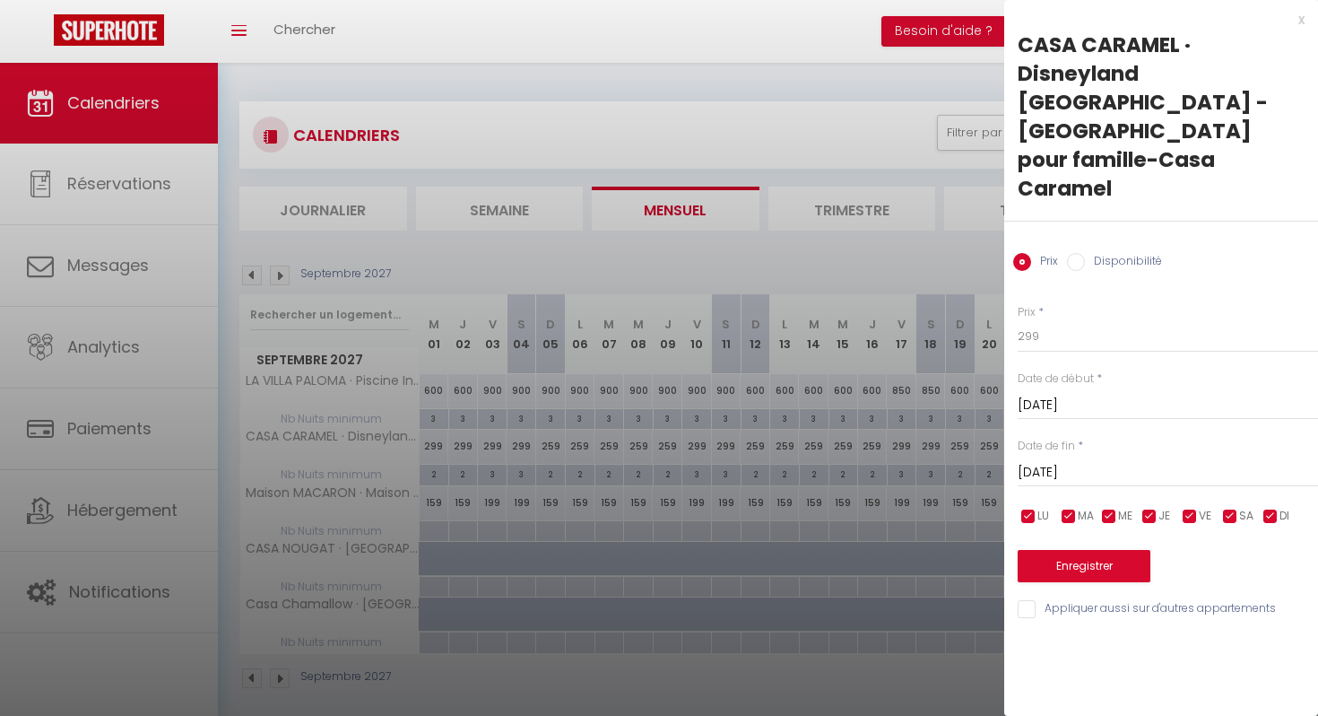
click at [1113, 461] on input "Jeu 02 Septembre 2027" at bounding box center [1168, 472] width 300 height 23
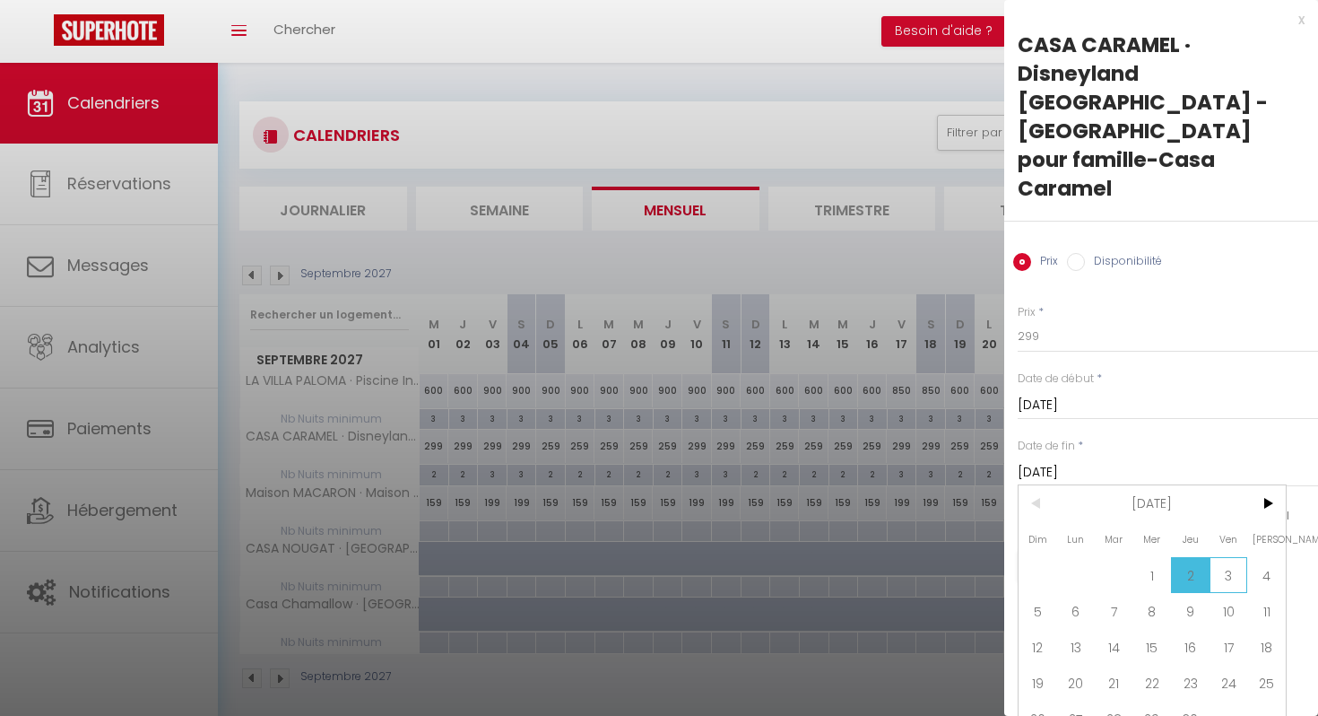
click at [1235, 557] on span "3" at bounding box center [1229, 575] width 39 height 36
type input "Ven 03 Septembre 2027"
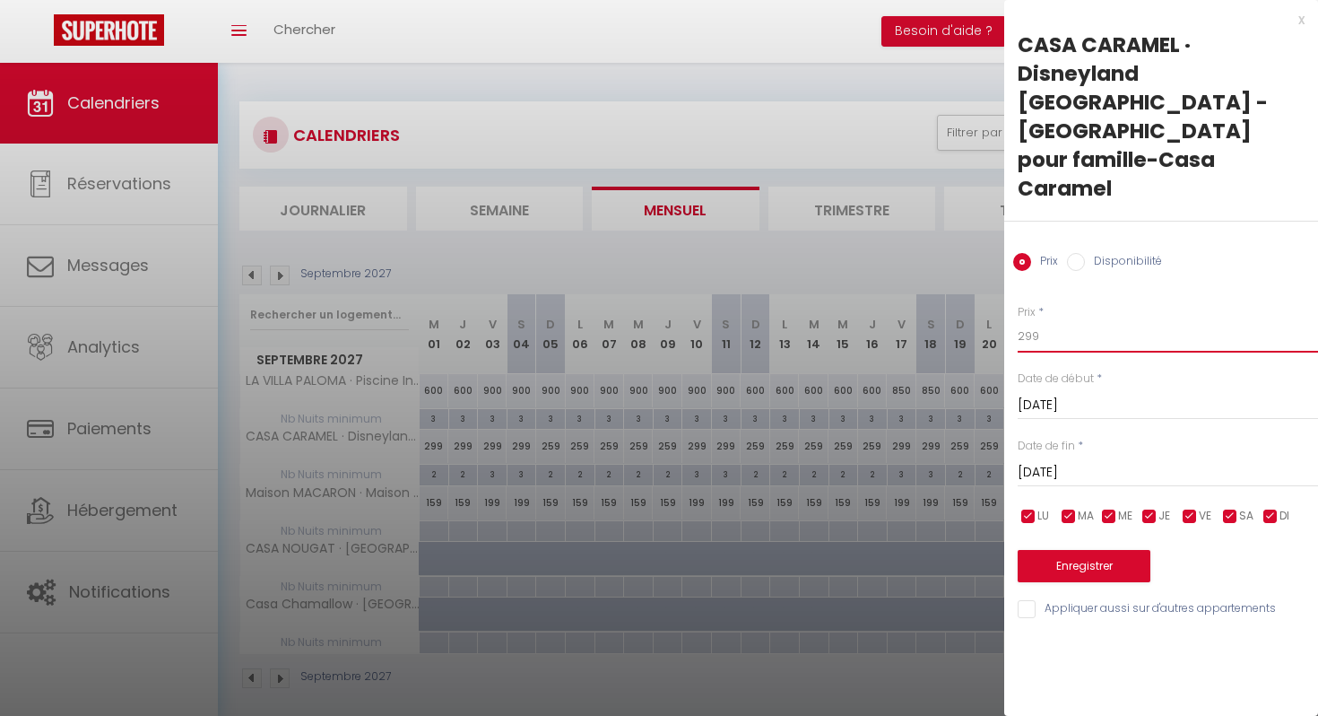
click at [1089, 320] on input "299" at bounding box center [1168, 336] width 300 height 32
type input "259"
click at [1100, 550] on button "Enregistrer" at bounding box center [1084, 566] width 133 height 32
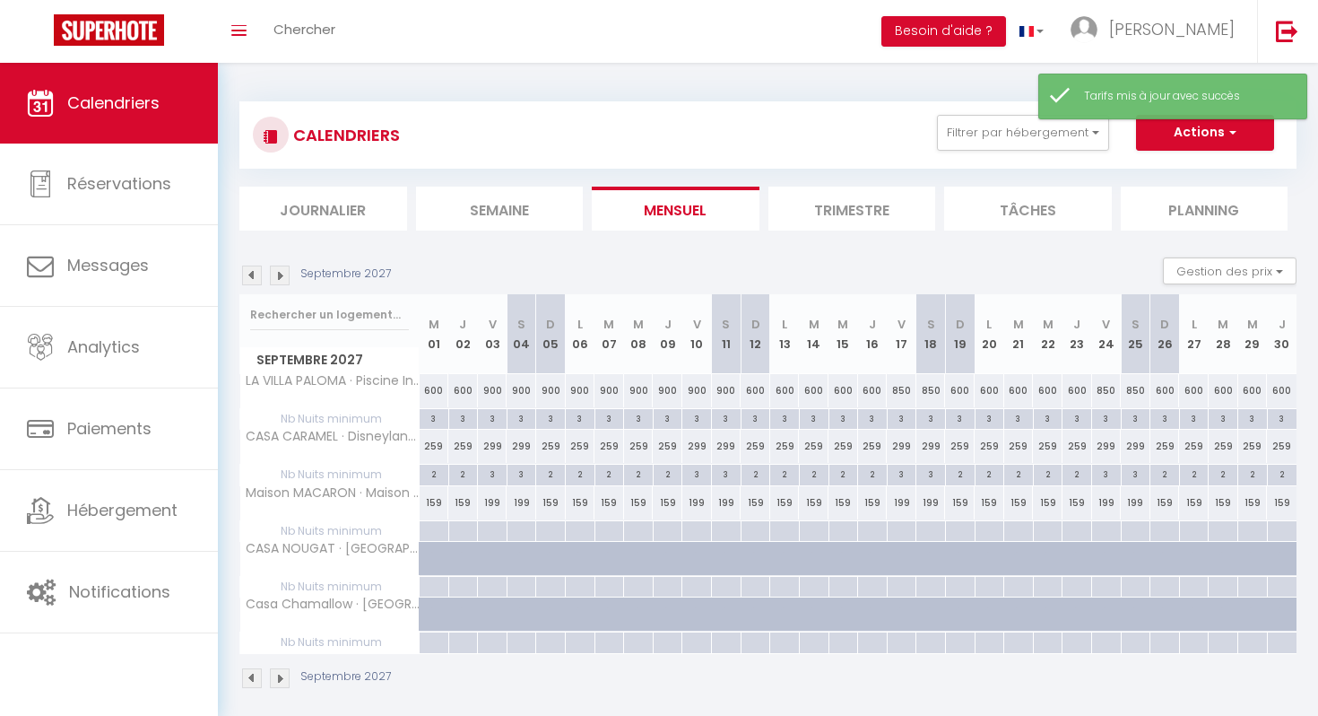
click at [280, 274] on img at bounding box center [280, 275] width 20 height 20
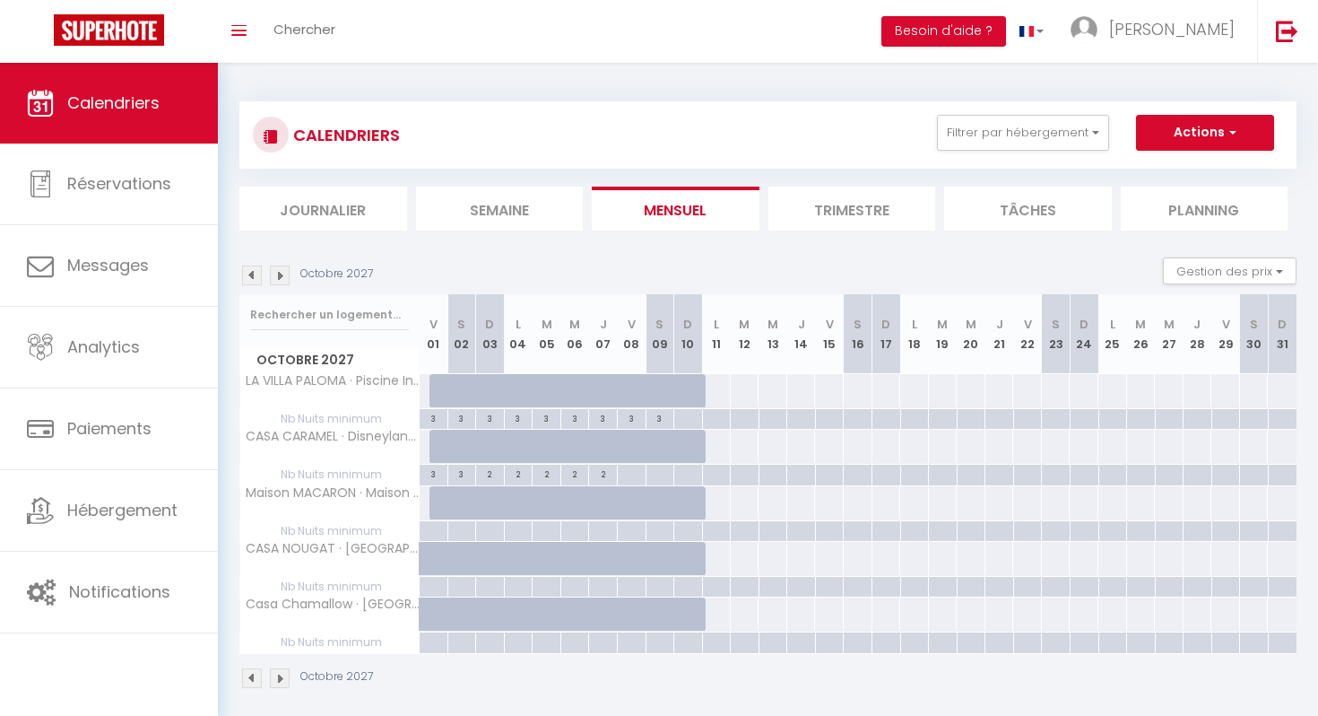
click at [256, 276] on img at bounding box center [252, 275] width 20 height 20
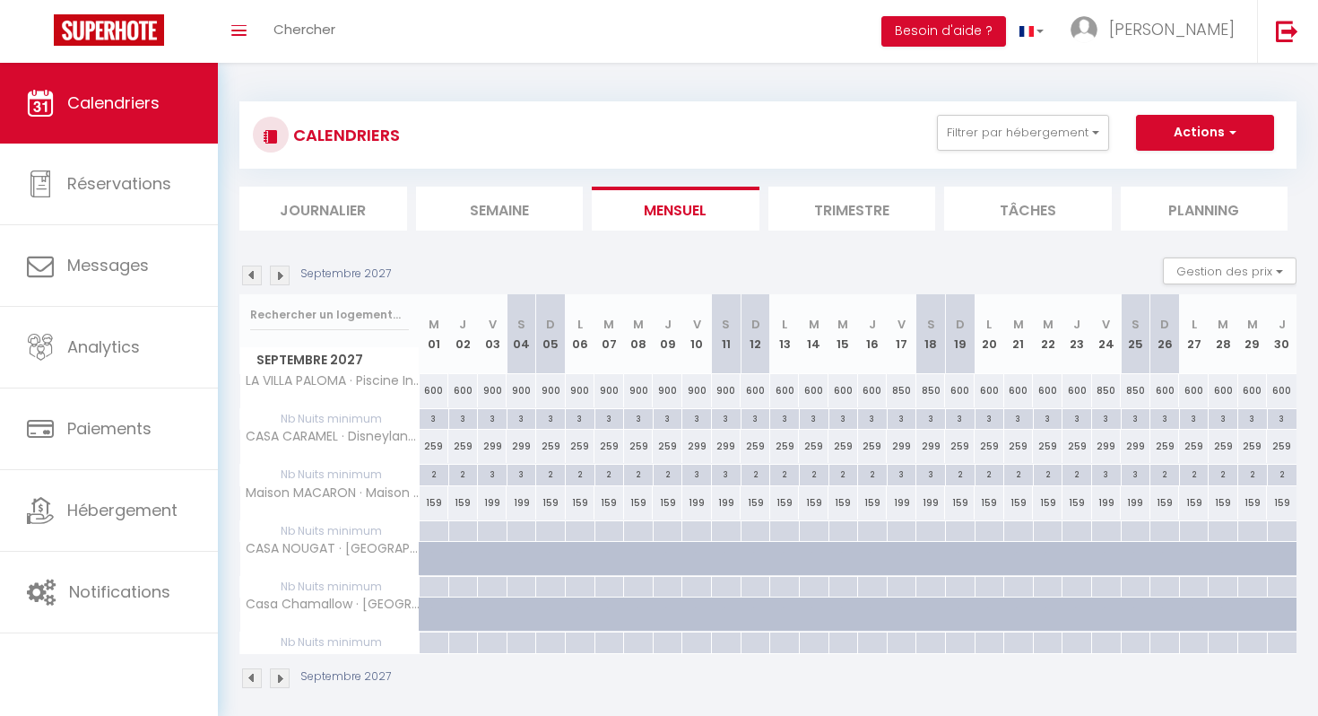
click at [256, 274] on img at bounding box center [252, 275] width 20 height 20
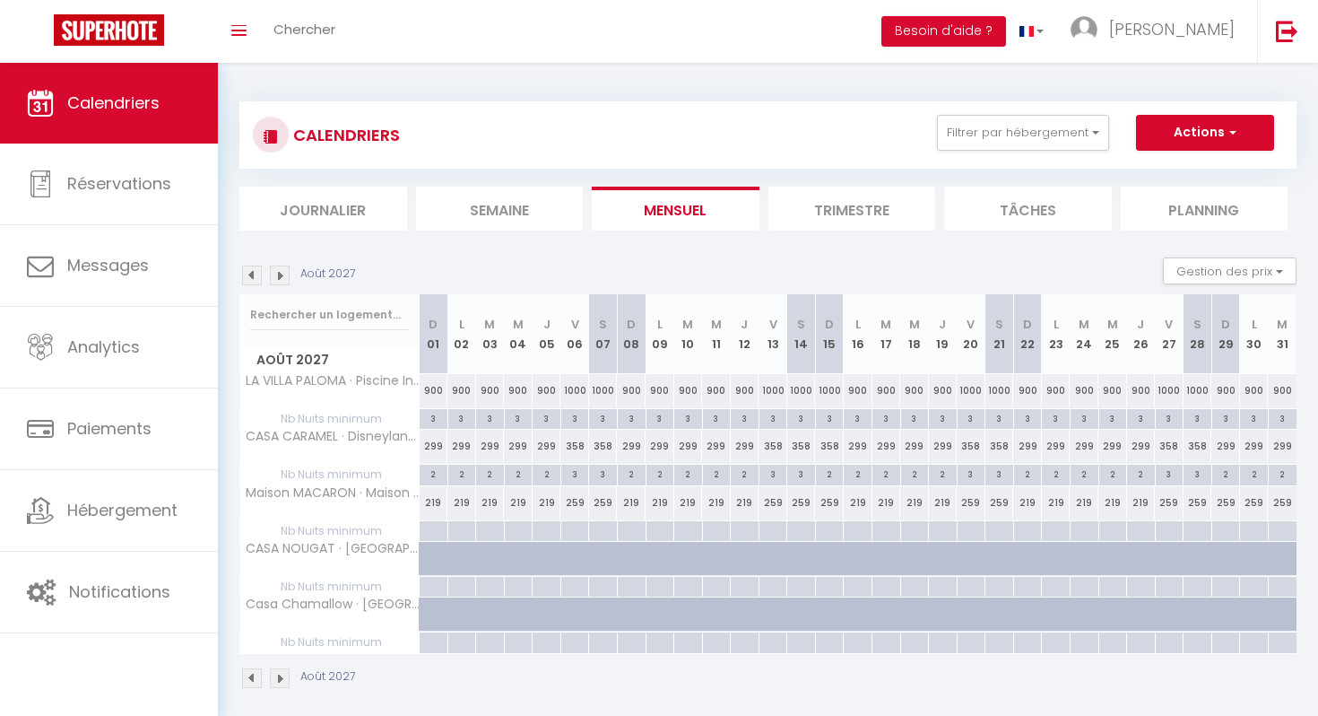
click at [256, 274] on img at bounding box center [252, 275] width 20 height 20
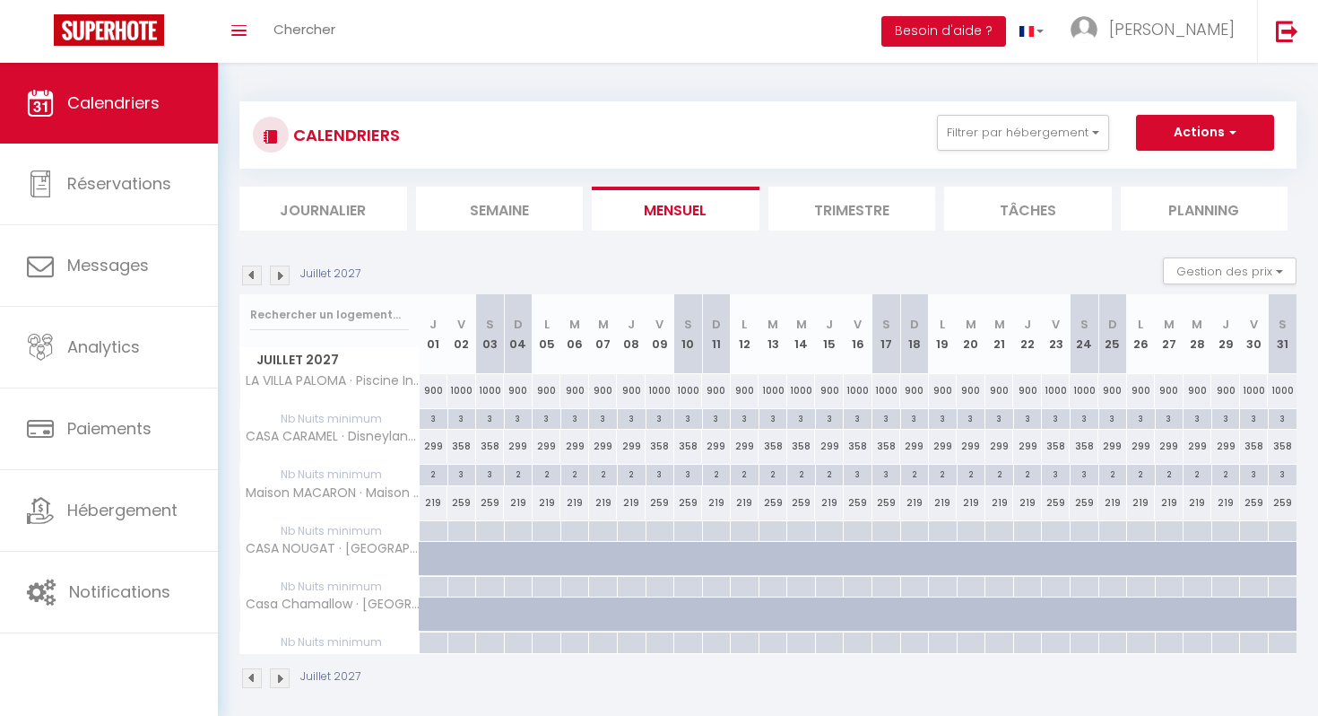
click at [256, 274] on img at bounding box center [252, 275] width 20 height 20
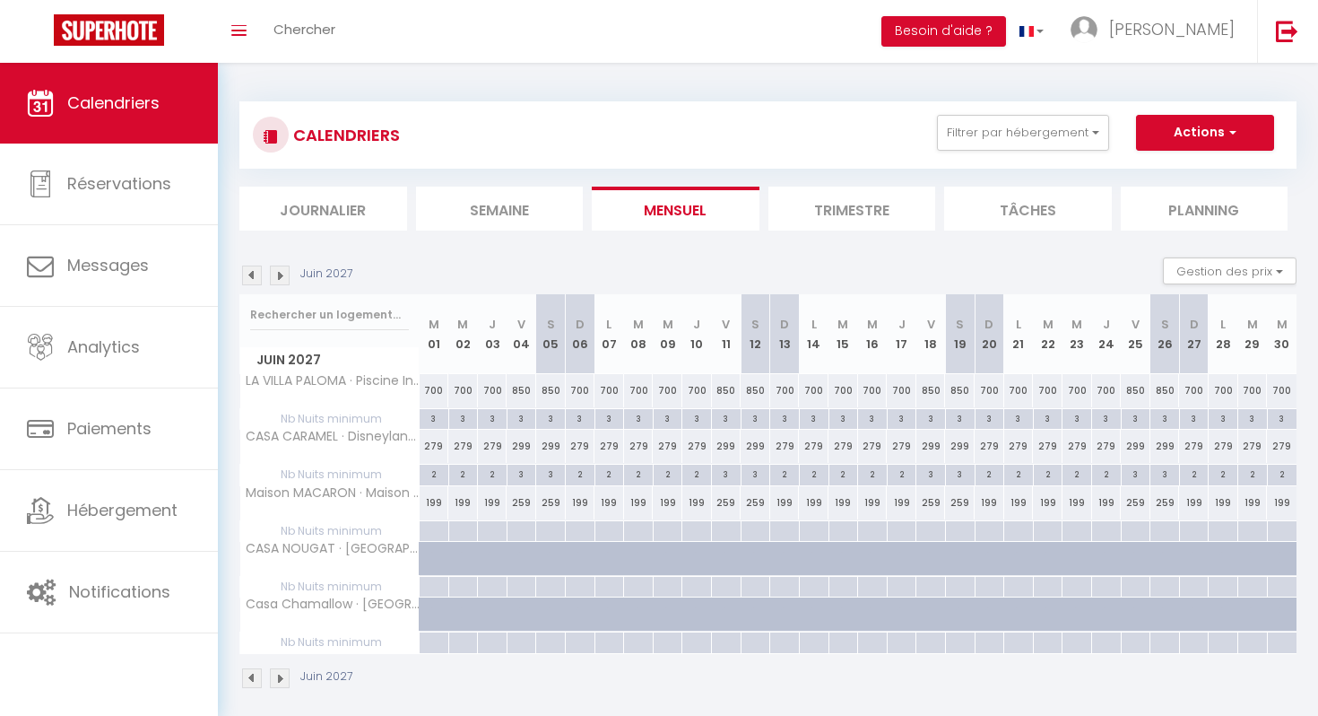
click at [256, 274] on img at bounding box center [252, 275] width 20 height 20
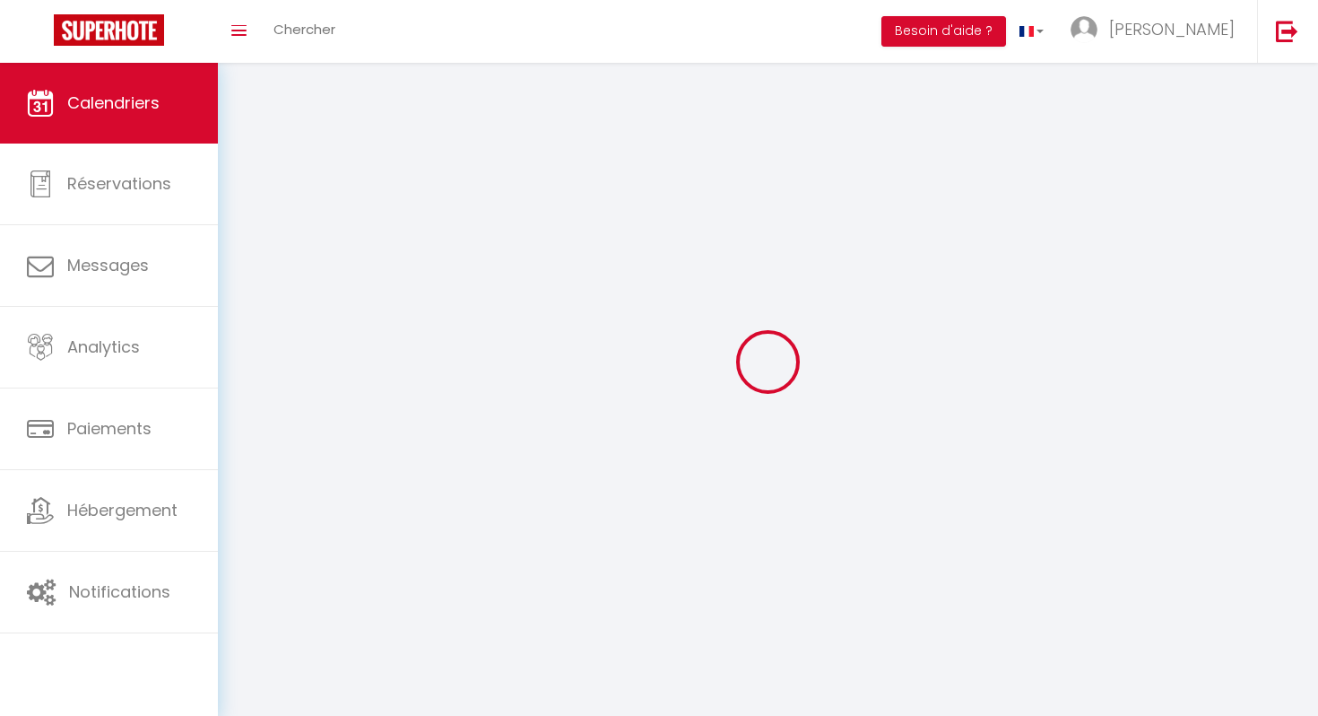
click at [256, 274] on div at bounding box center [767, 361] width 1057 height 554
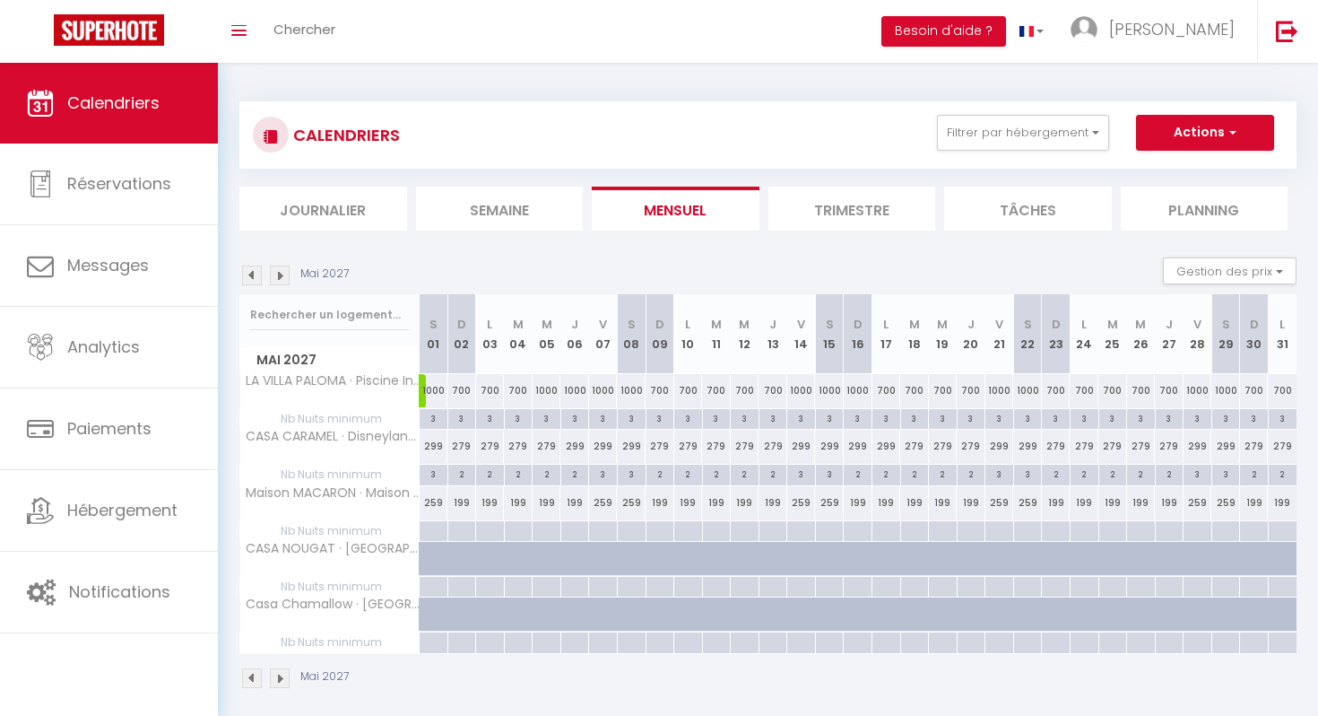
click at [252, 275] on img at bounding box center [252, 275] width 20 height 20
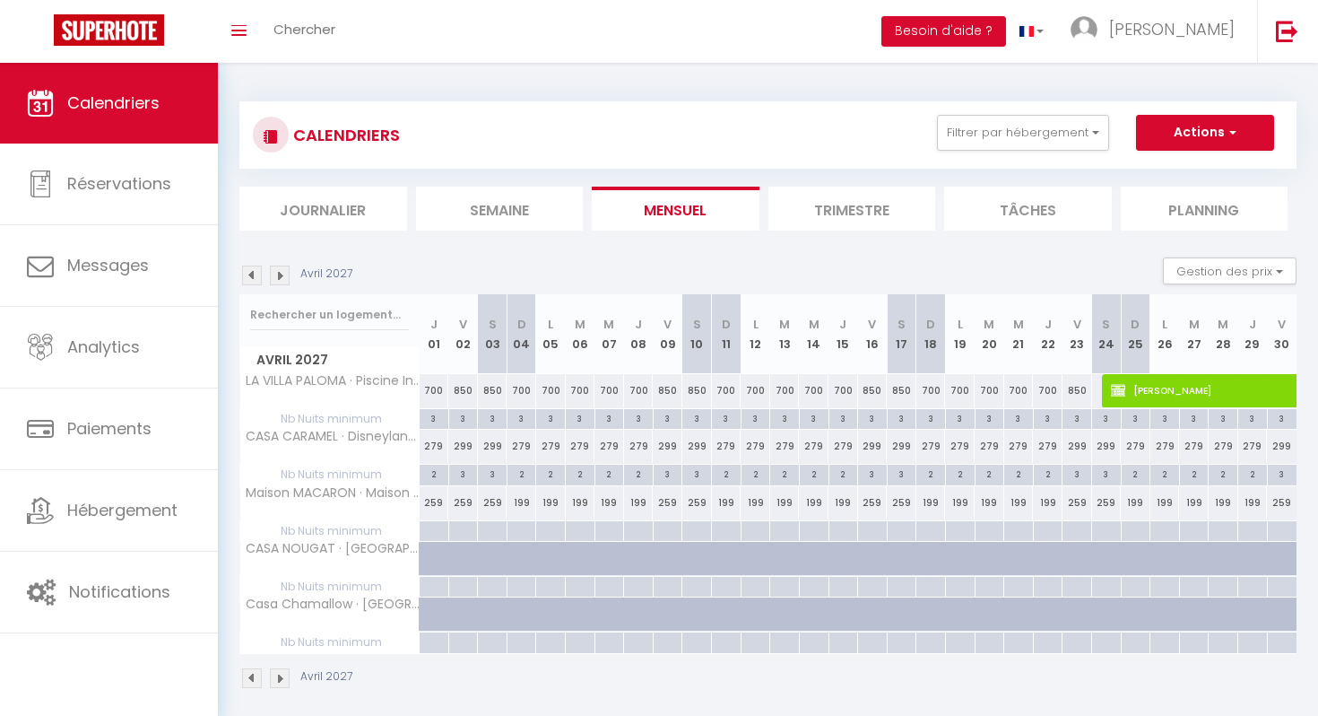
click at [252, 275] on img at bounding box center [252, 275] width 20 height 20
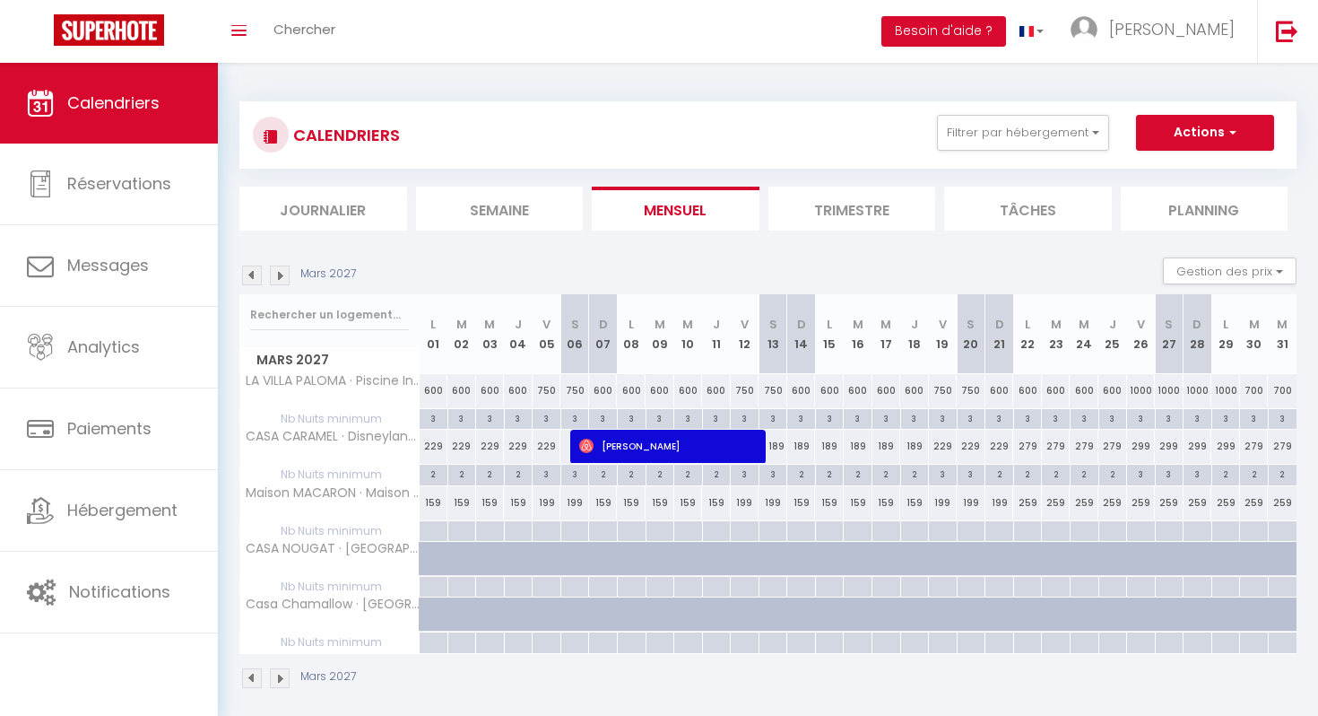
click at [252, 275] on img at bounding box center [252, 275] width 20 height 20
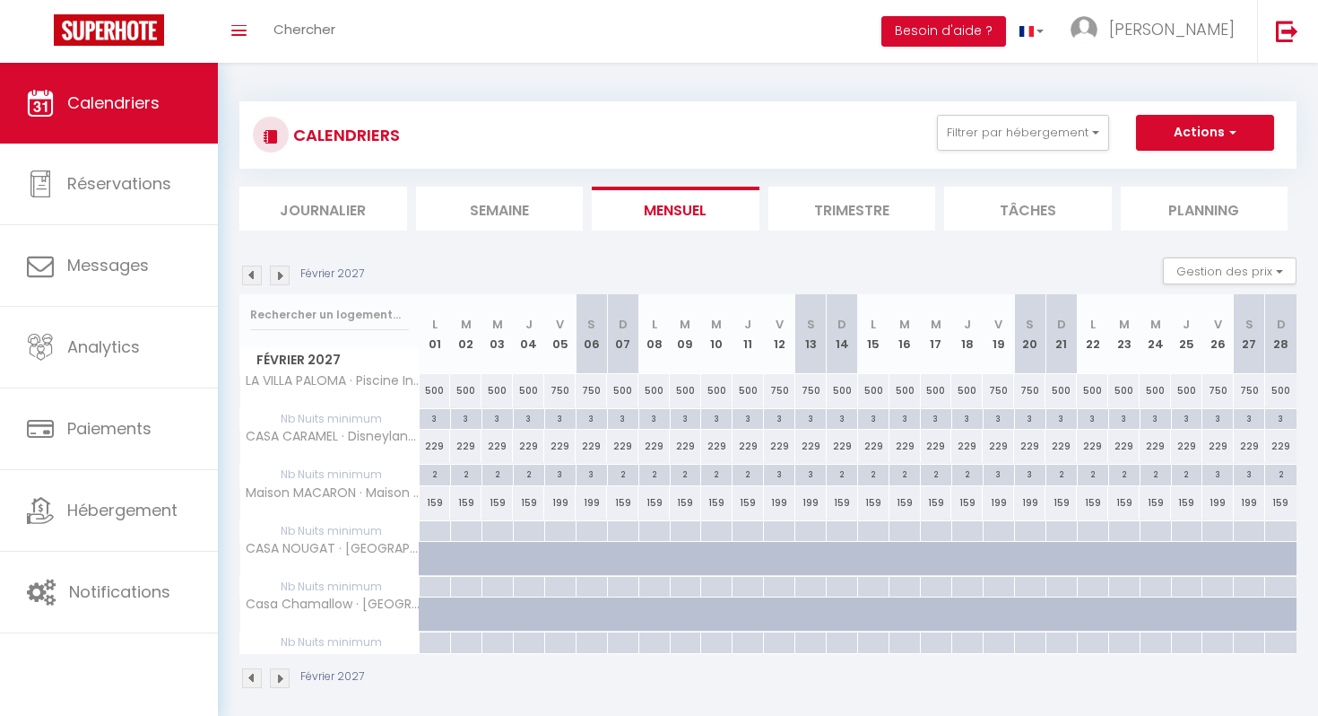
click at [252, 275] on img at bounding box center [252, 275] width 20 height 20
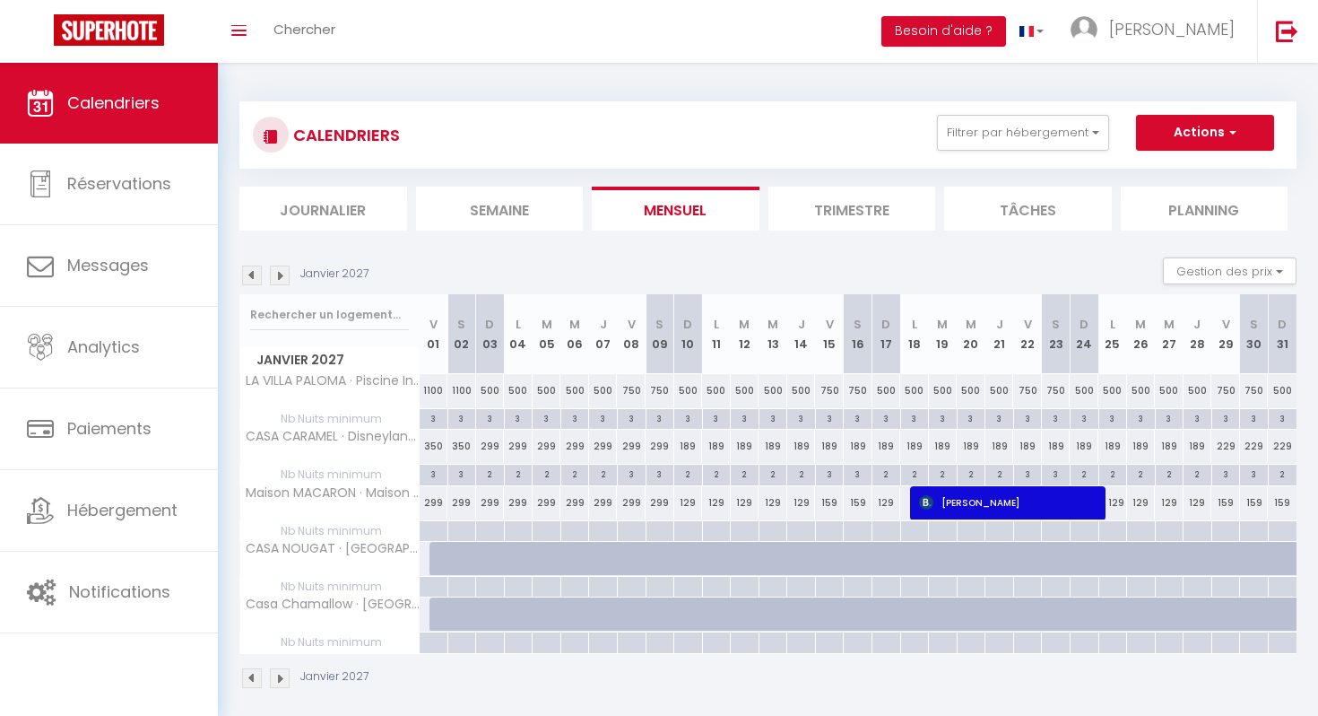
click at [252, 275] on img at bounding box center [252, 275] width 20 height 20
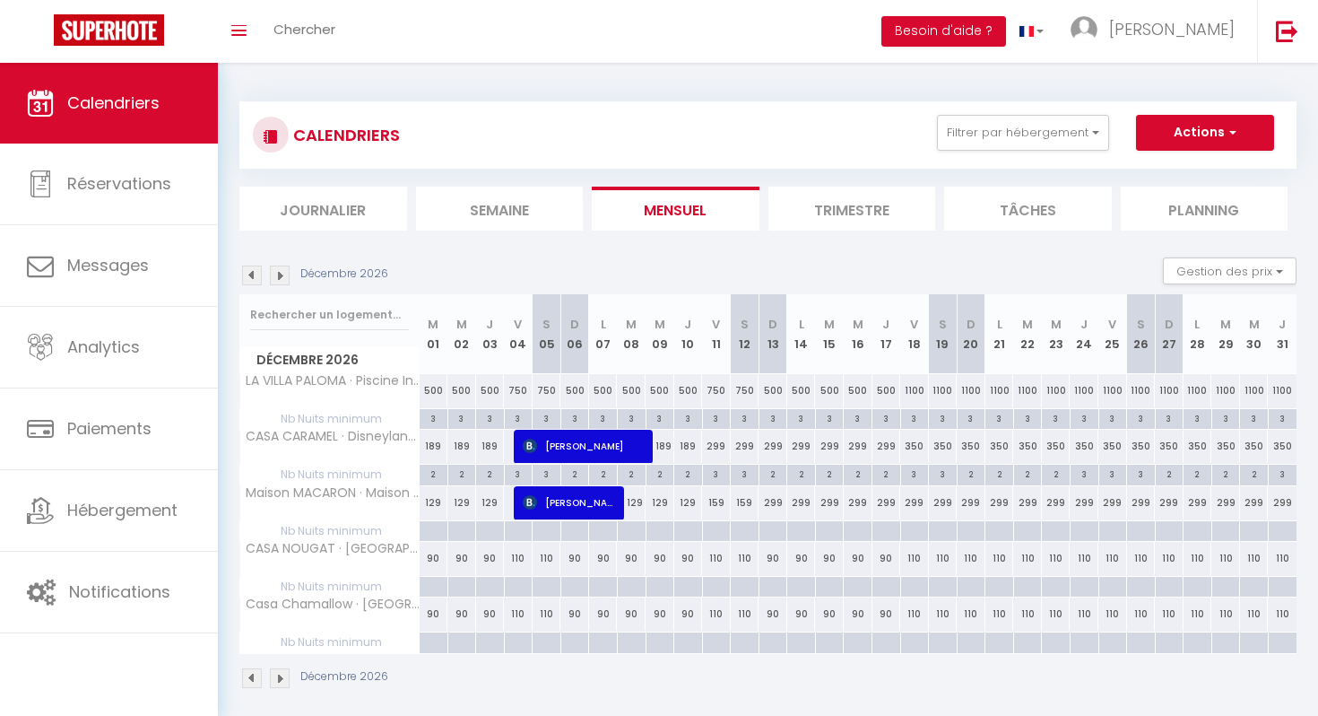
click at [252, 275] on img at bounding box center [252, 275] width 20 height 20
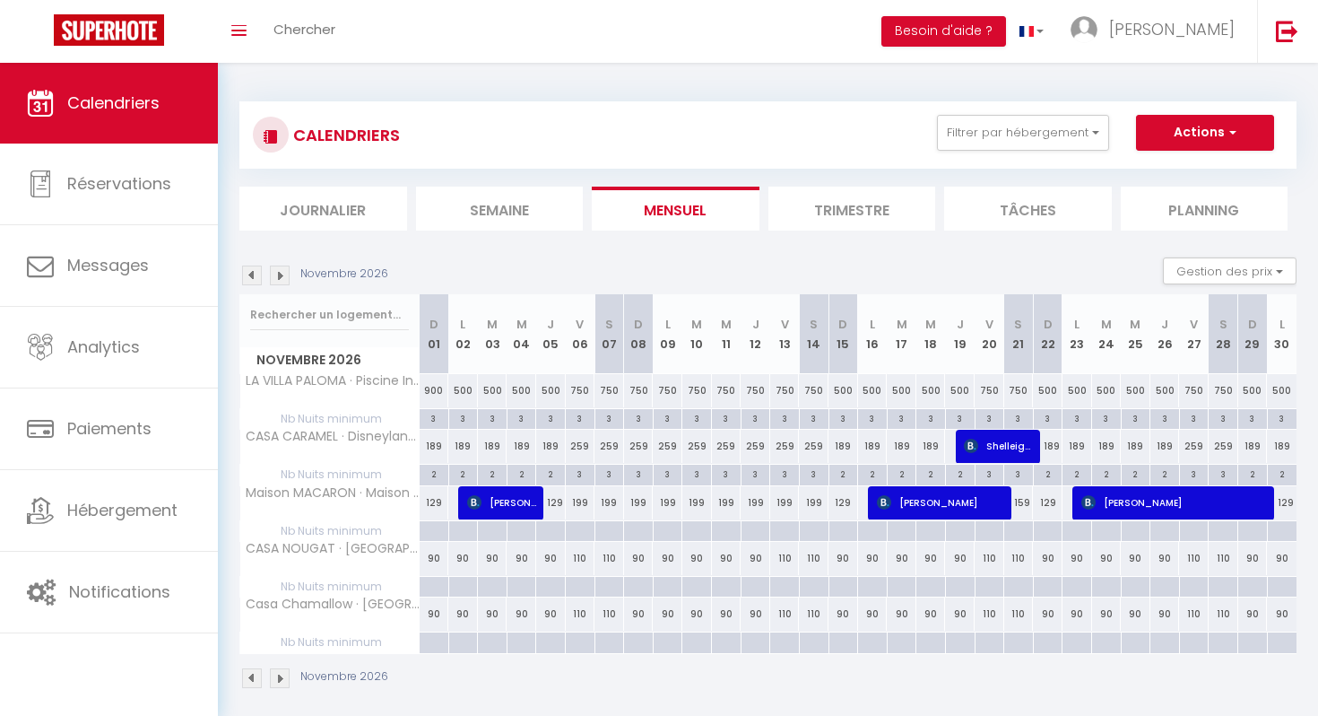
click at [252, 275] on img at bounding box center [252, 275] width 20 height 20
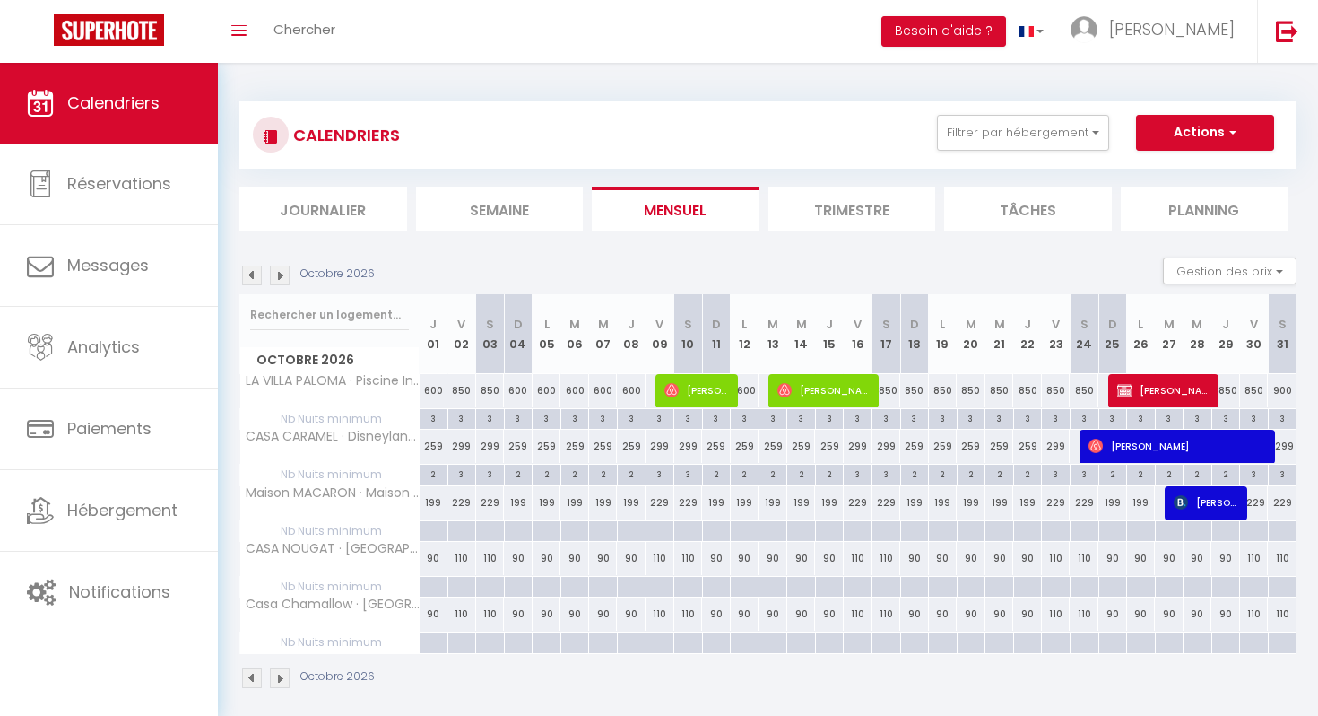
click at [258, 274] on img at bounding box center [252, 275] width 20 height 20
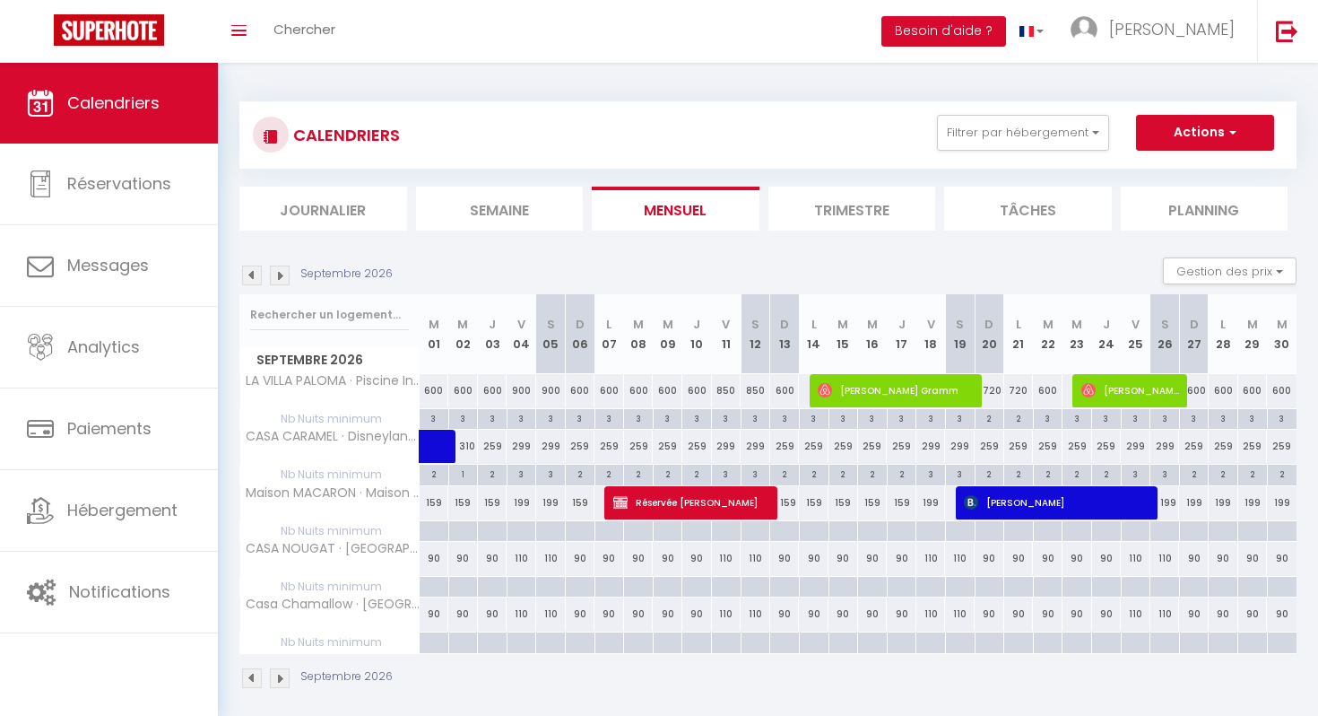
click at [258, 274] on img at bounding box center [252, 275] width 20 height 20
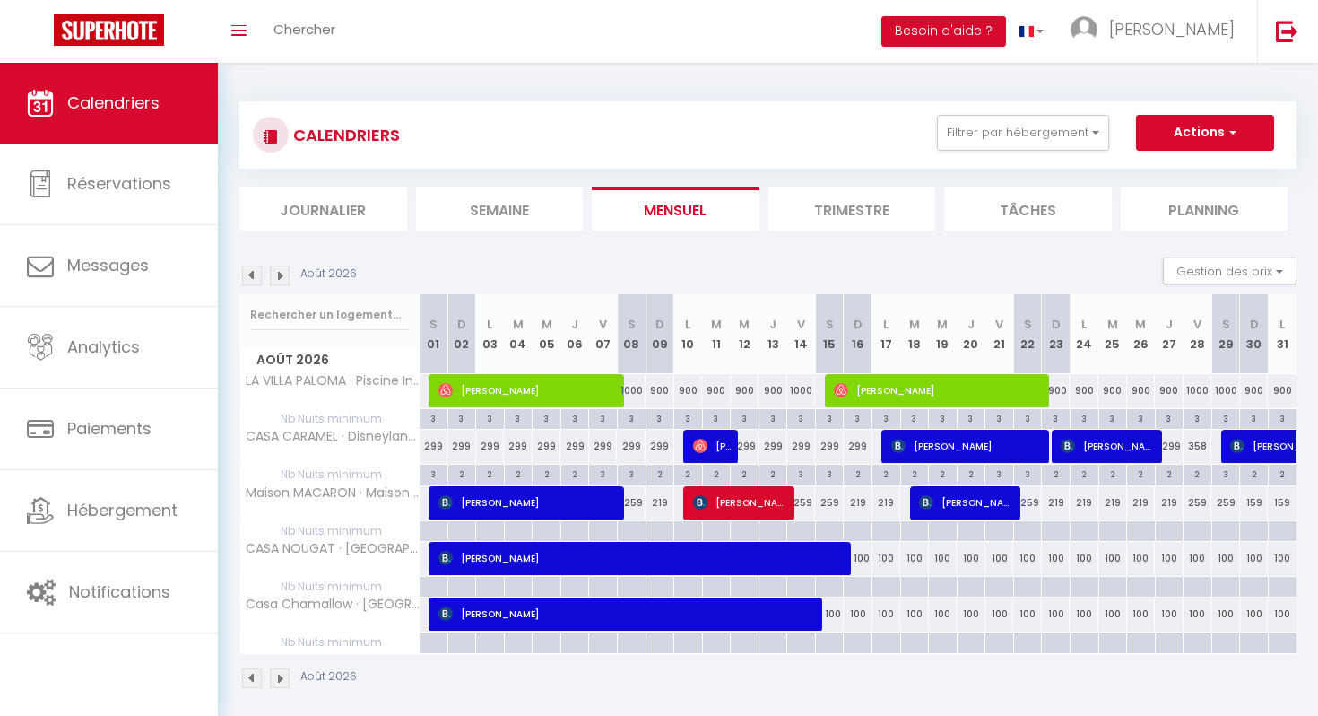
click at [262, 274] on div "Août 2026" at bounding box center [300, 275] width 123 height 20
click at [255, 271] on img at bounding box center [252, 275] width 20 height 20
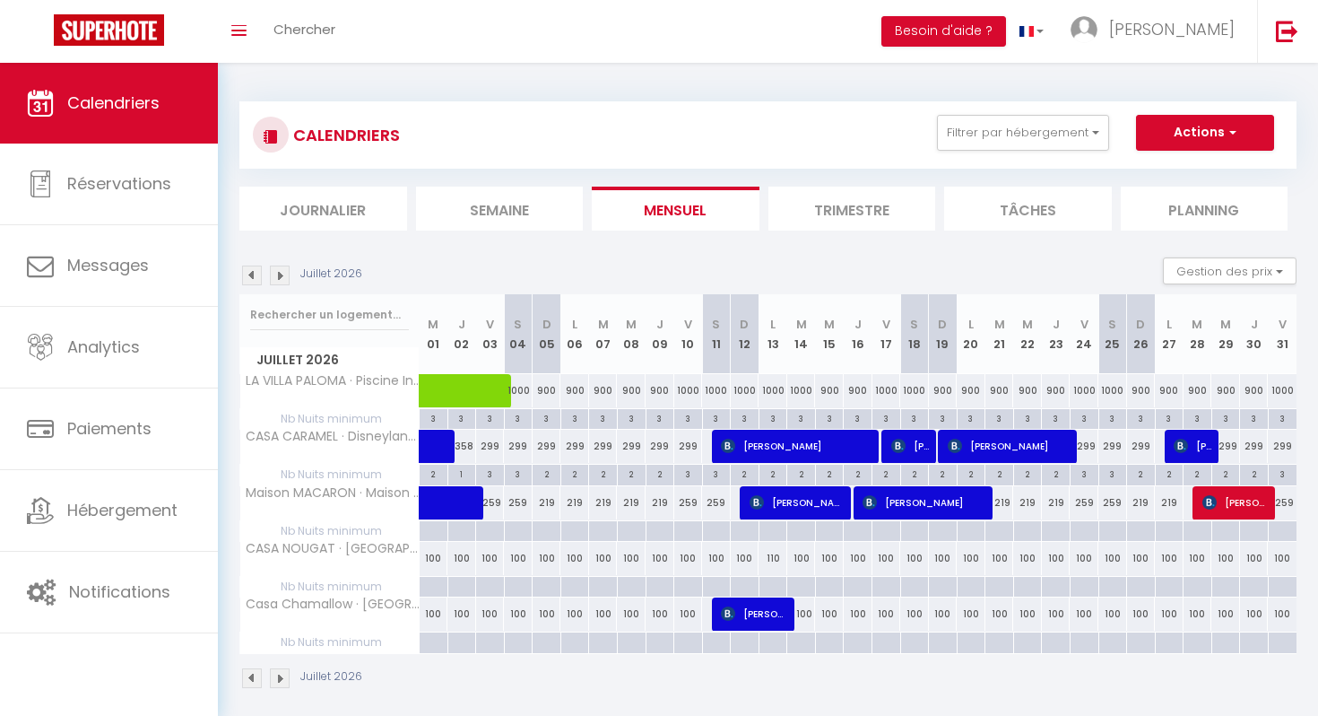
click at [255, 270] on img at bounding box center [252, 275] width 20 height 20
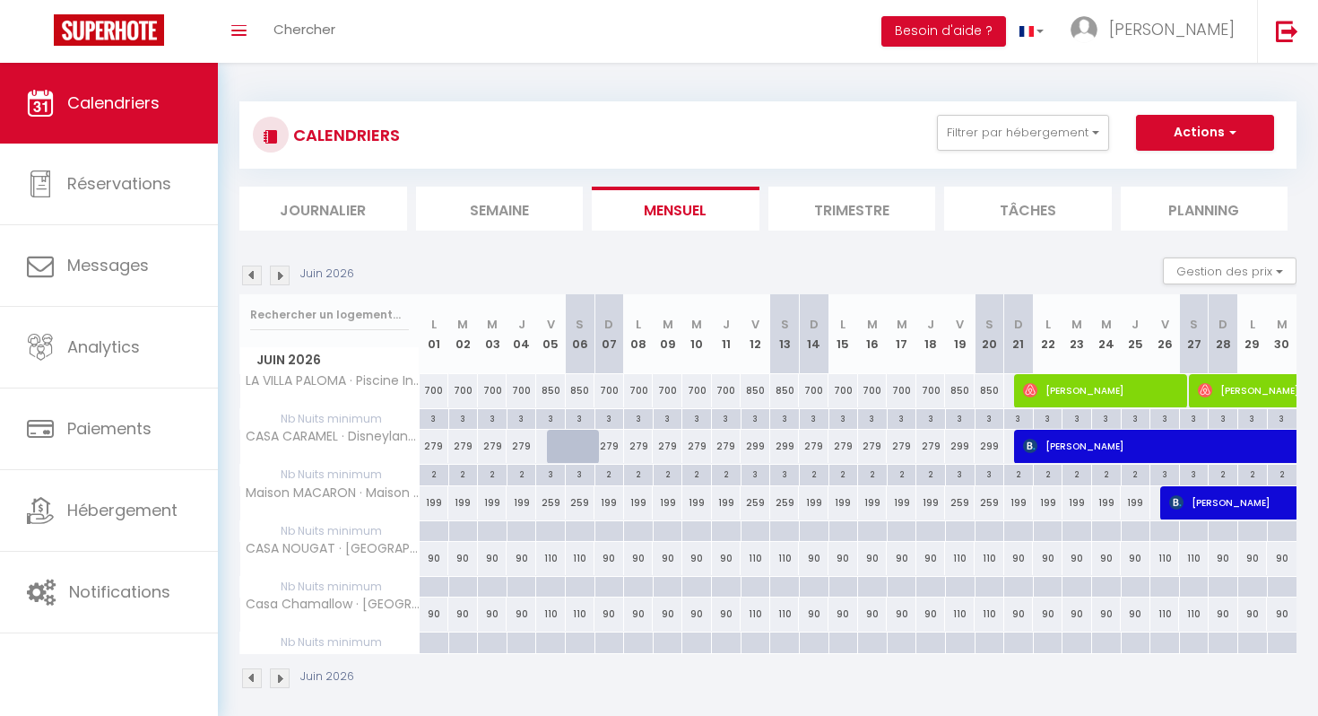
click at [255, 270] on img at bounding box center [252, 275] width 20 height 20
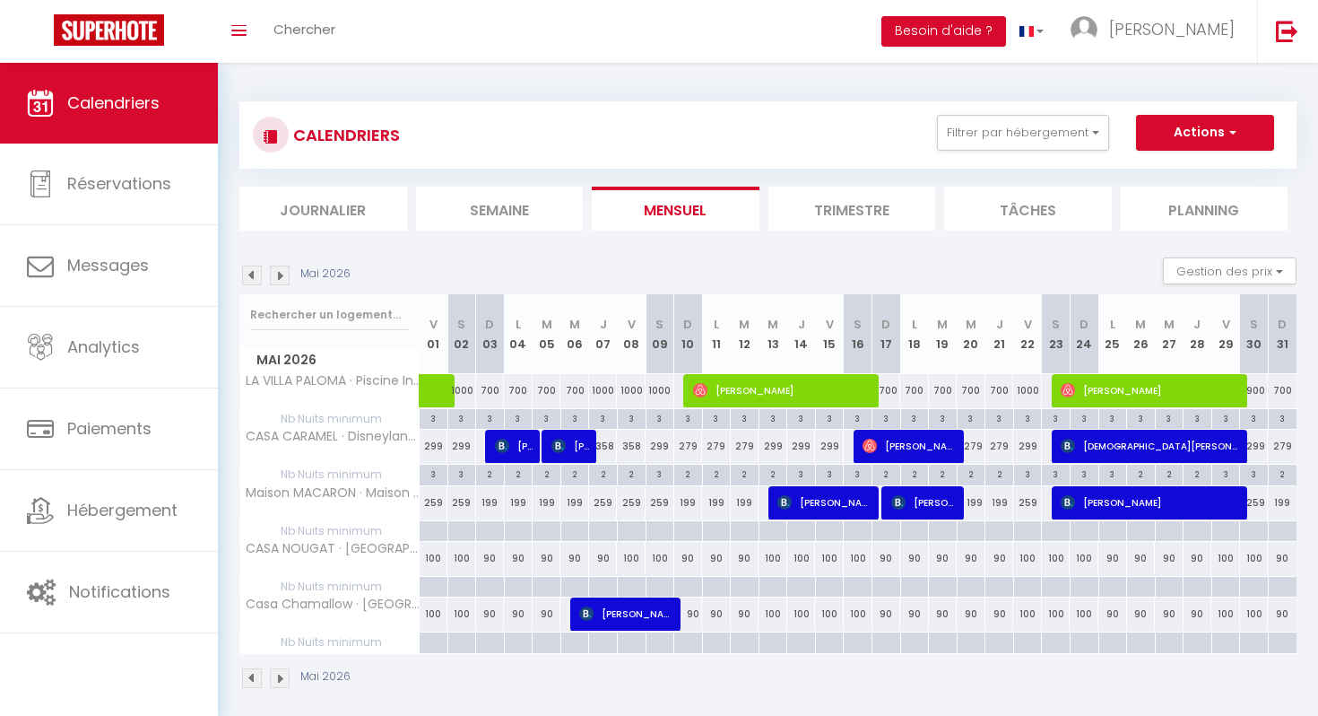
click at [248, 270] on img at bounding box center [252, 275] width 20 height 20
